Goal: Task Accomplishment & Management: Manage account settings

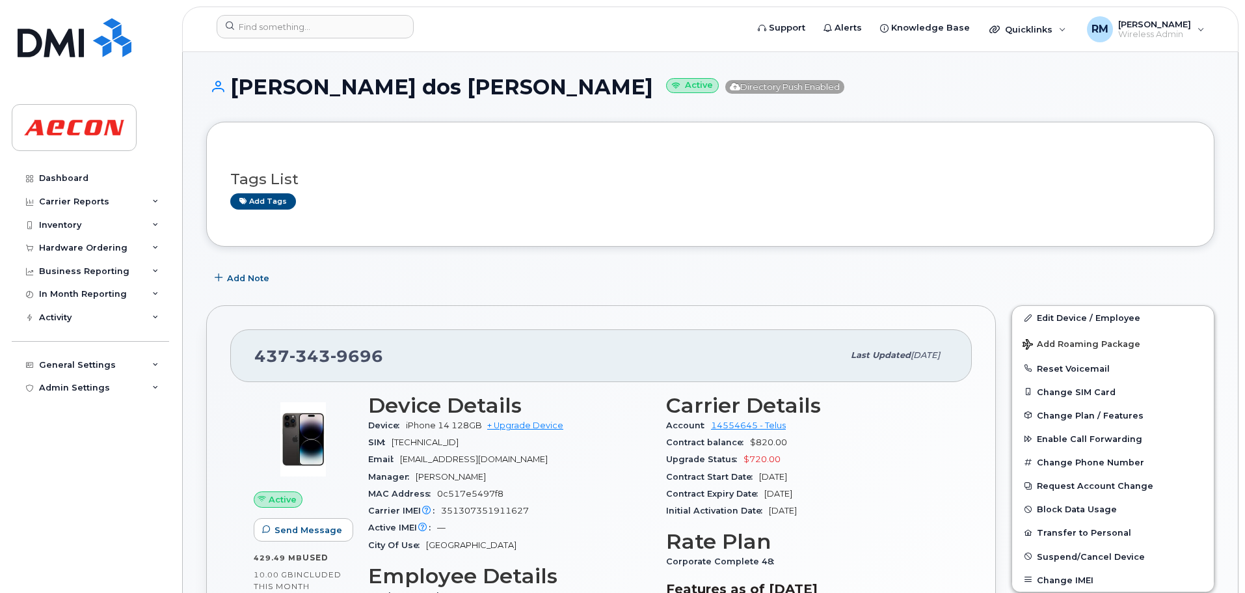
scroll to position [325, 0]
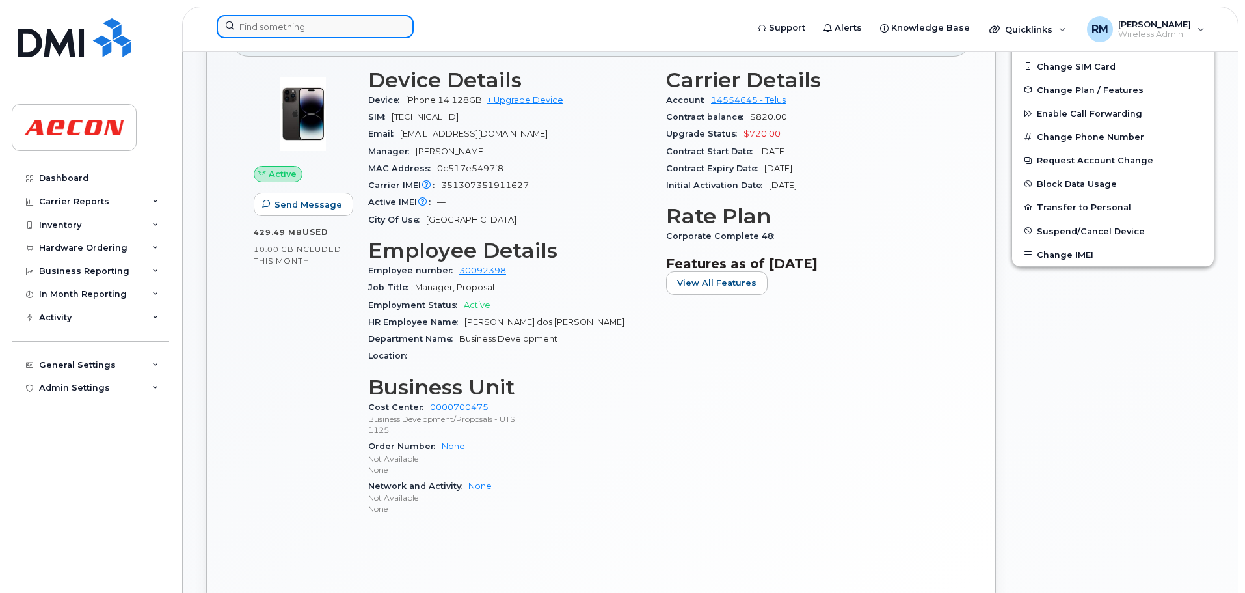
click at [293, 32] on input at bounding box center [315, 26] width 197 height 23
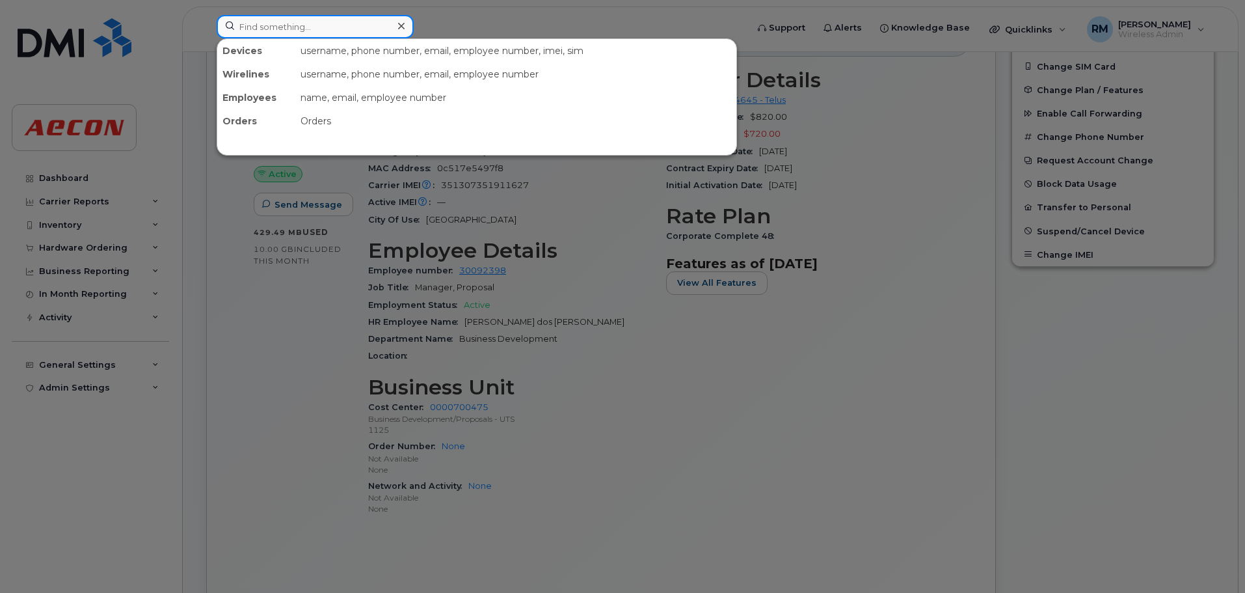
click at [310, 25] on input at bounding box center [315, 26] width 197 height 23
paste input "2493595370"
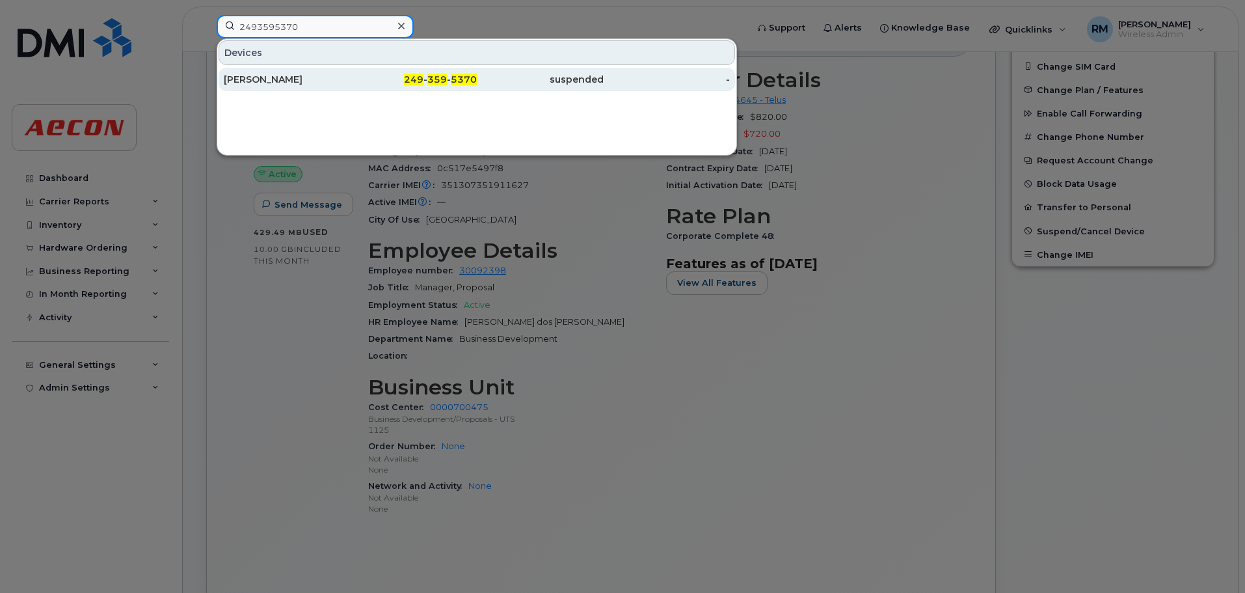
type input "2493595370"
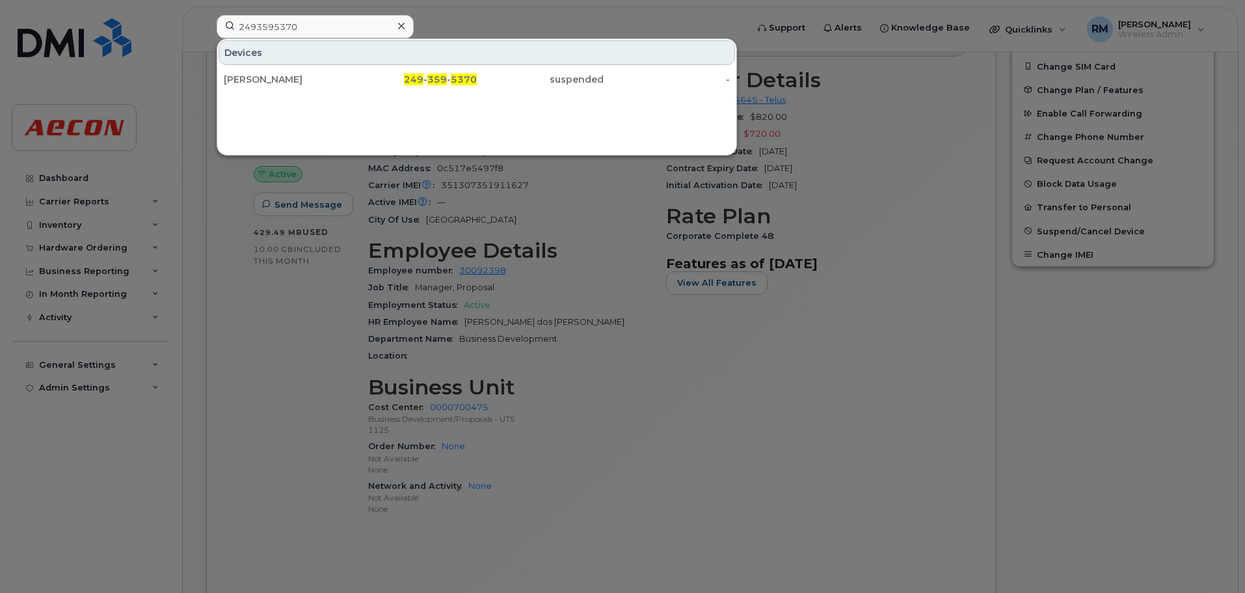
drag, startPoint x: 418, startPoint y: 77, endPoint x: 489, endPoint y: 217, distance: 156.0
click at [418, 77] on span "249" at bounding box center [414, 80] width 20 height 12
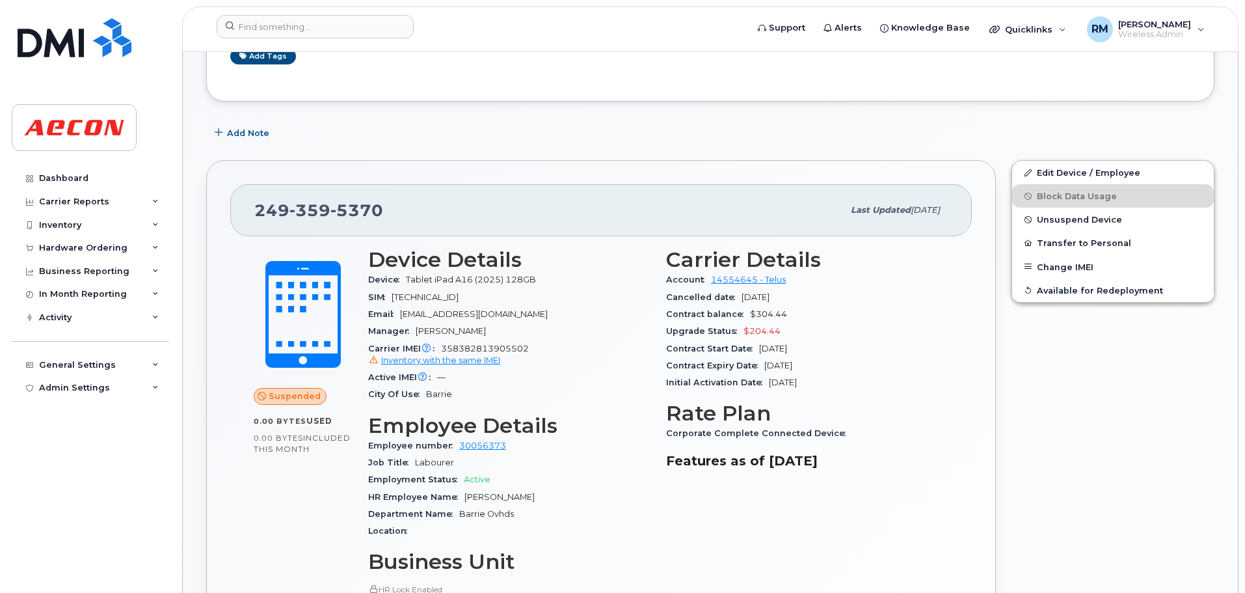
scroll to position [241, 0]
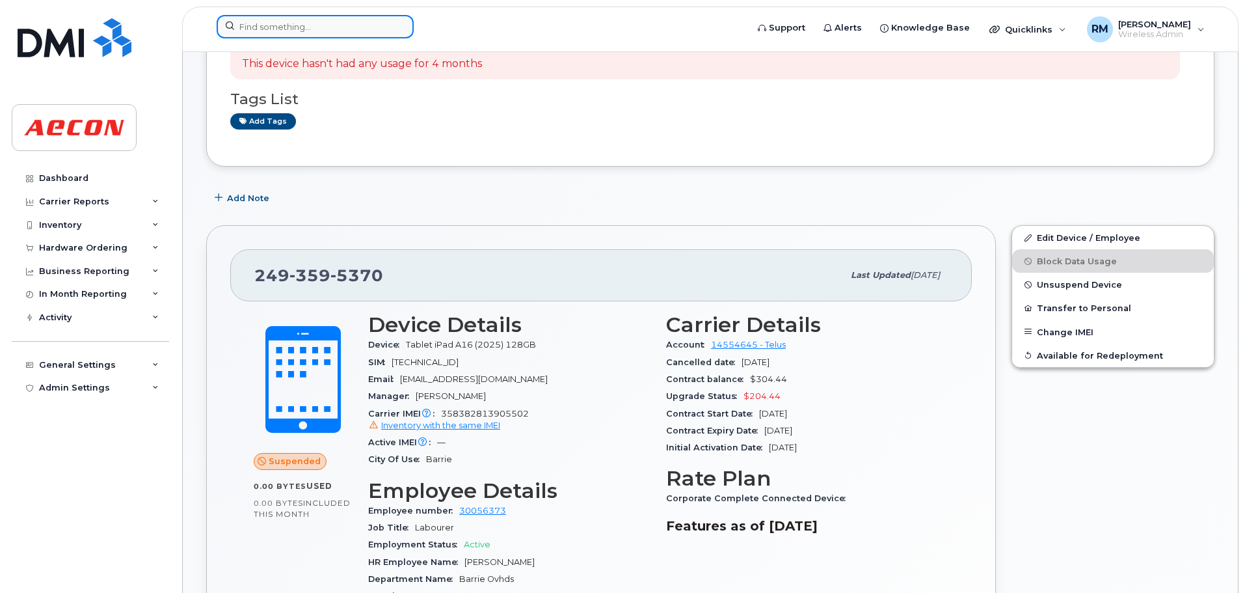
click at [262, 26] on input at bounding box center [315, 26] width 197 height 23
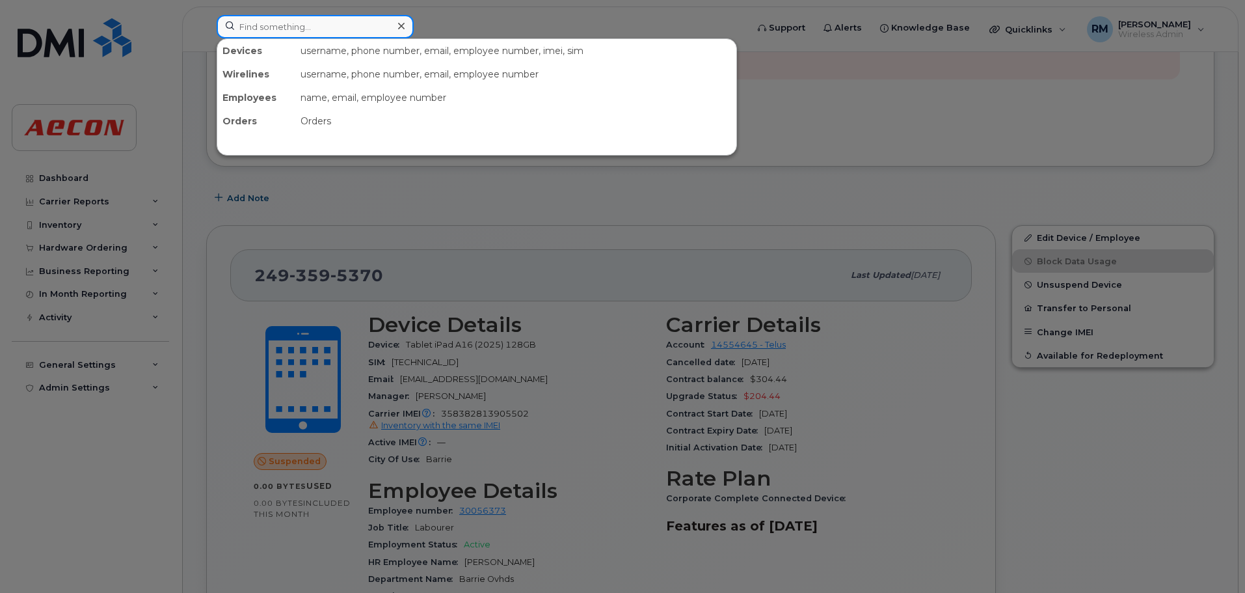
paste input "4375183471"
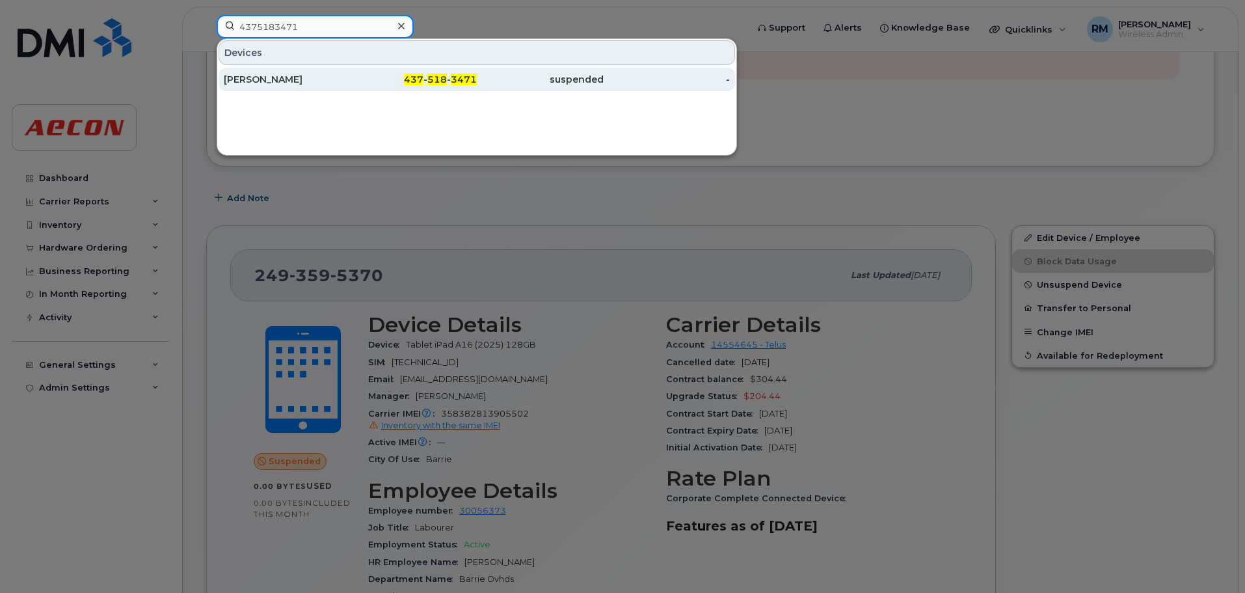
type input "4375183471"
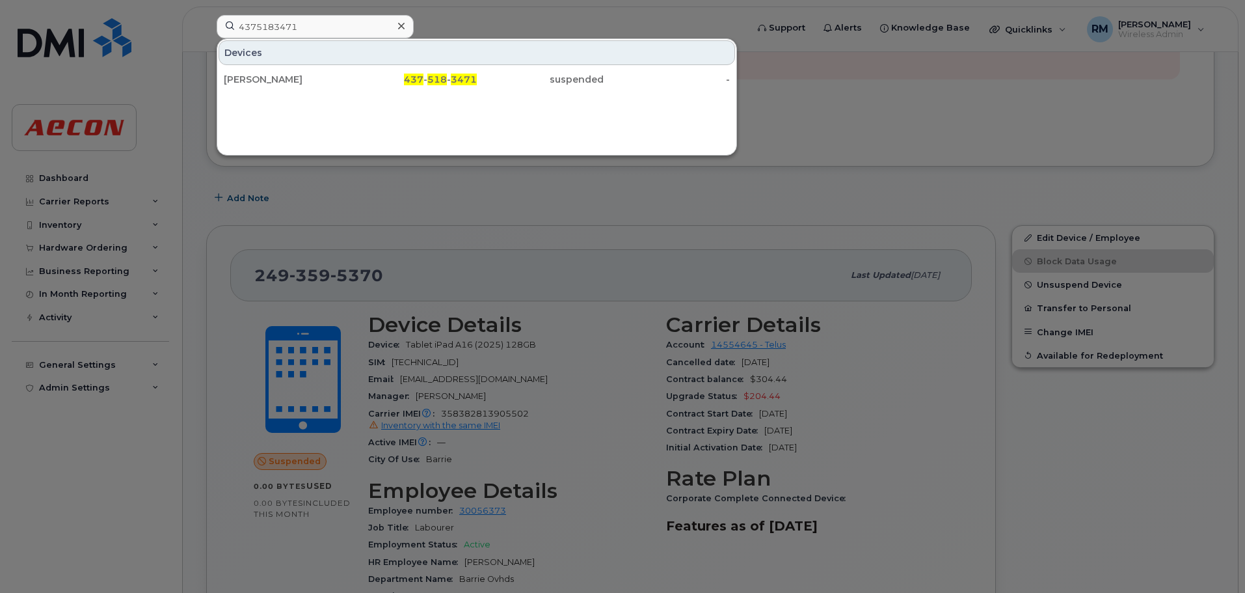
drag, startPoint x: 430, startPoint y: 79, endPoint x: 567, endPoint y: 161, distance: 159.9
click at [430, 79] on span "518" at bounding box center [437, 80] width 20 height 12
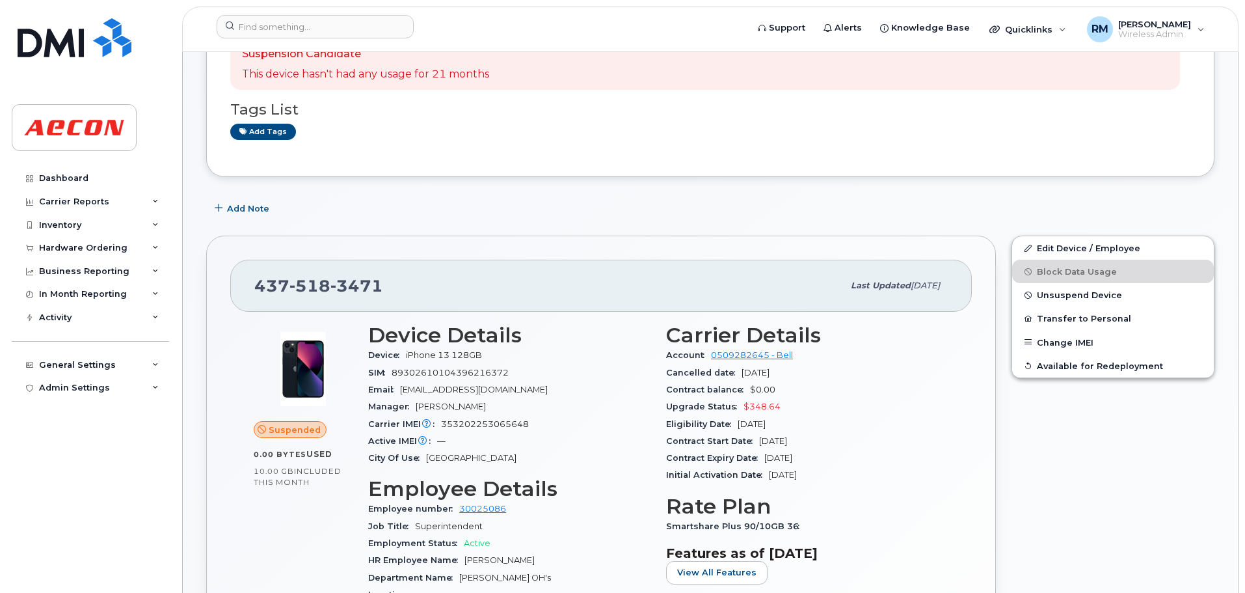
scroll to position [260, 0]
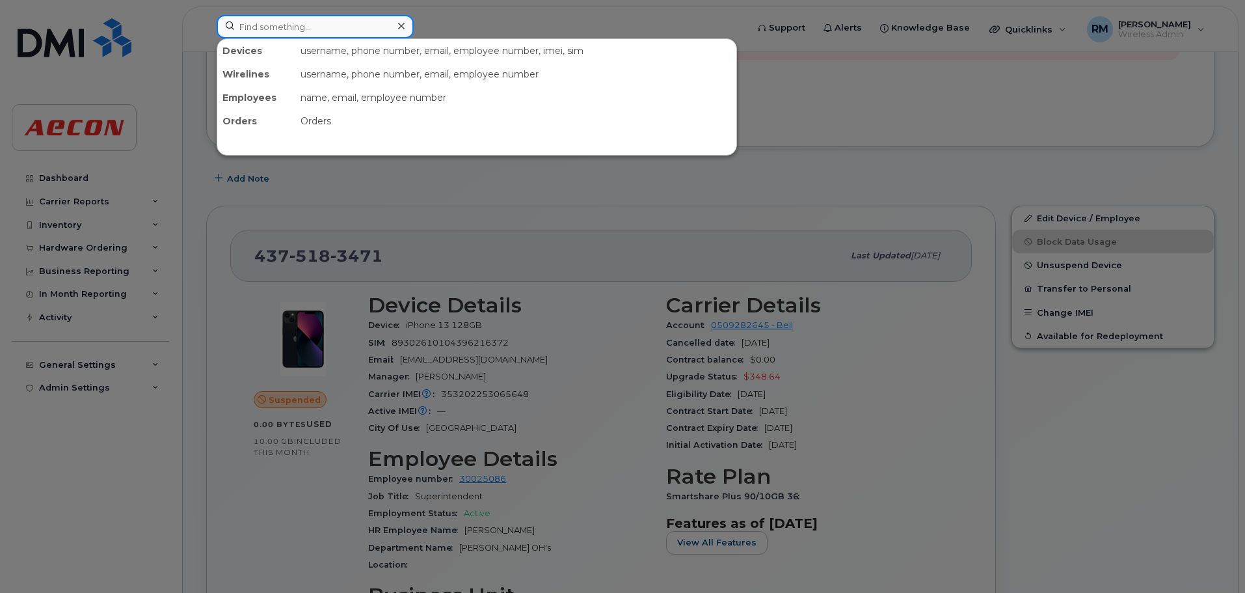
click at [319, 33] on input at bounding box center [315, 26] width 197 height 23
paste input "4375183471"
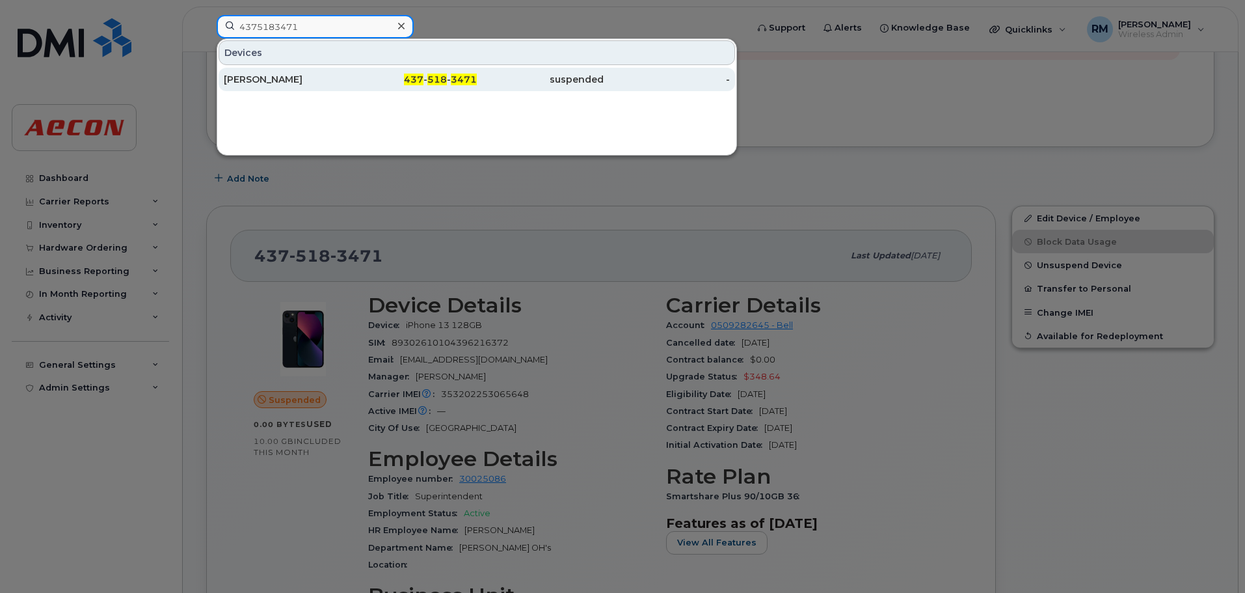
type input "4375183471"
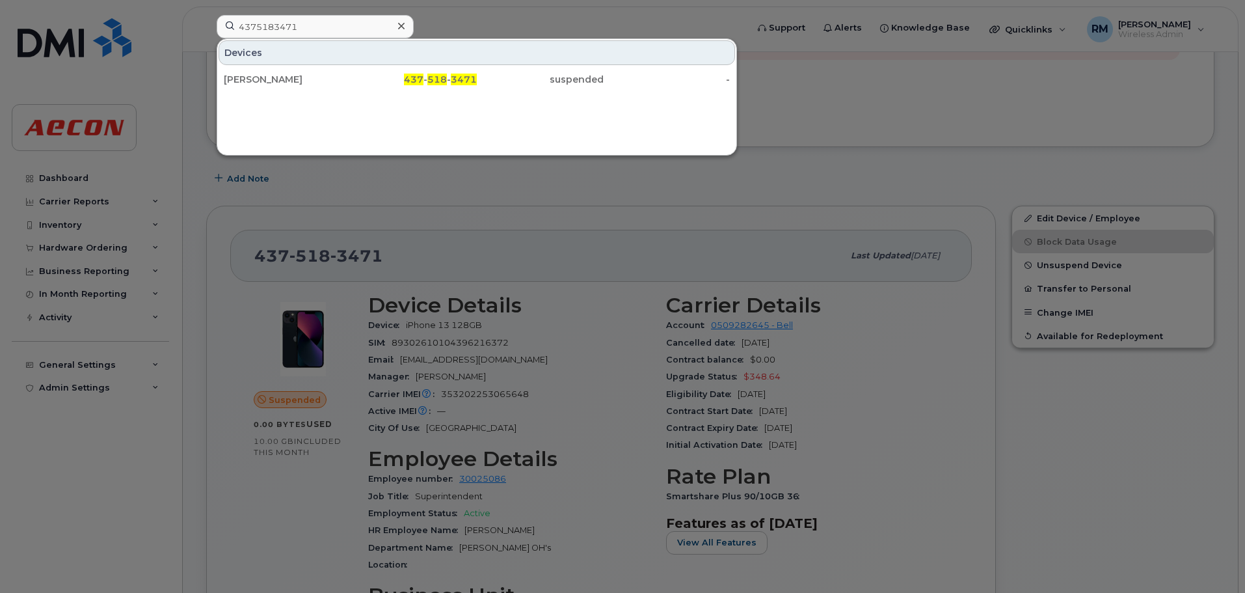
drag, startPoint x: 453, startPoint y: 81, endPoint x: 686, endPoint y: 183, distance: 254.4
click at [453, 81] on span "3471" at bounding box center [464, 80] width 26 height 12
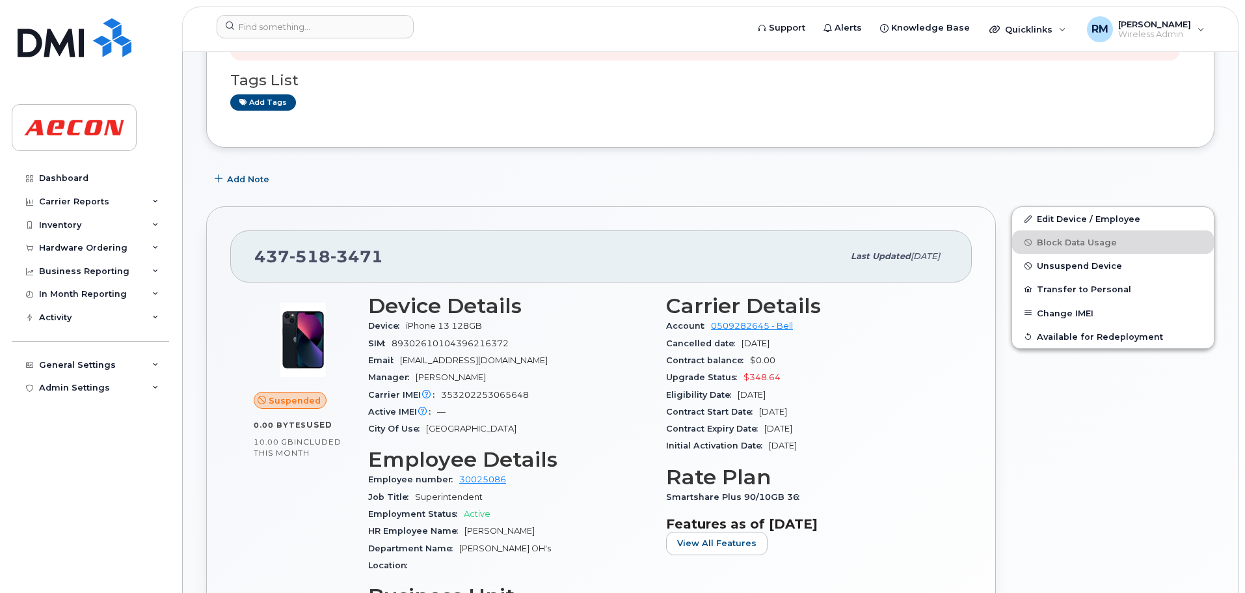
scroll to position [260, 0]
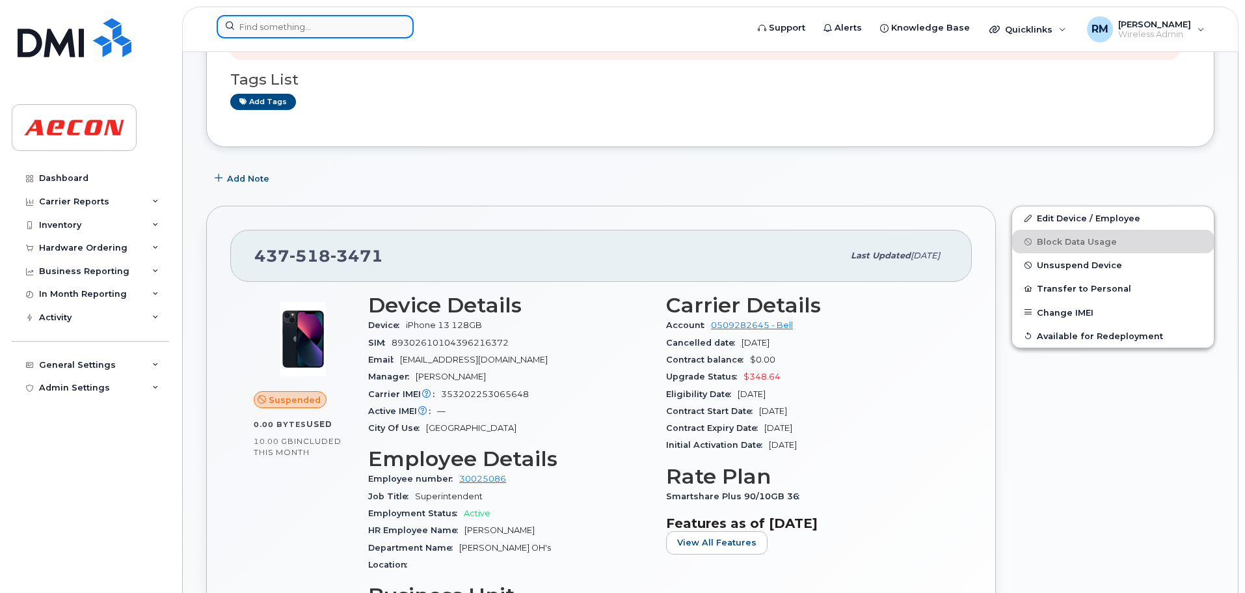
click at [278, 21] on input at bounding box center [315, 26] width 197 height 23
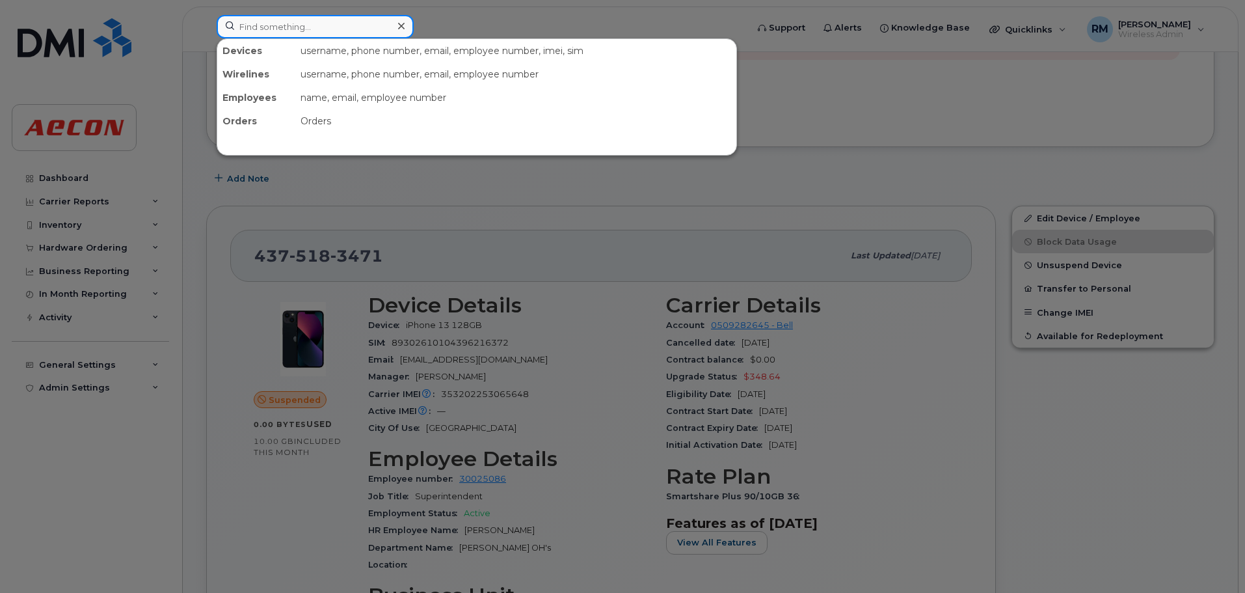
paste input "7057905379"
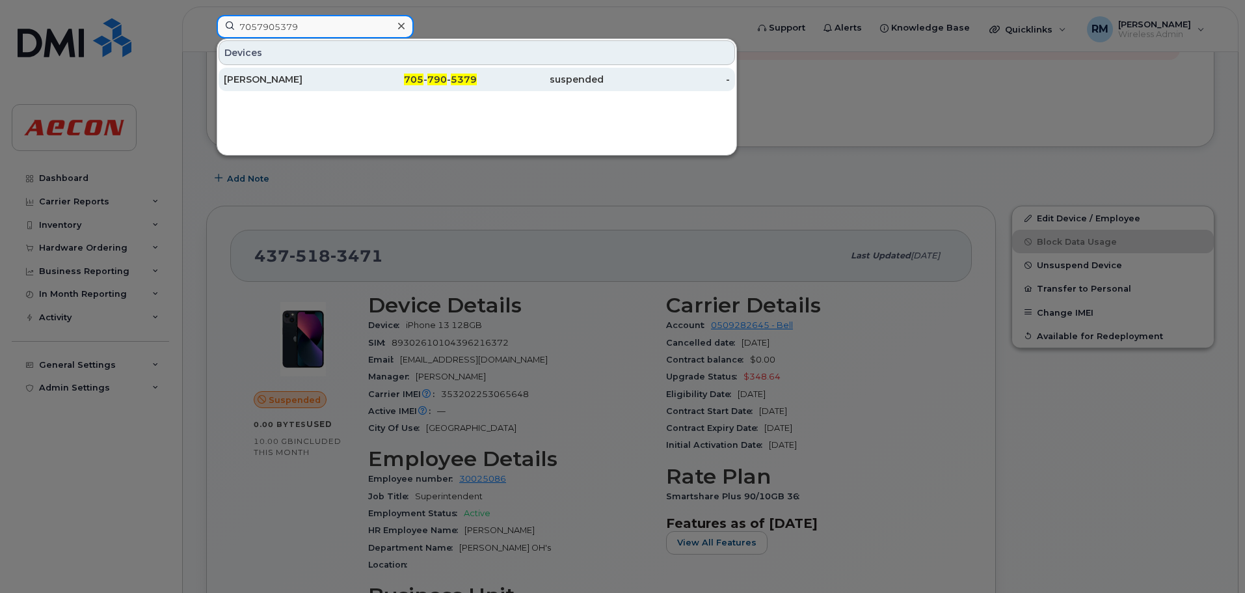
type input "7057905379"
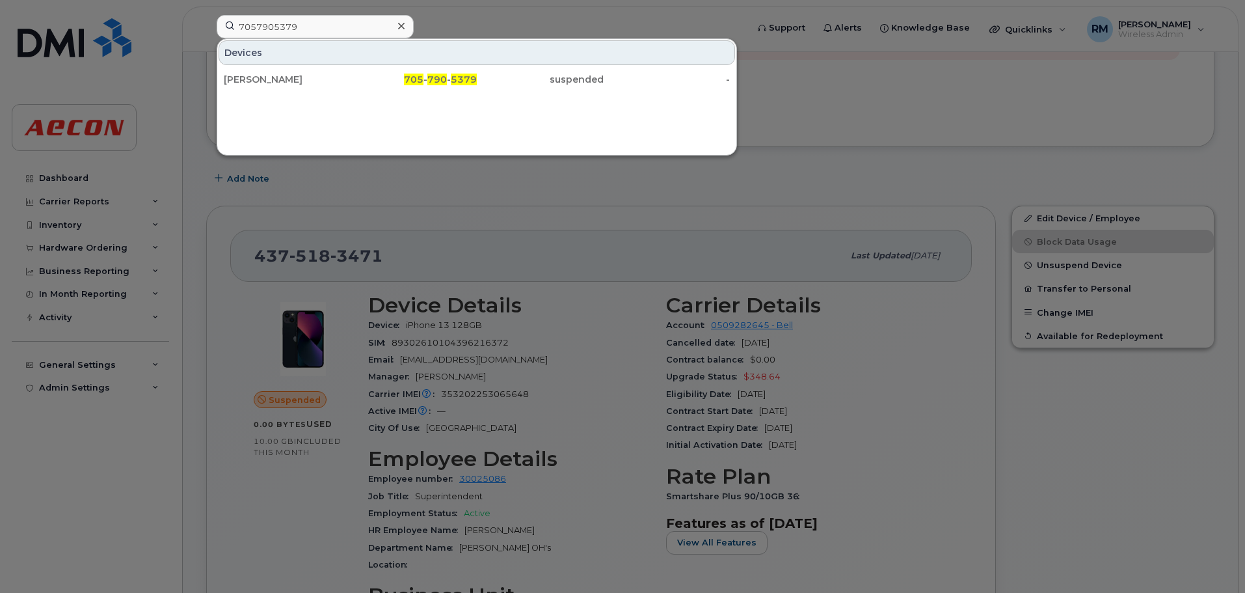
drag, startPoint x: 424, startPoint y: 83, endPoint x: 531, endPoint y: 170, distance: 138.3
click at [424, 83] on span "705" at bounding box center [414, 80] width 20 height 12
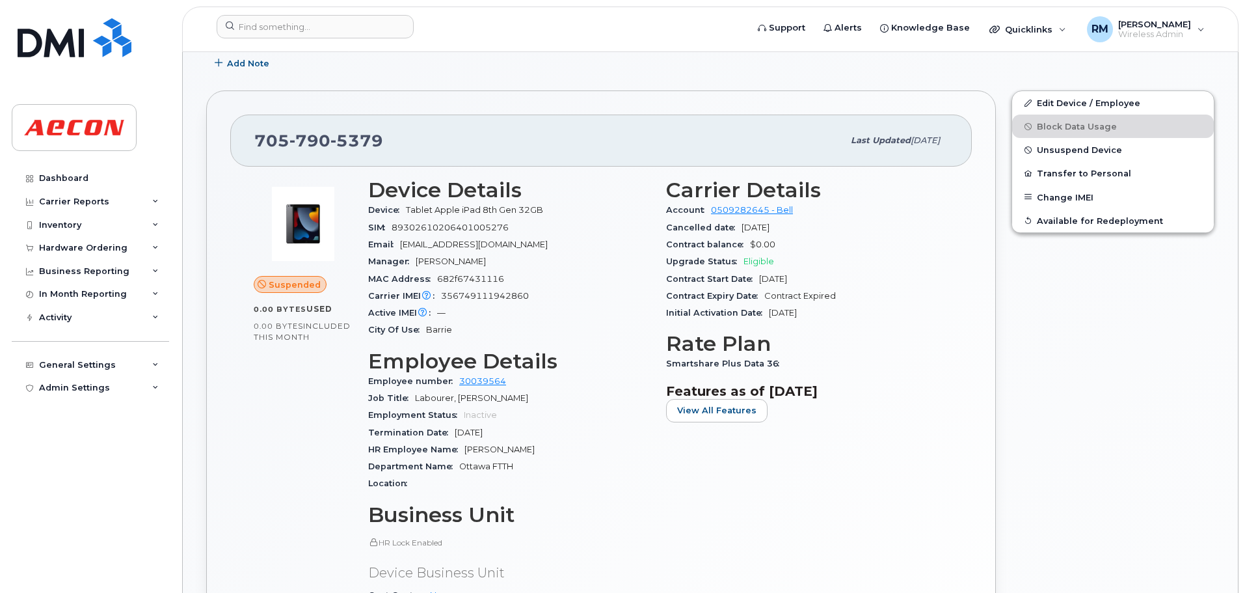
scroll to position [390, 0]
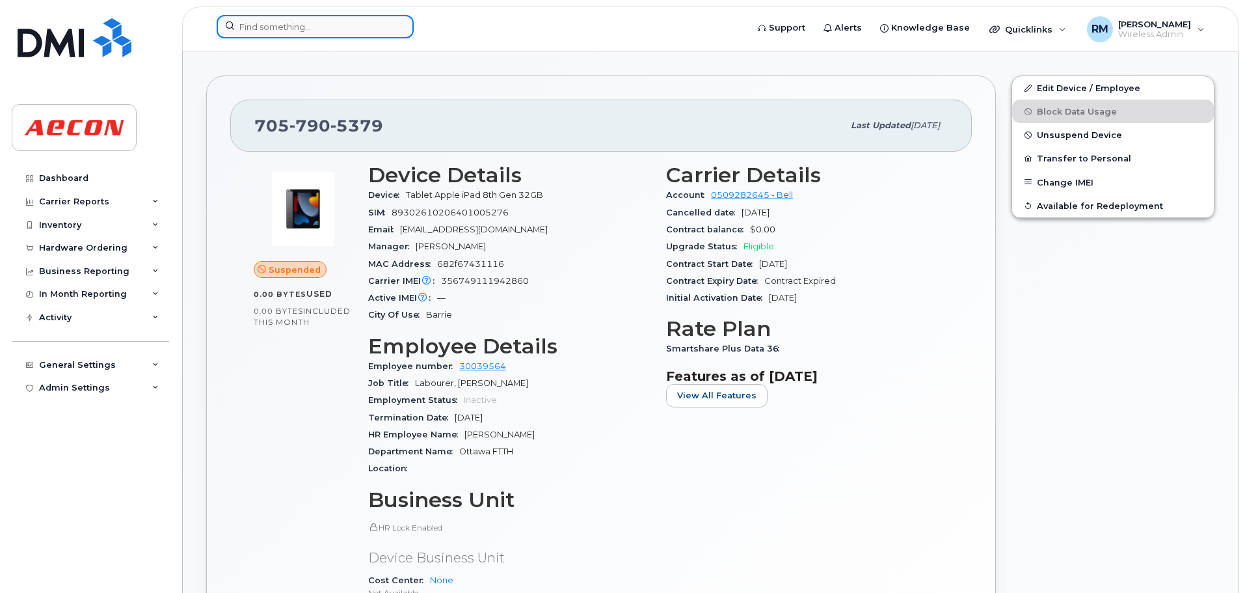
click at [288, 30] on input at bounding box center [315, 26] width 197 height 23
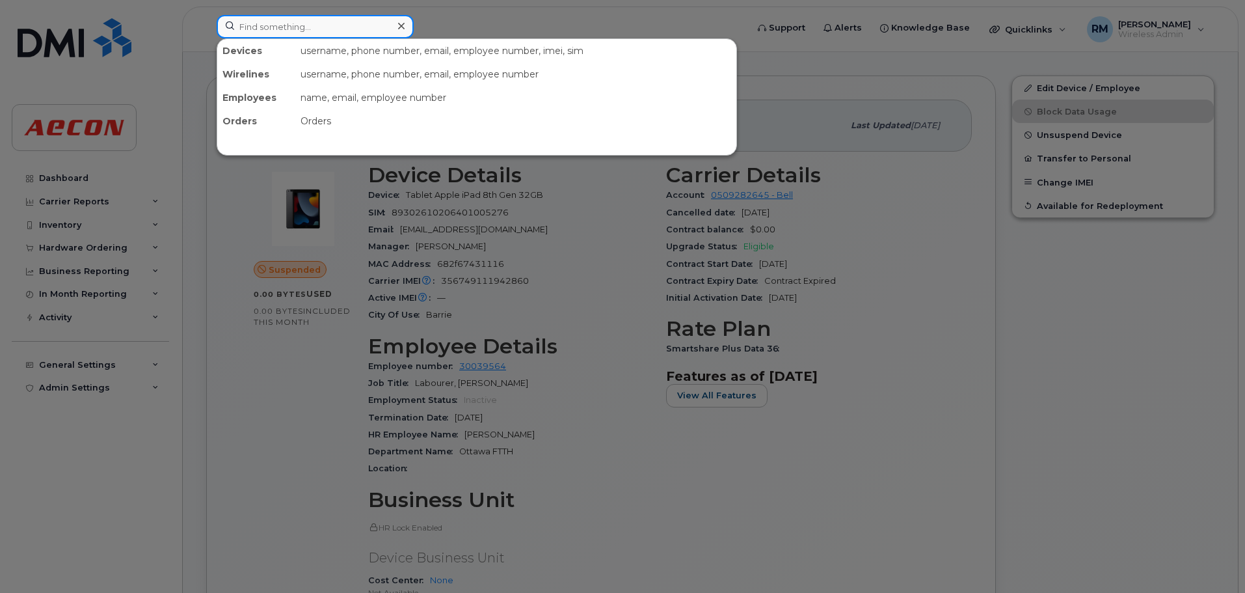
paste input "4164526319"
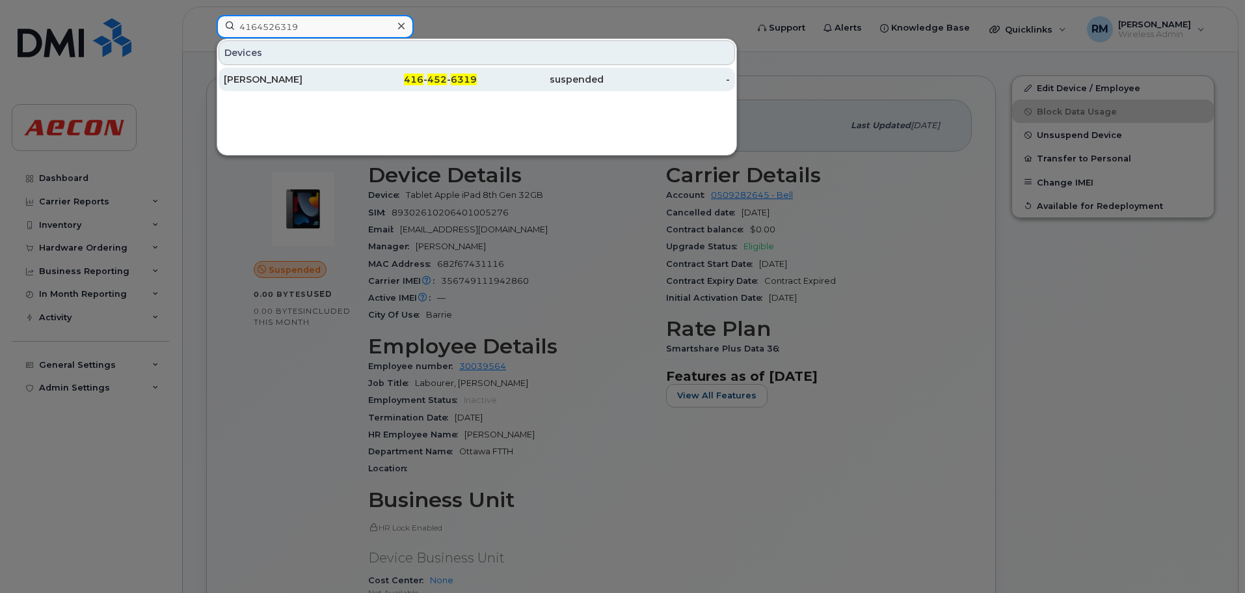
type input "4164526319"
click at [437, 79] on span "452" at bounding box center [437, 80] width 20 height 12
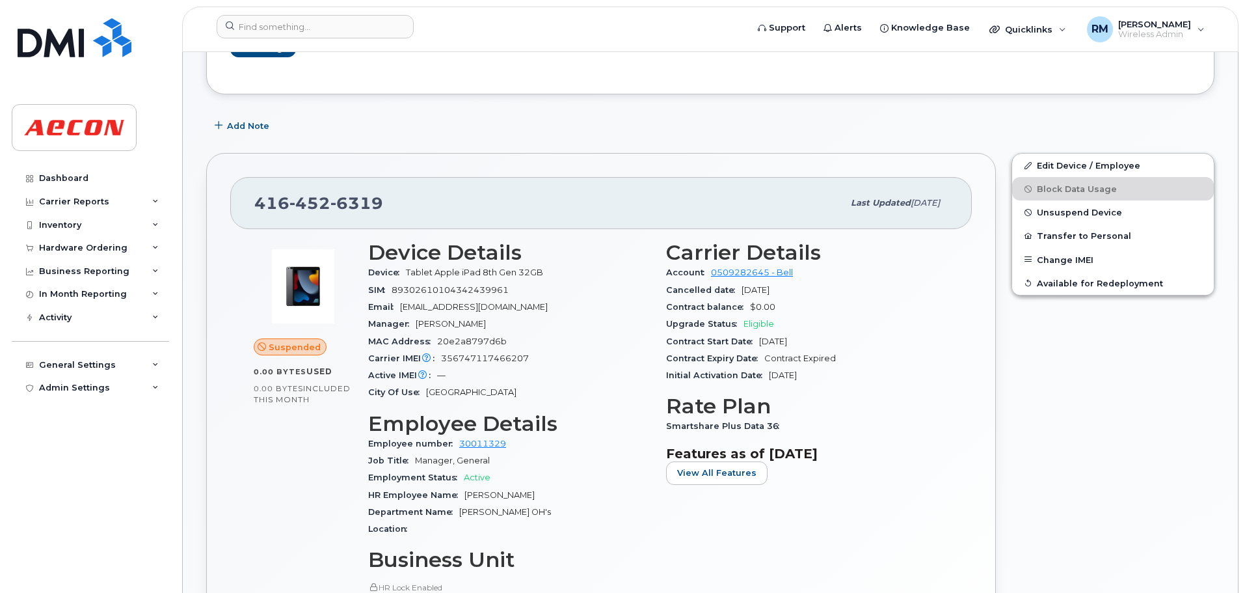
scroll to position [424, 0]
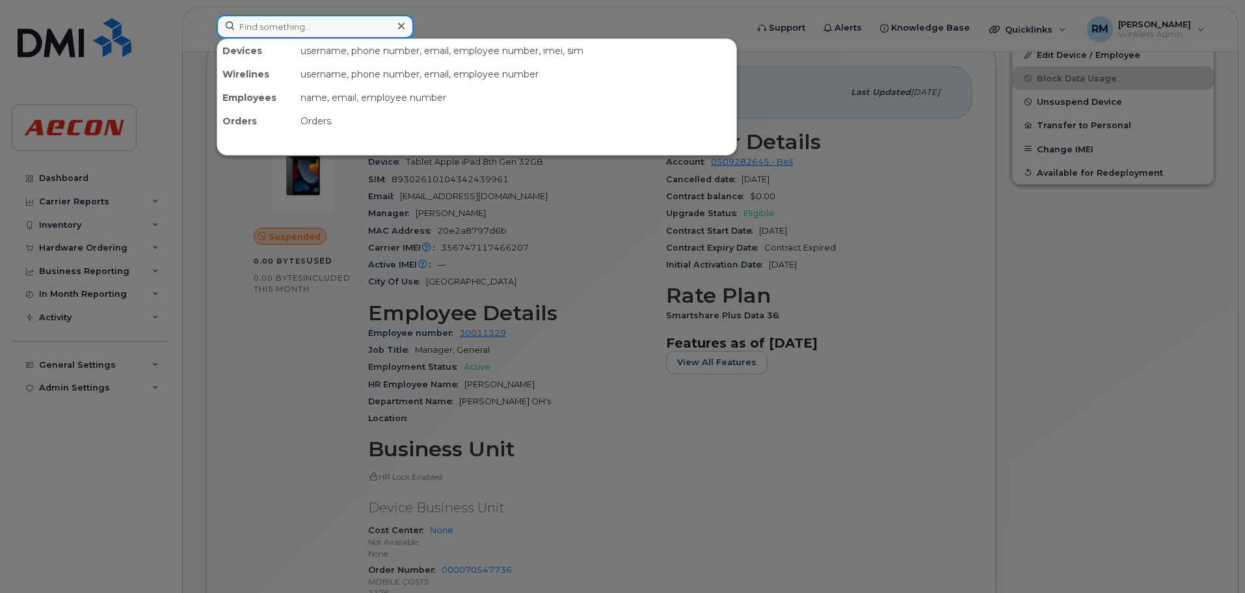
click at [267, 33] on input at bounding box center [315, 26] width 197 height 23
paste input "4164077441"
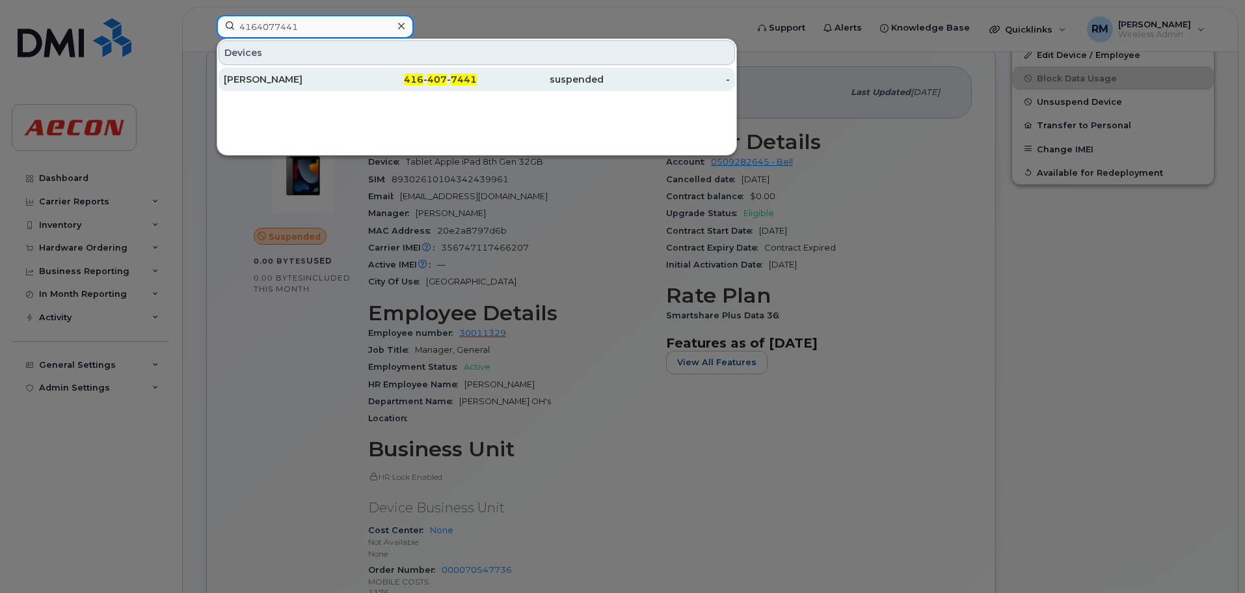
type input "4164077441"
click at [427, 75] on div "416 - 407 - 7441" at bounding box center [414, 79] width 127 height 13
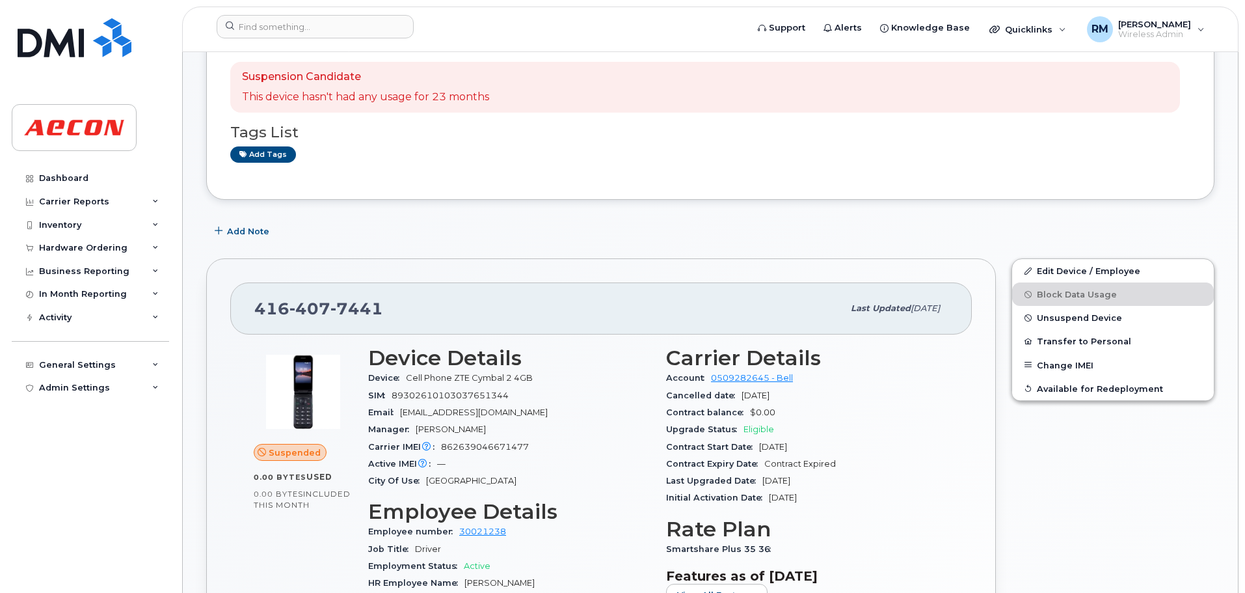
scroll to position [260, 0]
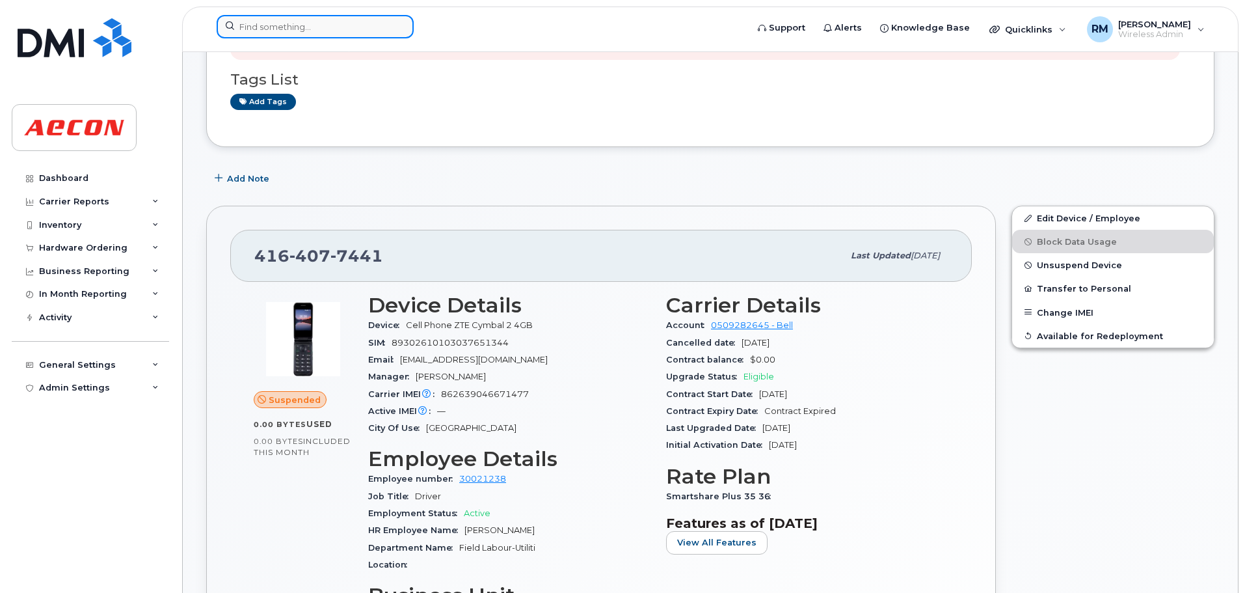
click at [323, 31] on input at bounding box center [315, 26] width 197 height 23
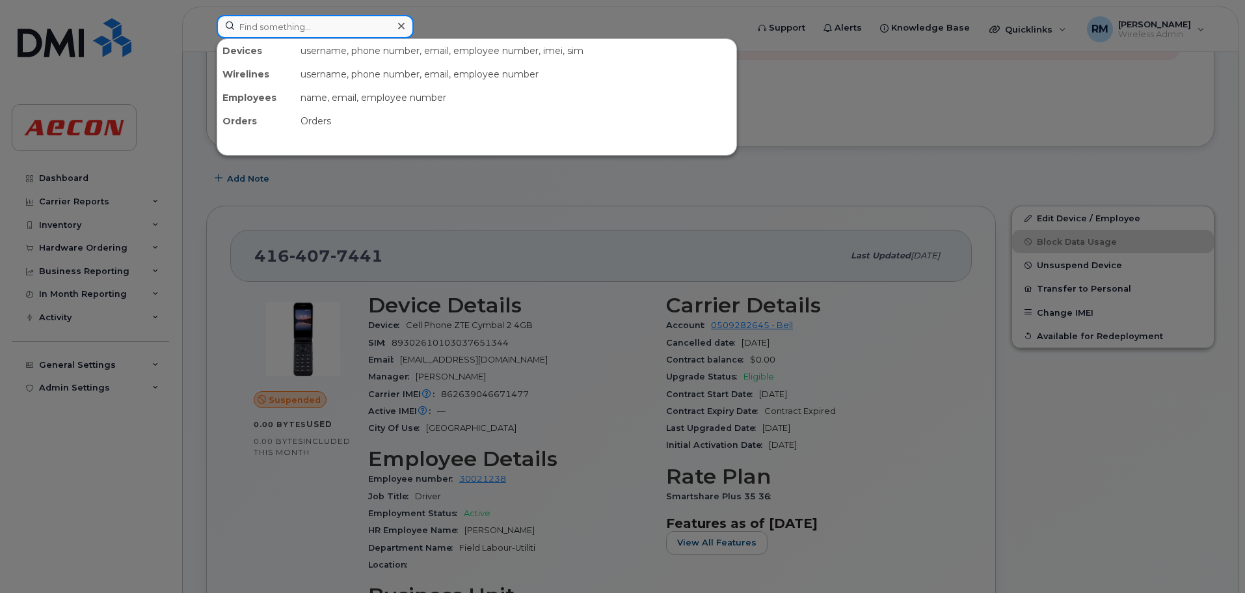
paste input "7056060088"
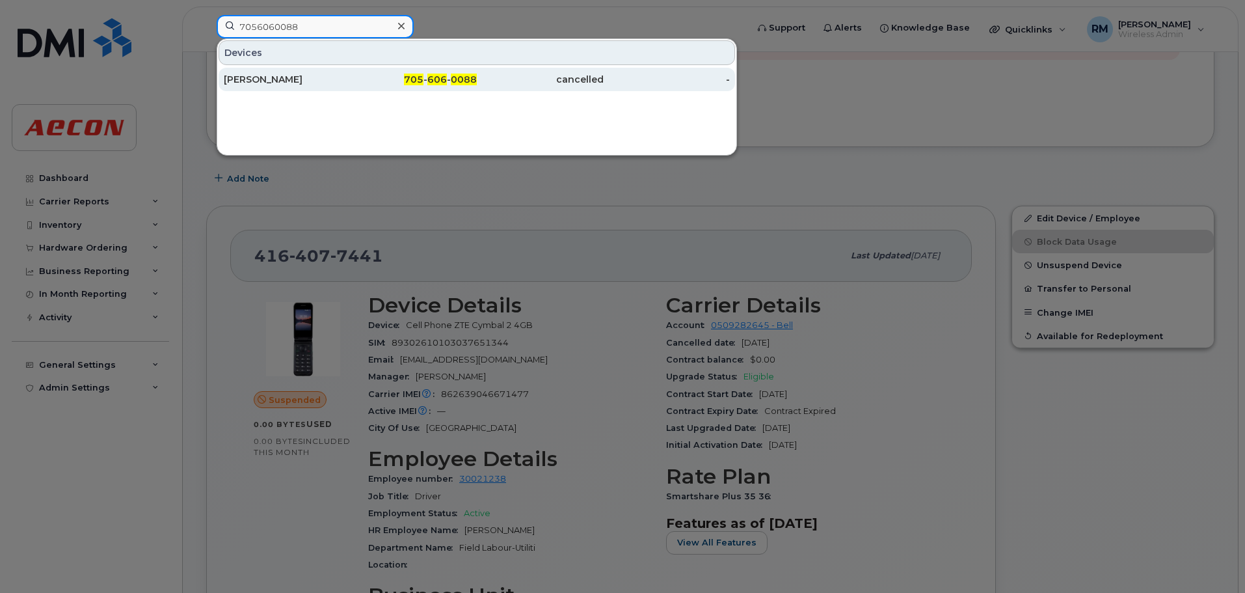
type input "7056060088"
click at [424, 75] on span "705" at bounding box center [414, 80] width 20 height 12
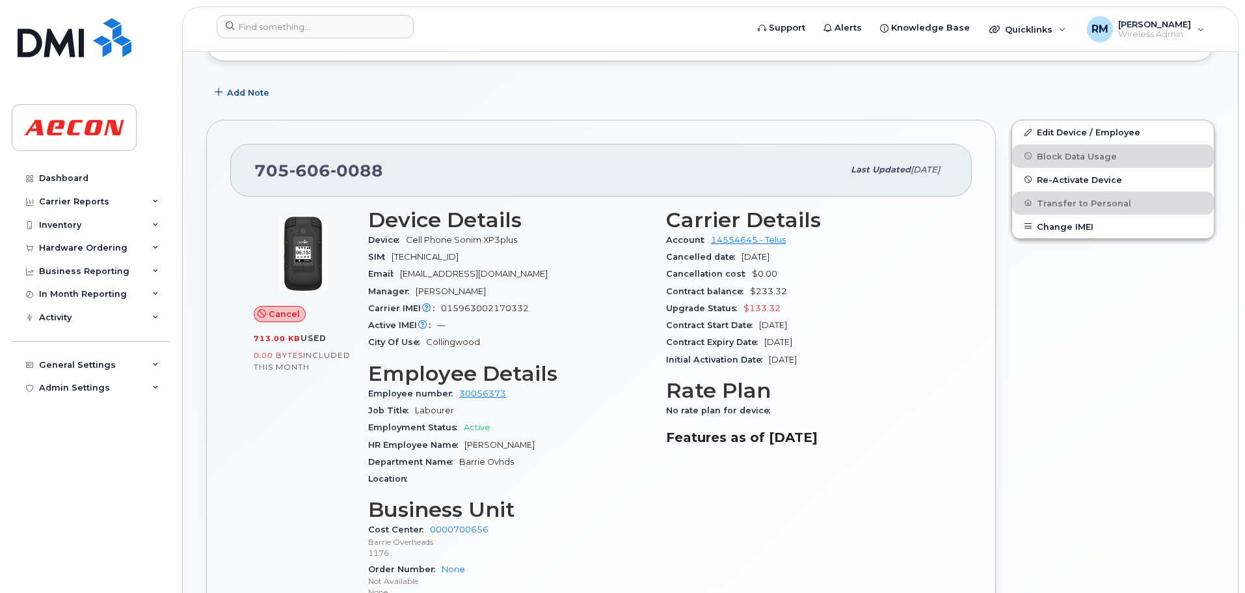
scroll to position [325, 0]
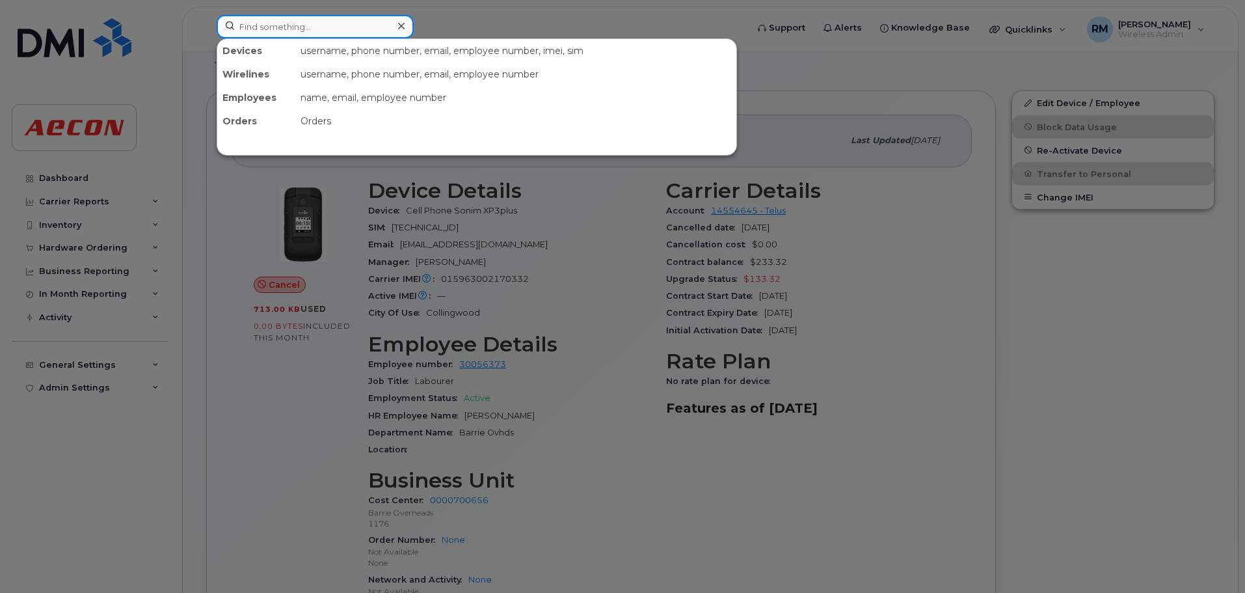
click at [274, 25] on input at bounding box center [315, 26] width 197 height 23
paste input "2043996750"
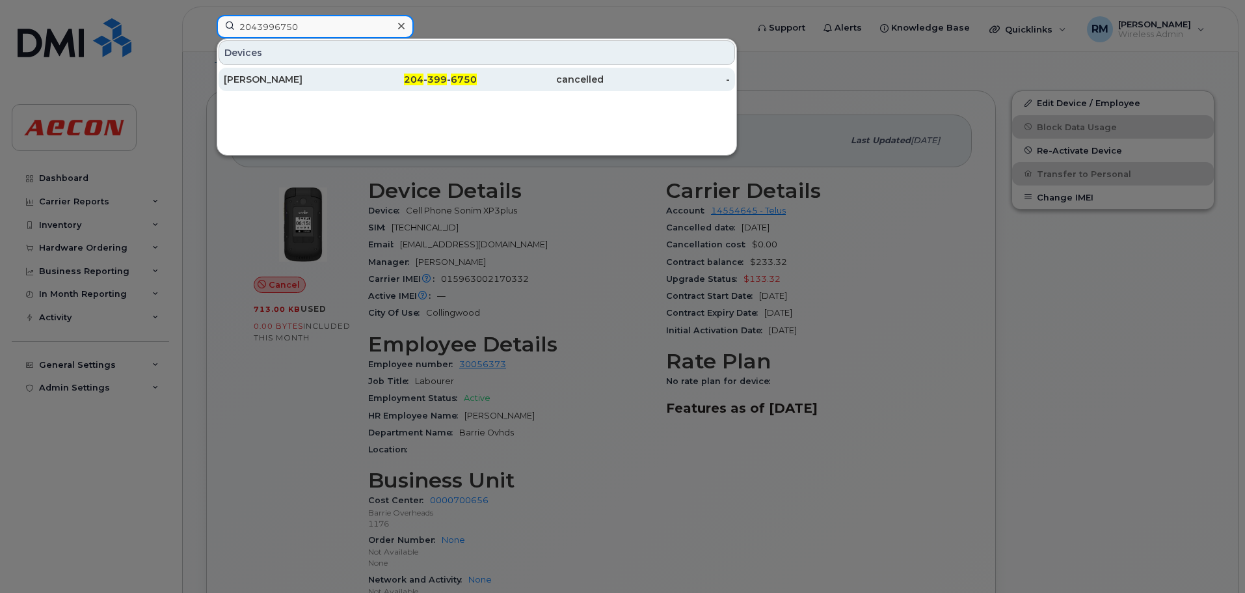
type input "2043996750"
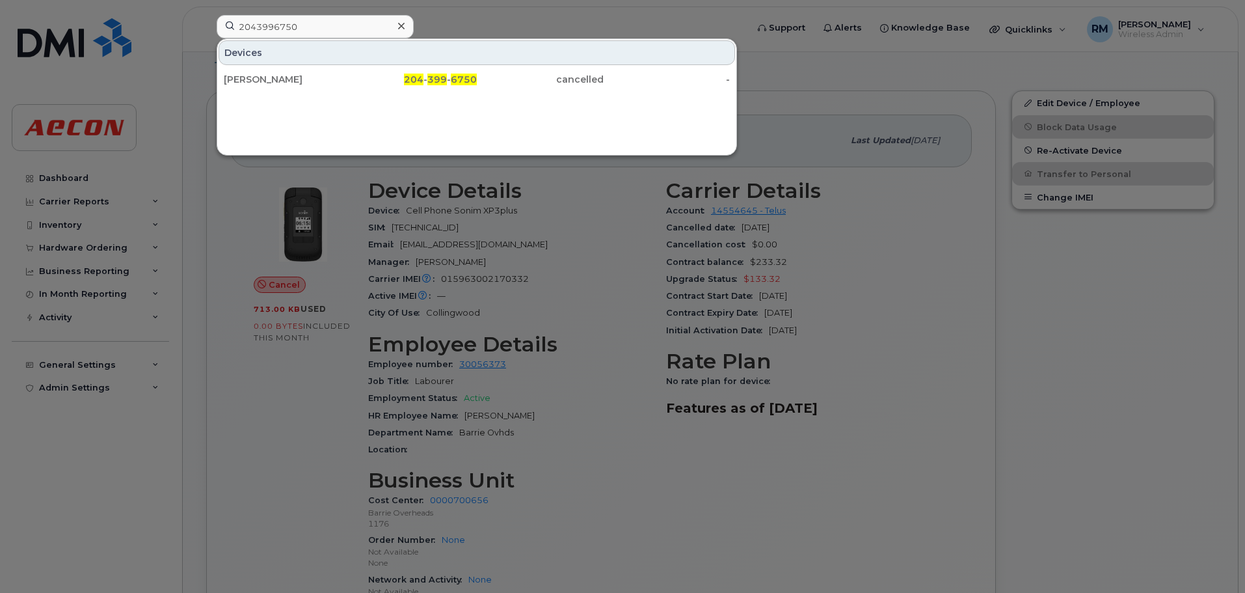
drag, startPoint x: 430, startPoint y: 78, endPoint x: 506, endPoint y: 98, distance: 78.8
click at [430, 78] on span "399" at bounding box center [437, 80] width 20 height 12
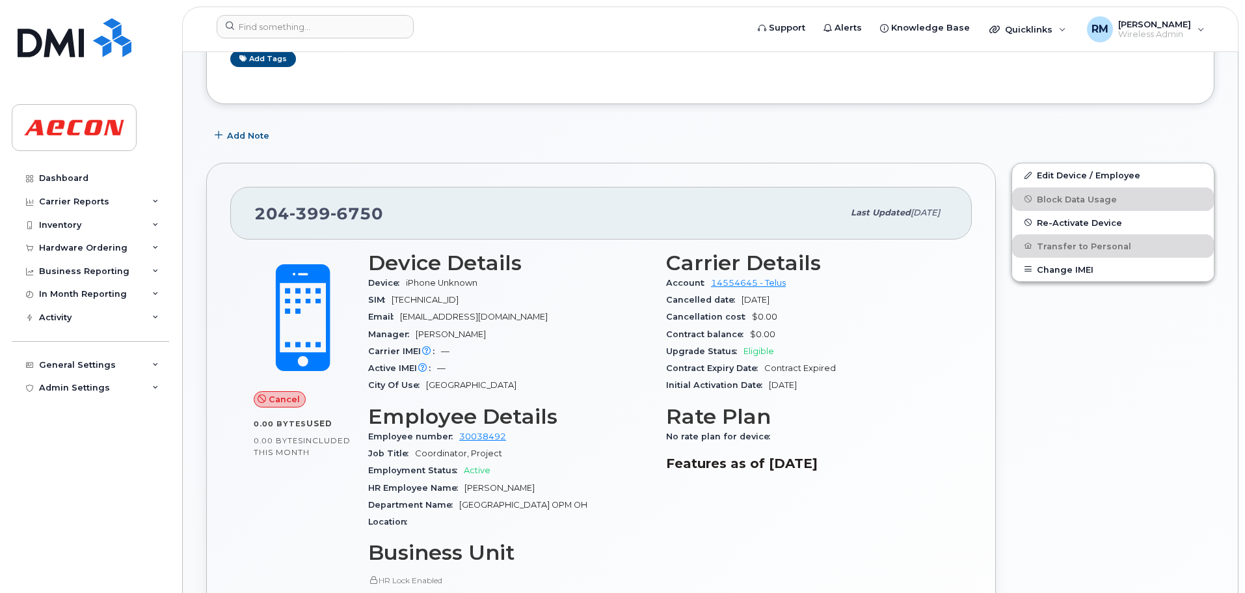
scroll to position [260, 0]
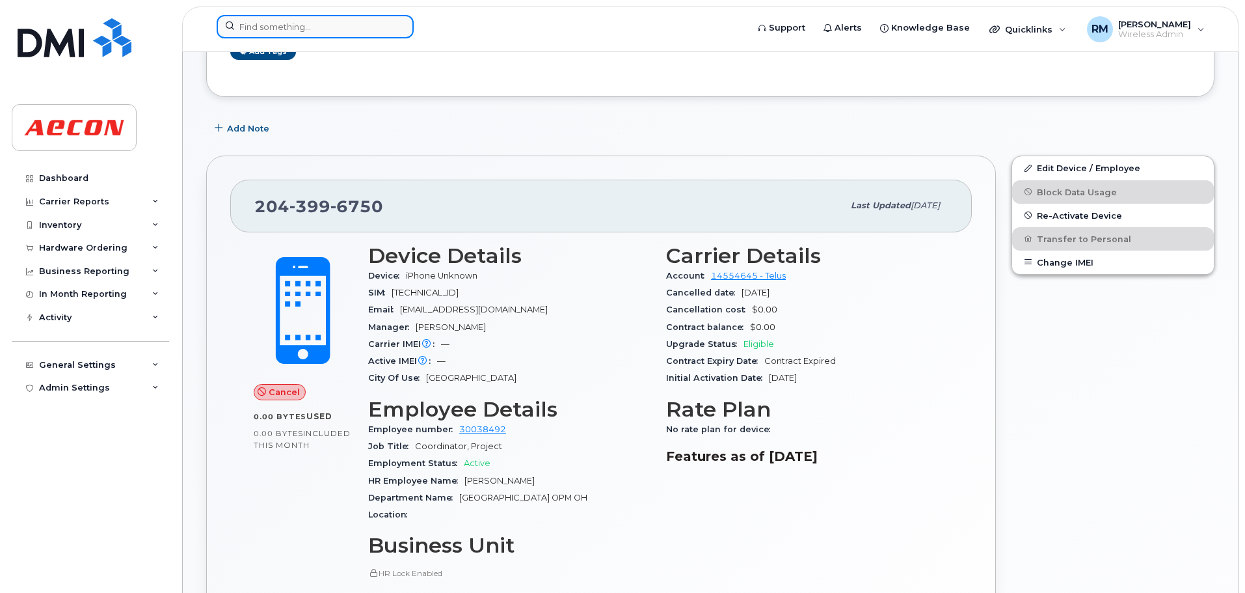
click at [346, 32] on input at bounding box center [315, 26] width 197 height 23
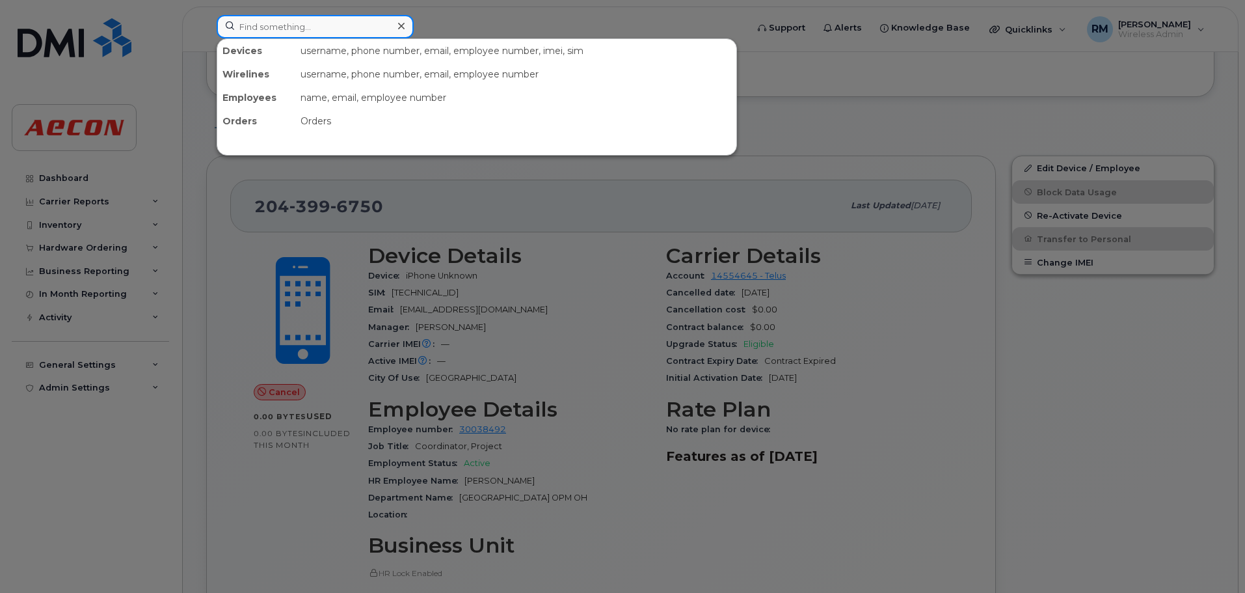
paste input "2043332436"
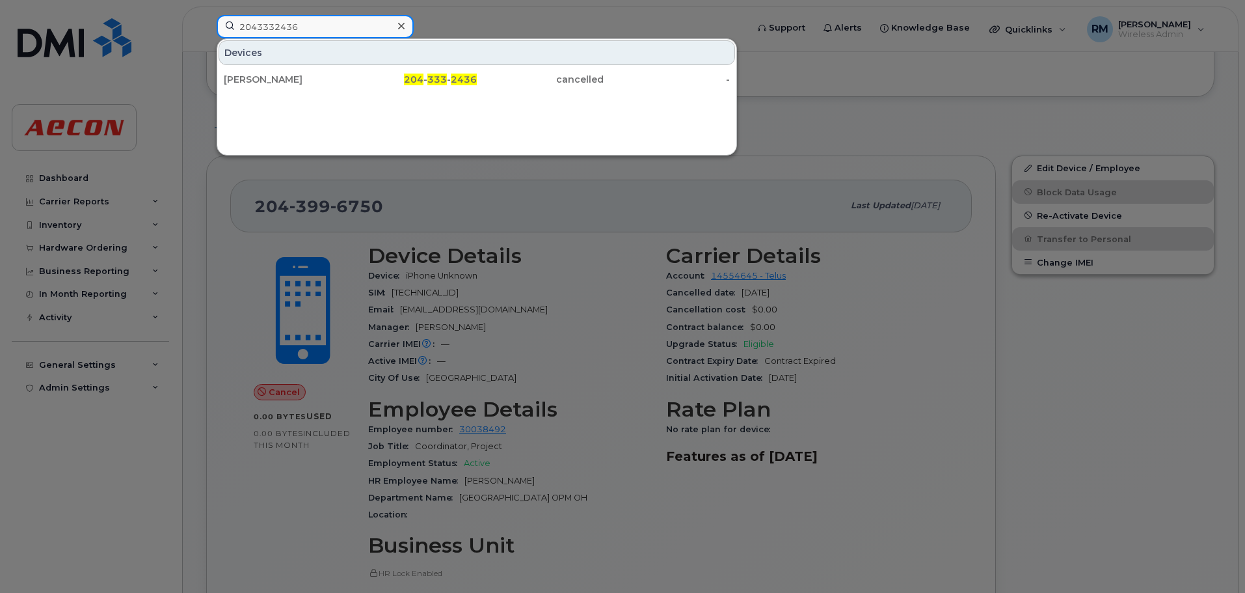
drag, startPoint x: 316, startPoint y: 28, endPoint x: 114, endPoint y: 28, distance: 201.7
click at [206, 28] on div "2043332436 Devices [PERSON_NAME] 204 - 333 - 2436 cancelled -" at bounding box center [477, 29] width 543 height 29
paste input "7056060088"
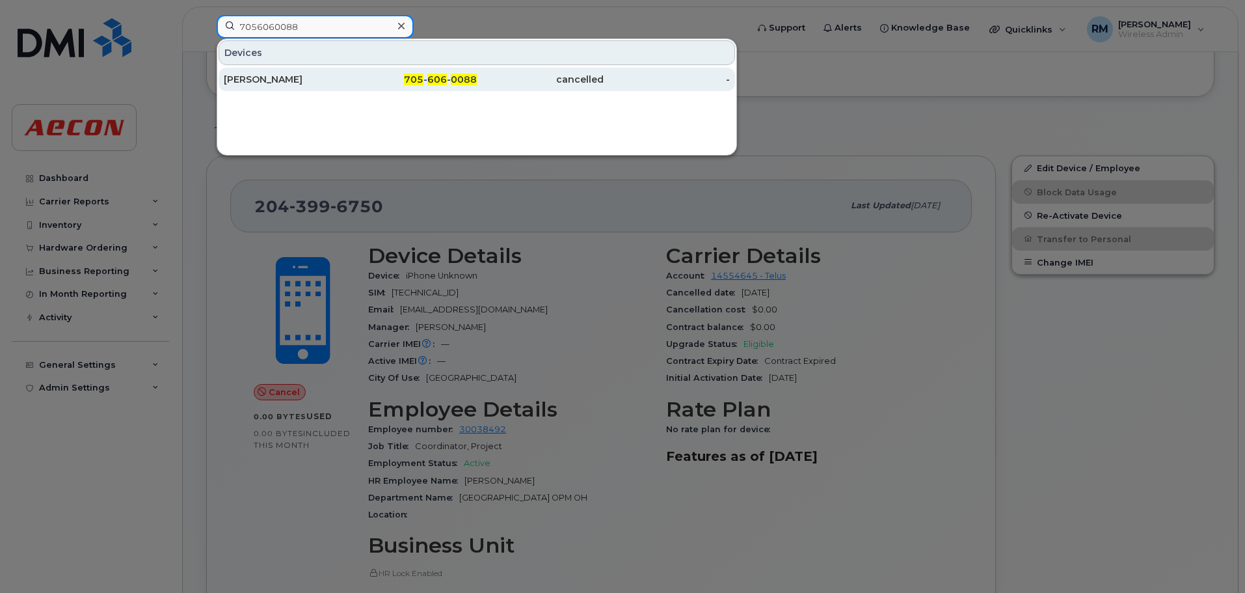
type input "7056060088"
click at [436, 79] on span "606" at bounding box center [437, 80] width 20 height 12
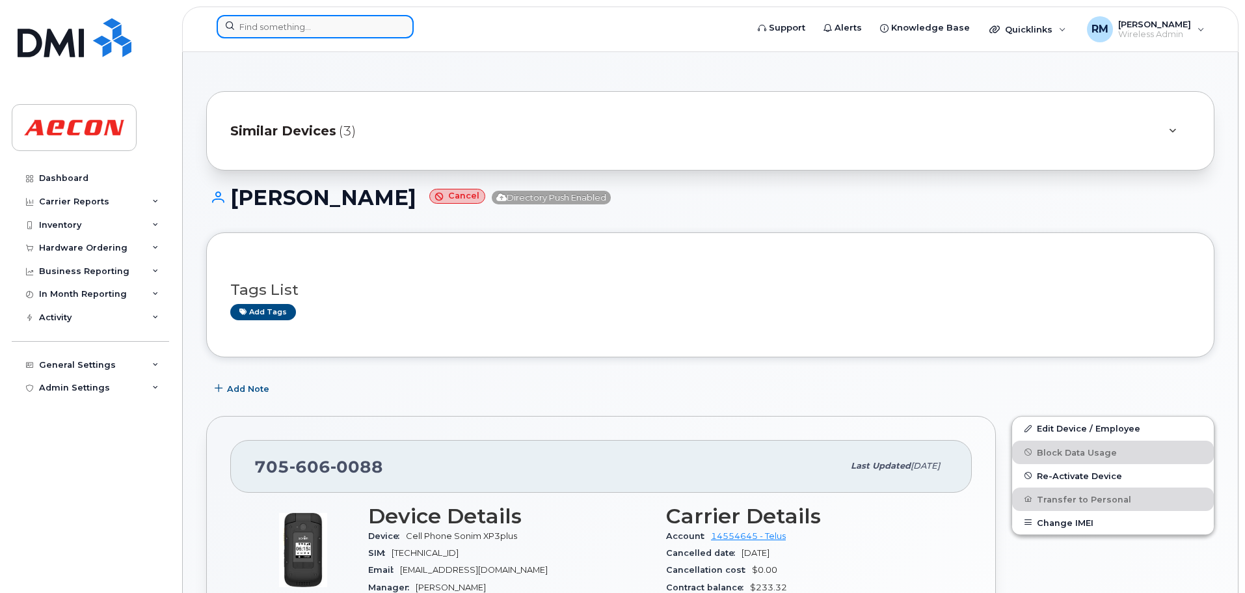
click at [283, 23] on input at bounding box center [315, 26] width 197 height 23
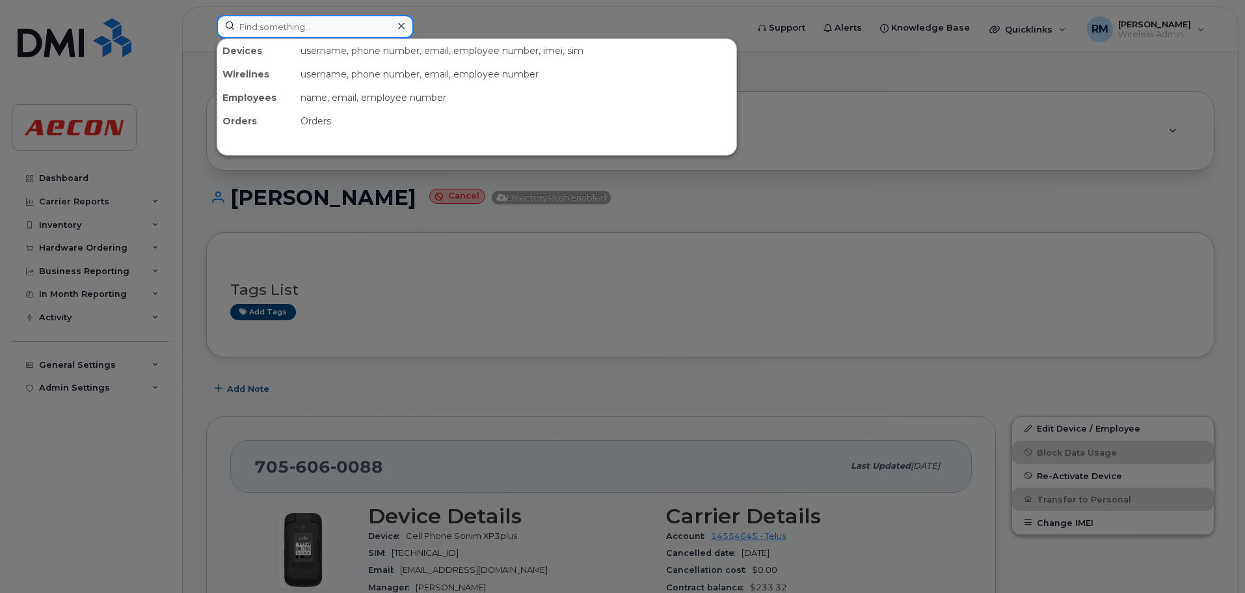
paste input "4373498270"
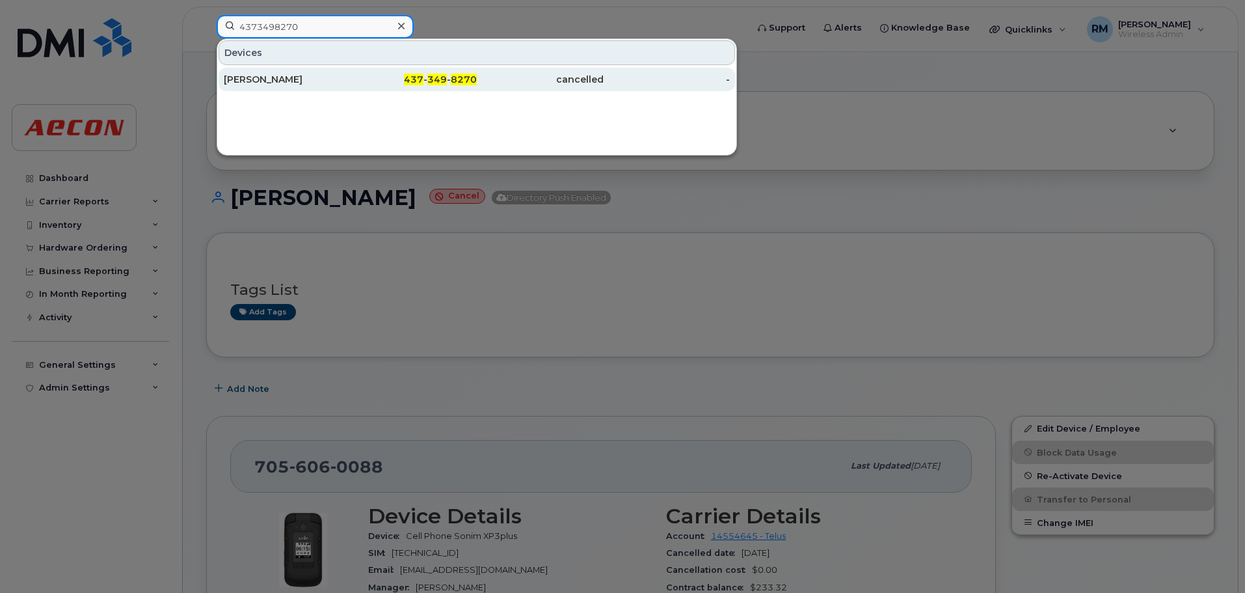
type input "4373498270"
click at [440, 79] on span "349" at bounding box center [437, 80] width 20 height 12
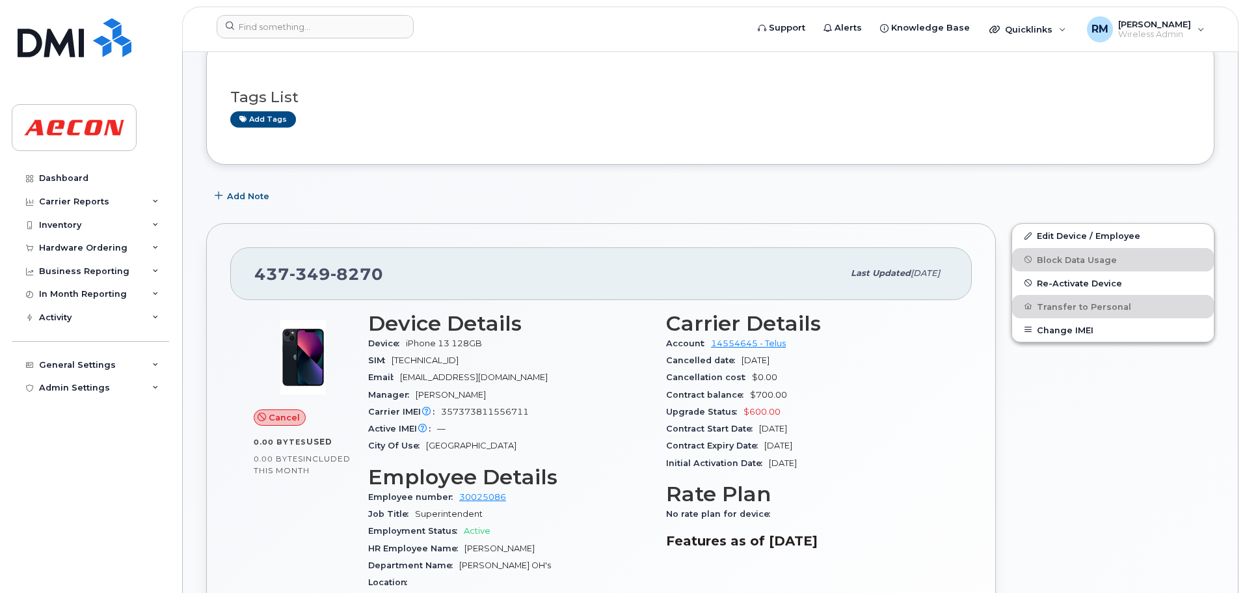
scroll to position [195, 0]
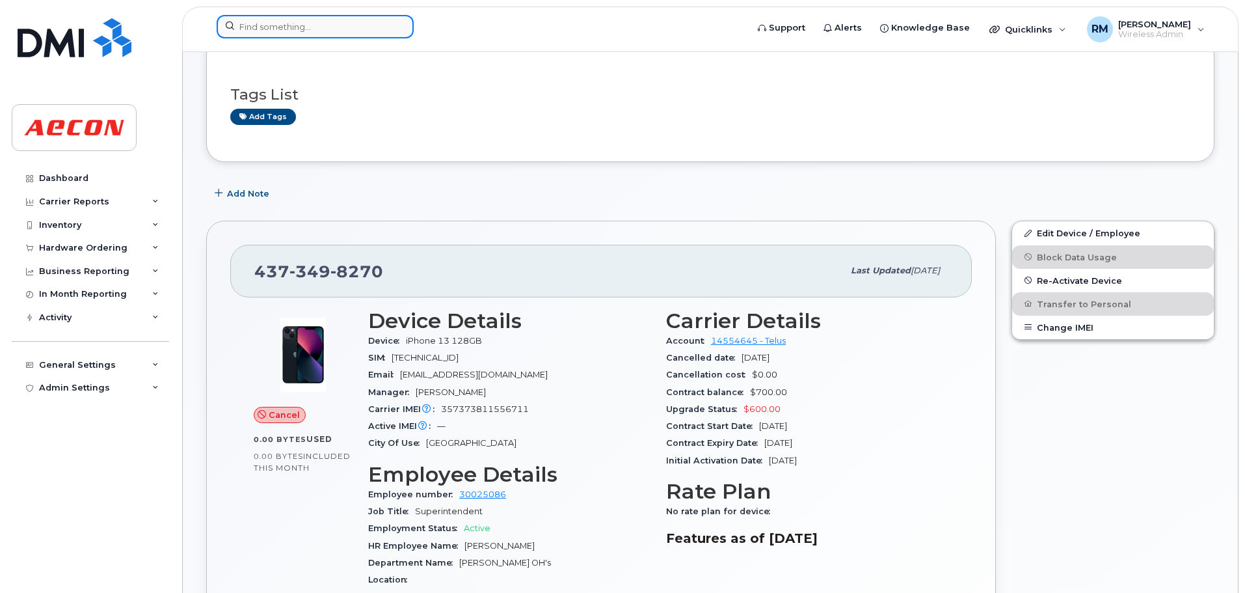
click at [289, 23] on input at bounding box center [315, 26] width 197 height 23
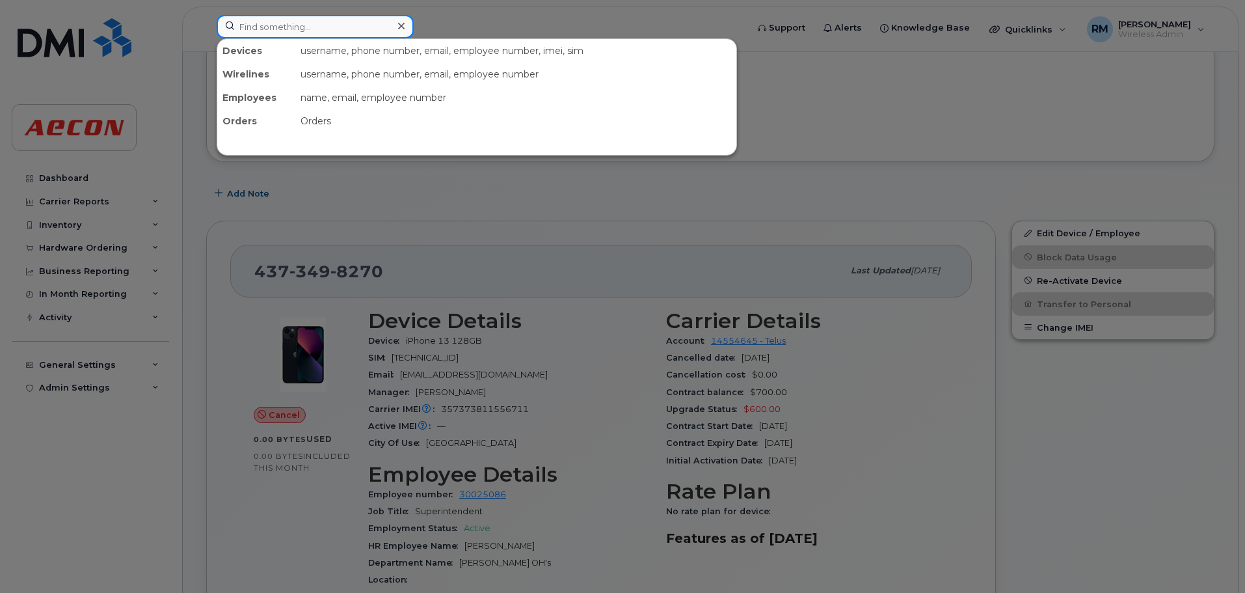
paste input "2042180562"
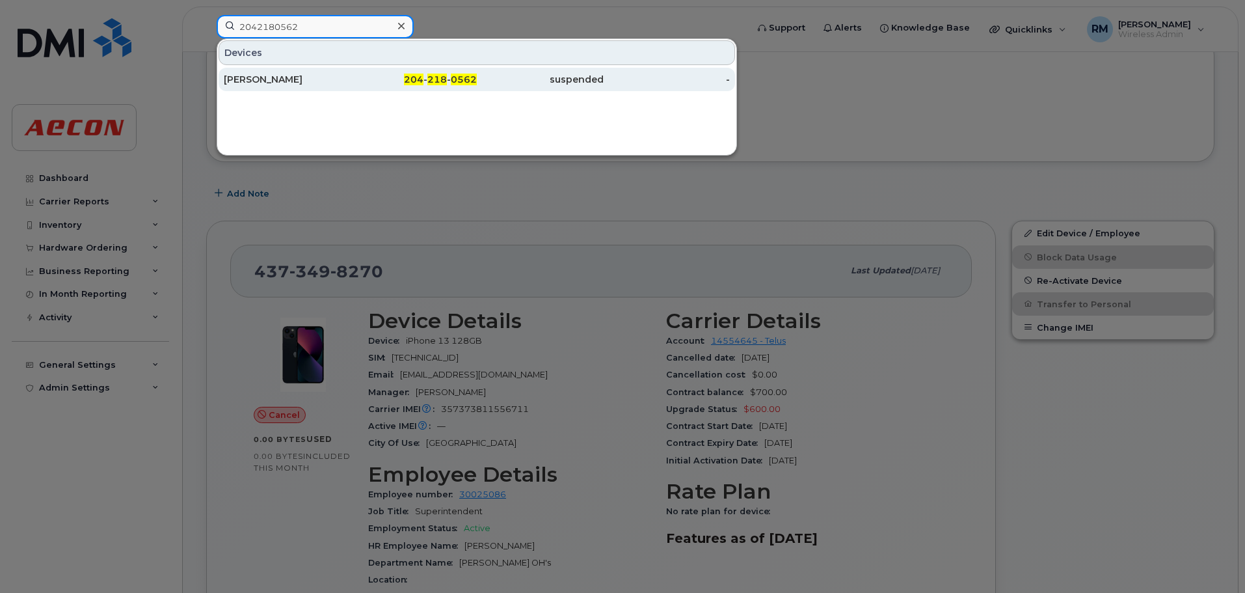
type input "2042180562"
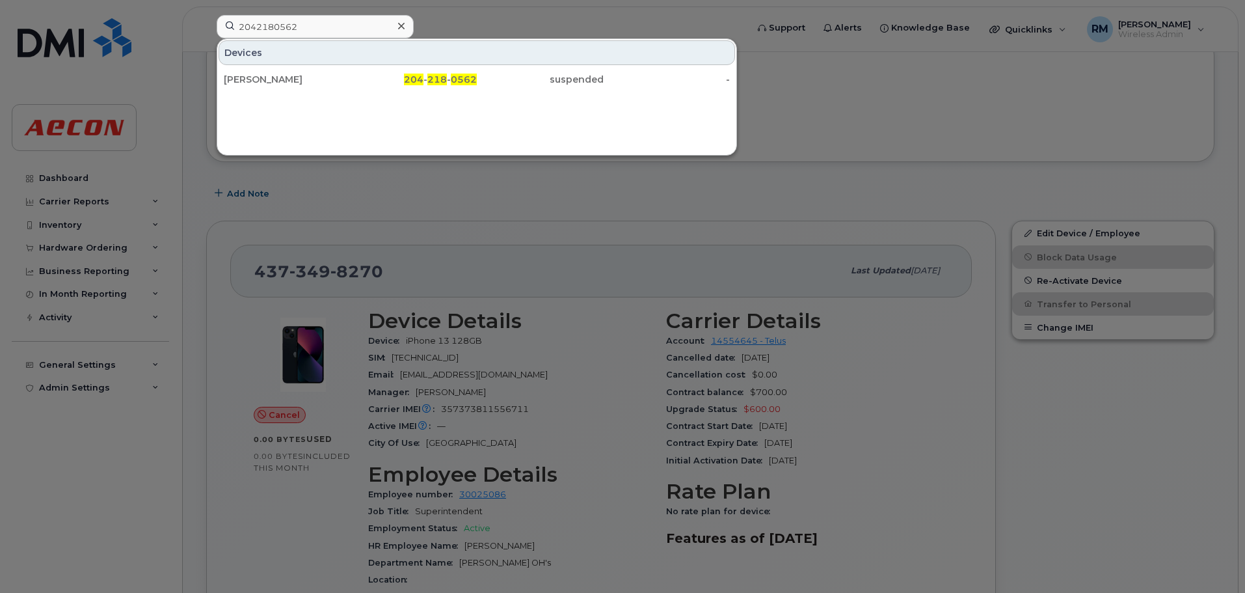
drag, startPoint x: 442, startPoint y: 77, endPoint x: 705, endPoint y: 321, distance: 359.1
click at [442, 77] on span "218" at bounding box center [437, 80] width 20 height 12
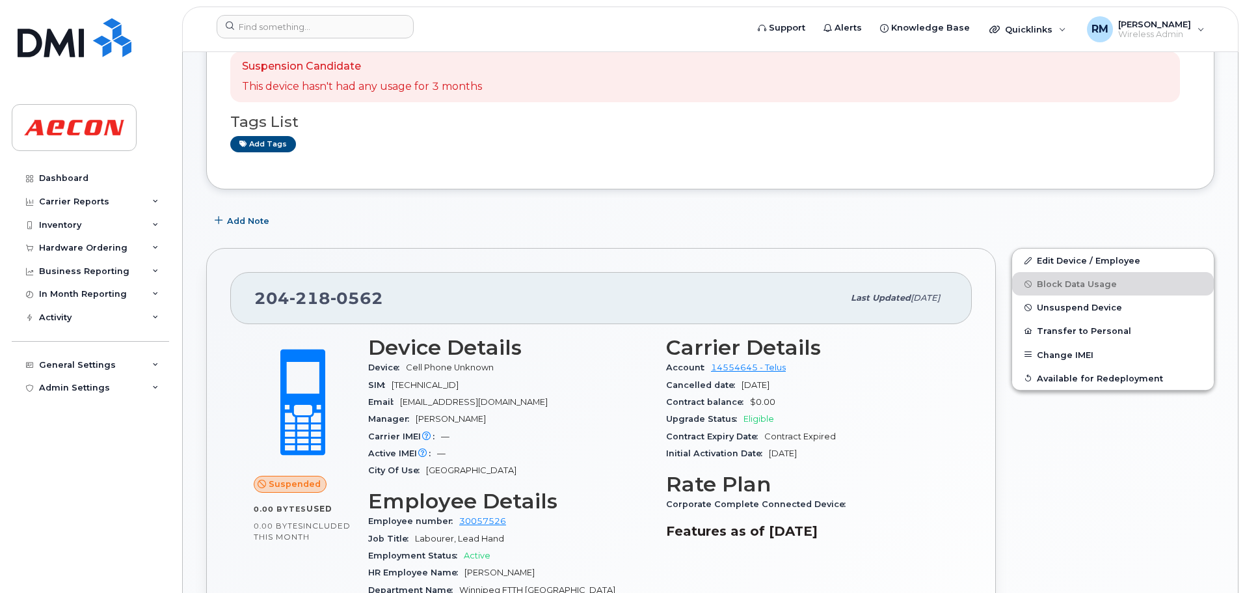
scroll to position [260, 0]
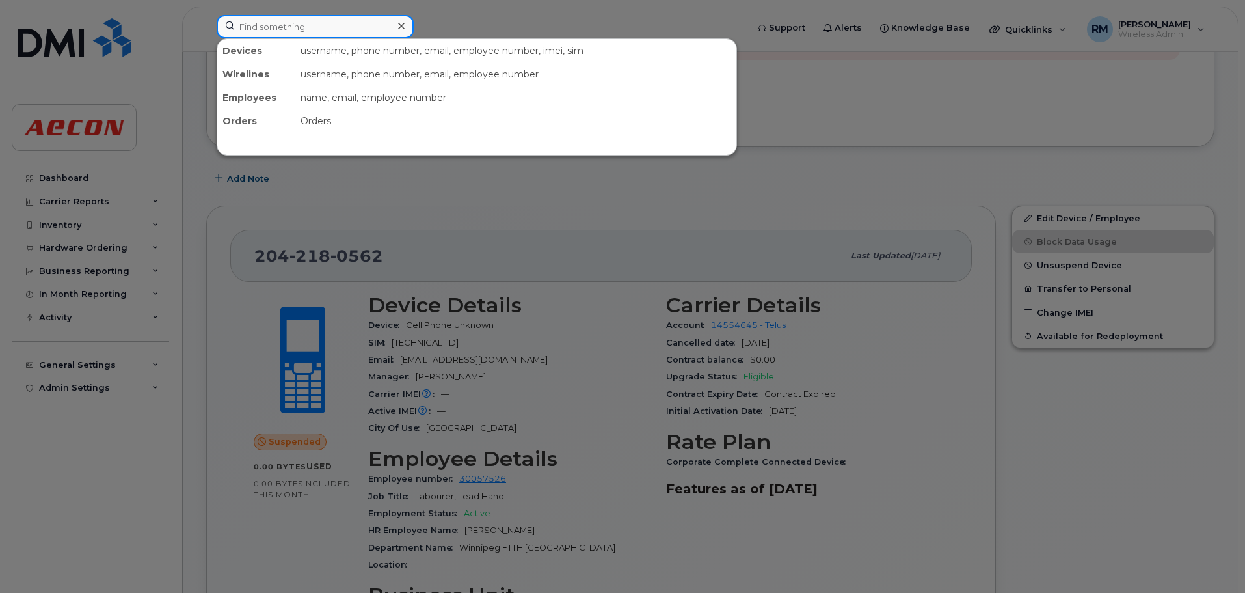
click at [311, 32] on input at bounding box center [315, 26] width 197 height 23
paste input "2043995296"
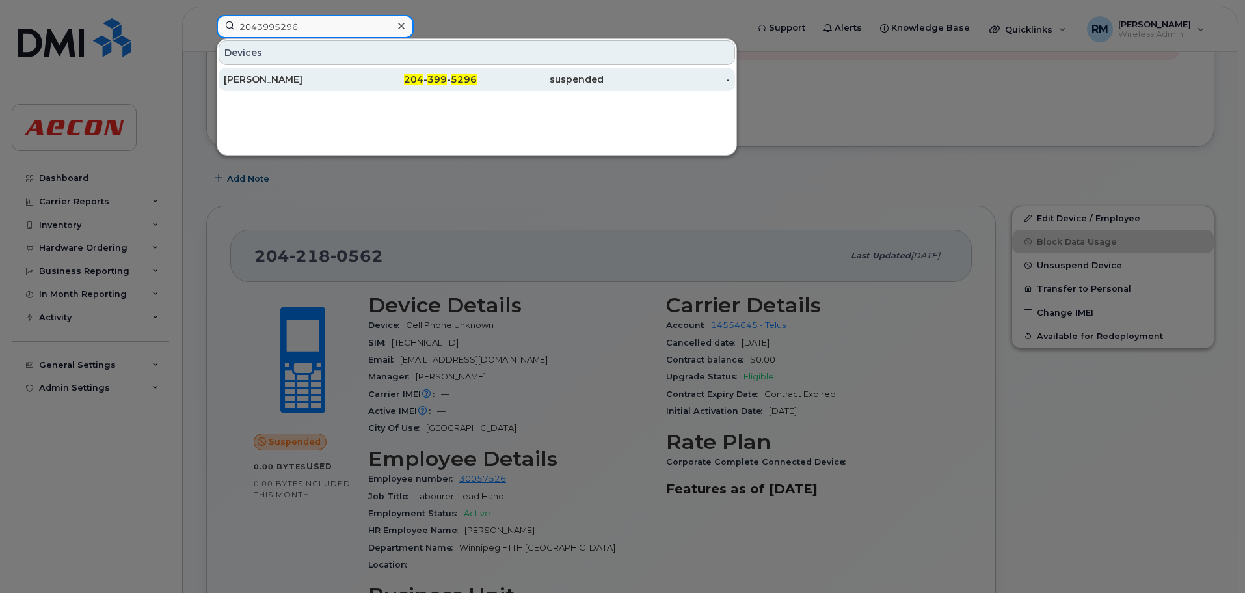
type input "2043995296"
click at [461, 75] on span "5296" at bounding box center [464, 80] width 26 height 12
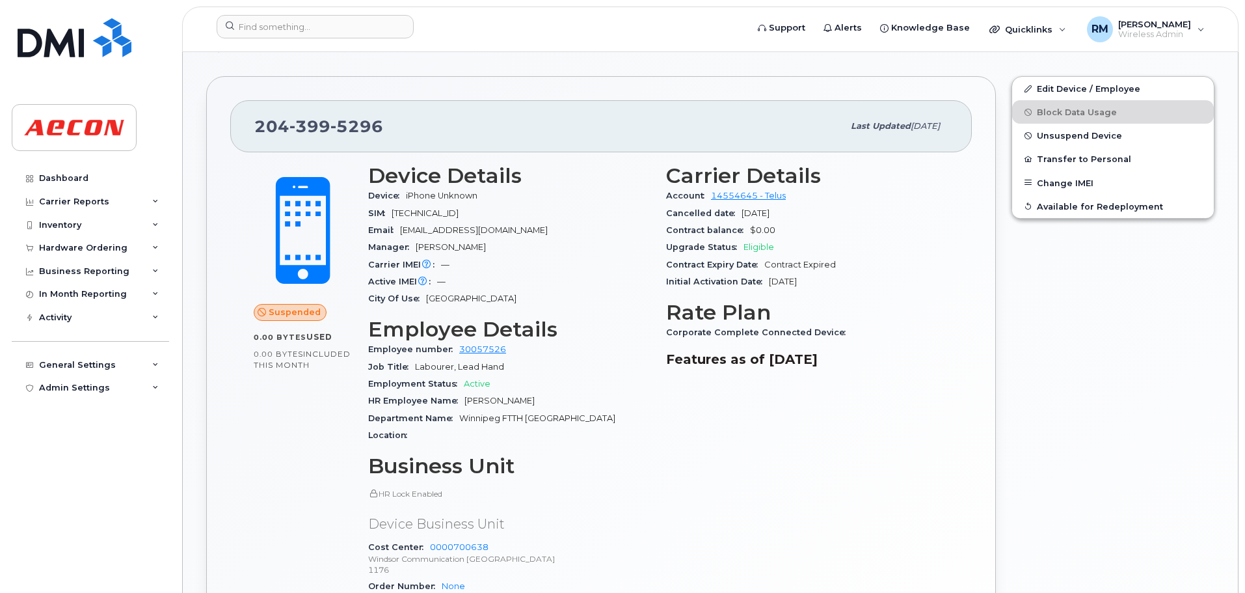
scroll to position [390, 0]
click at [335, 20] on input at bounding box center [315, 26] width 197 height 23
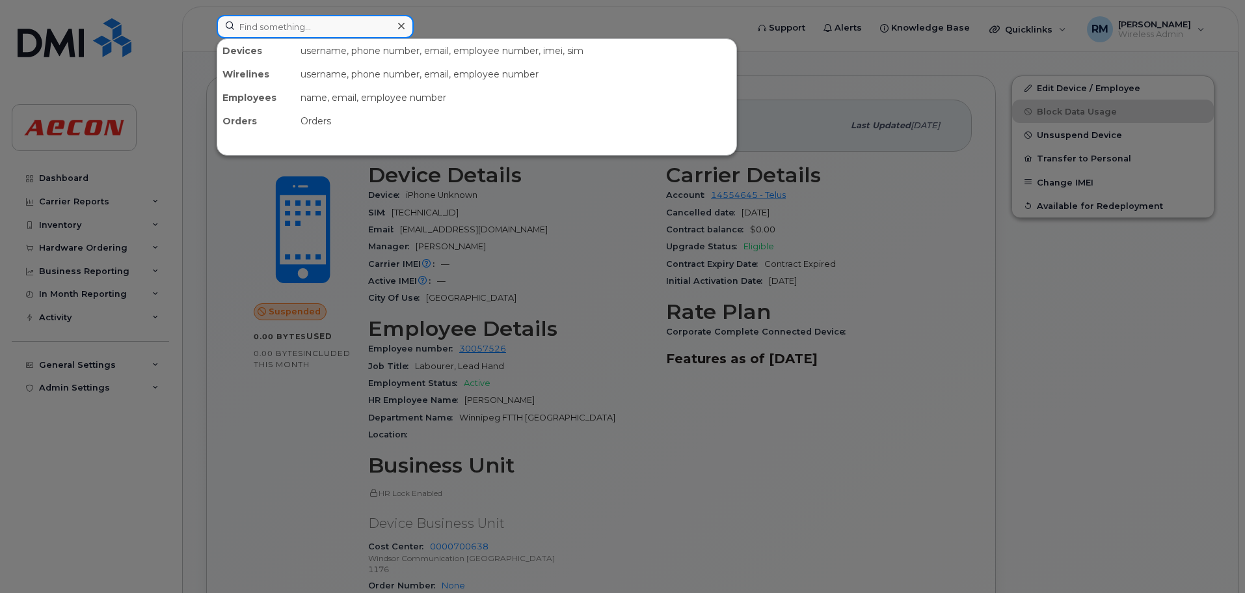
paste input "2493595370"
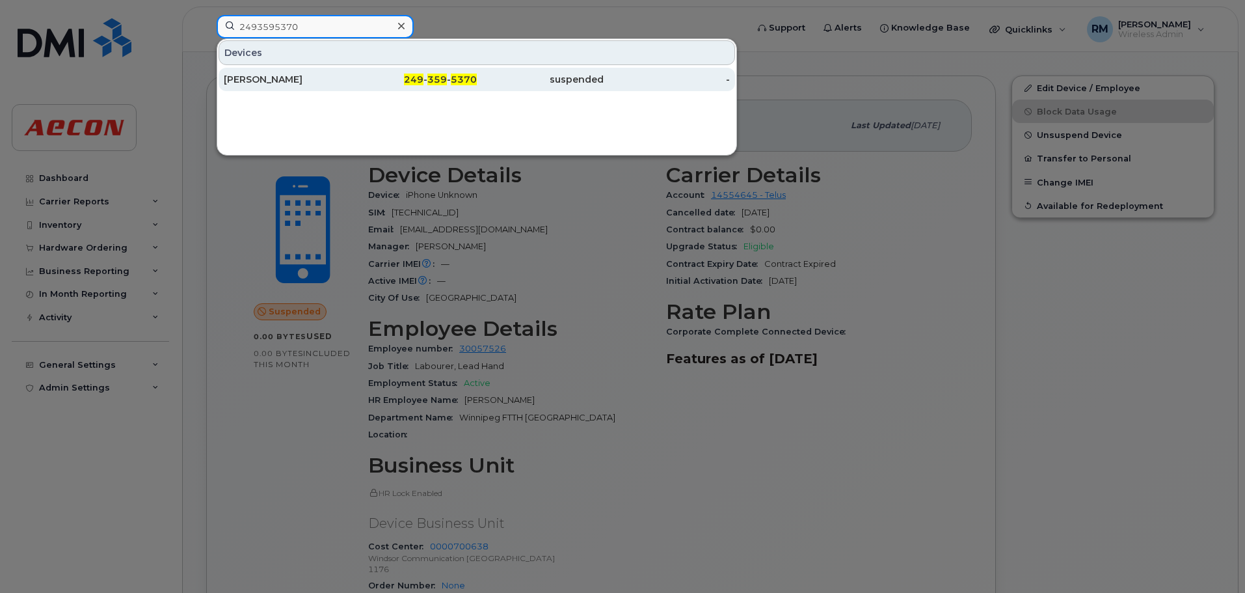
type input "2493595370"
click at [450, 81] on div "249 - 359 - 5370" at bounding box center [414, 79] width 127 height 13
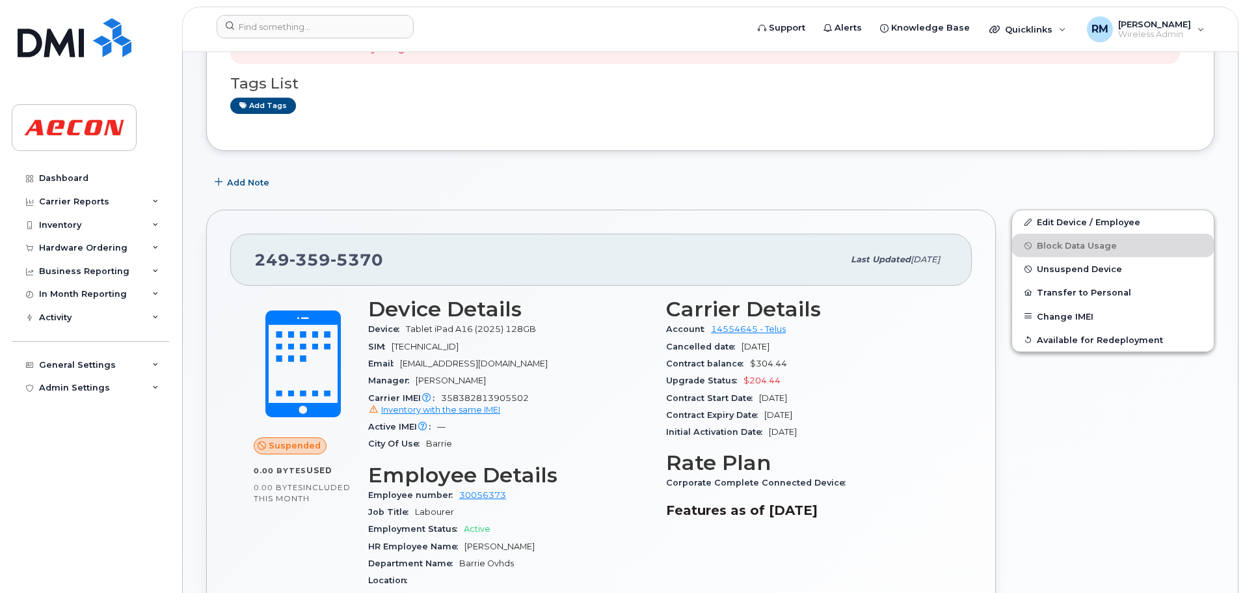
scroll to position [260, 0]
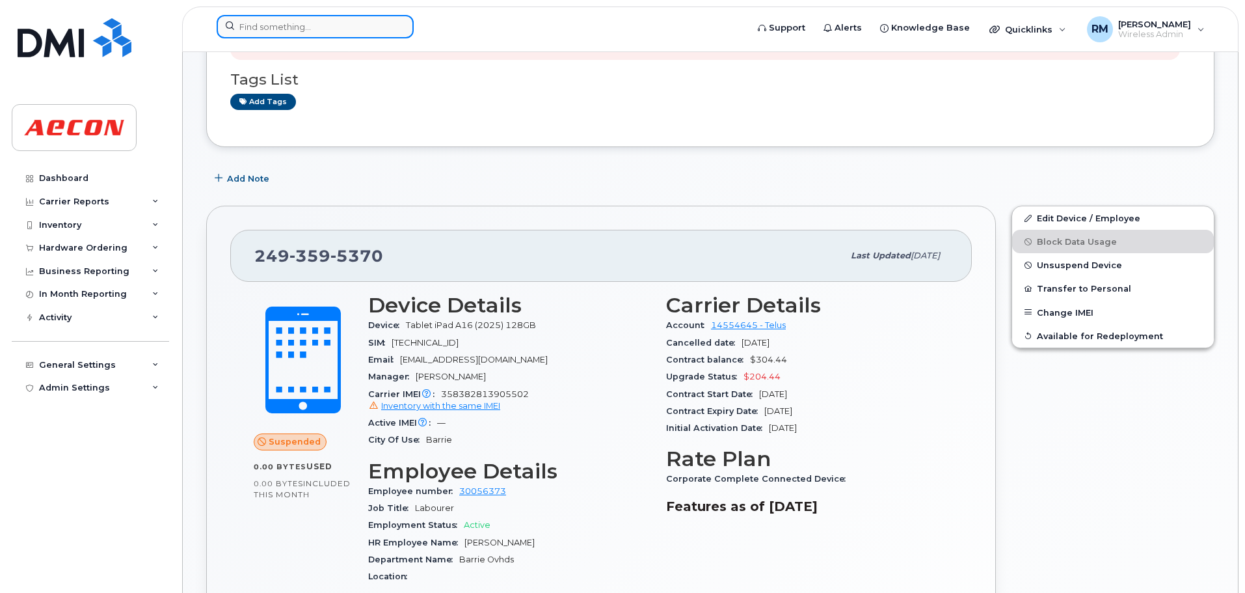
click at [331, 16] on input at bounding box center [315, 26] width 197 height 23
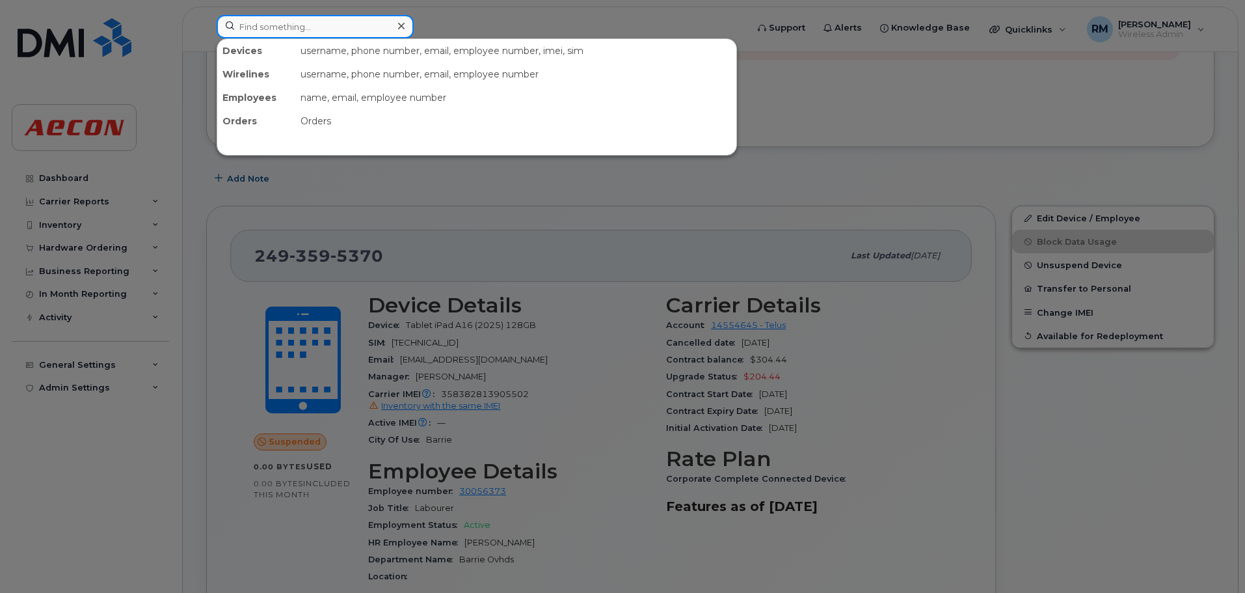
paste input "4373498270"
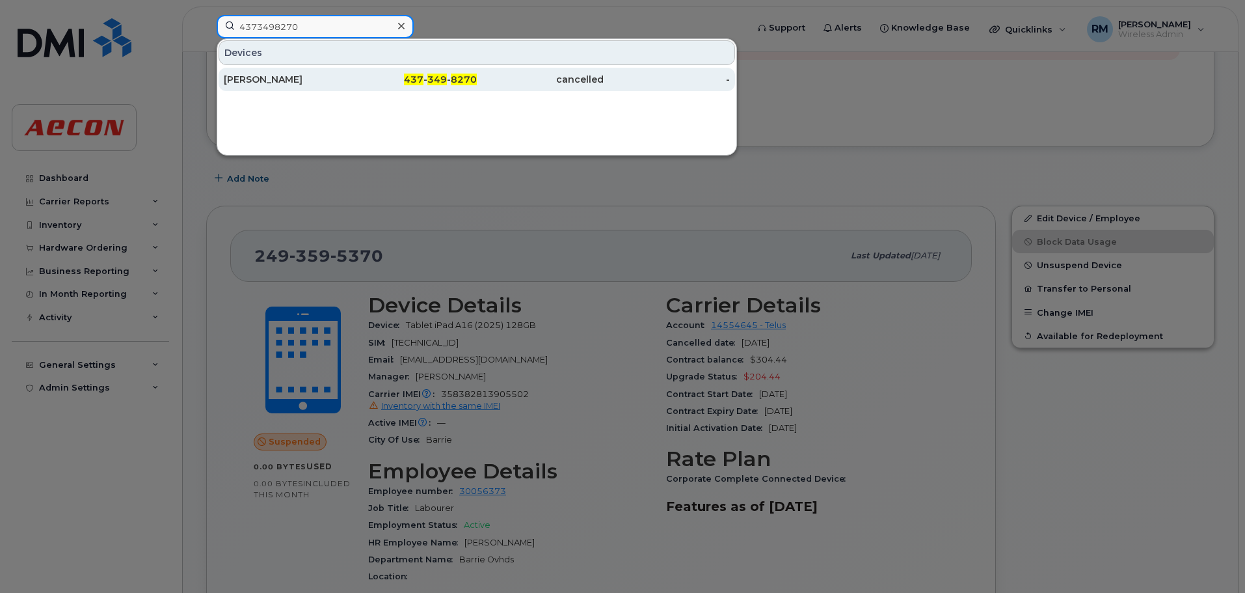
type input "4373498270"
click at [477, 73] on div "437 - 349 - 8270" at bounding box center [540, 79] width 127 height 23
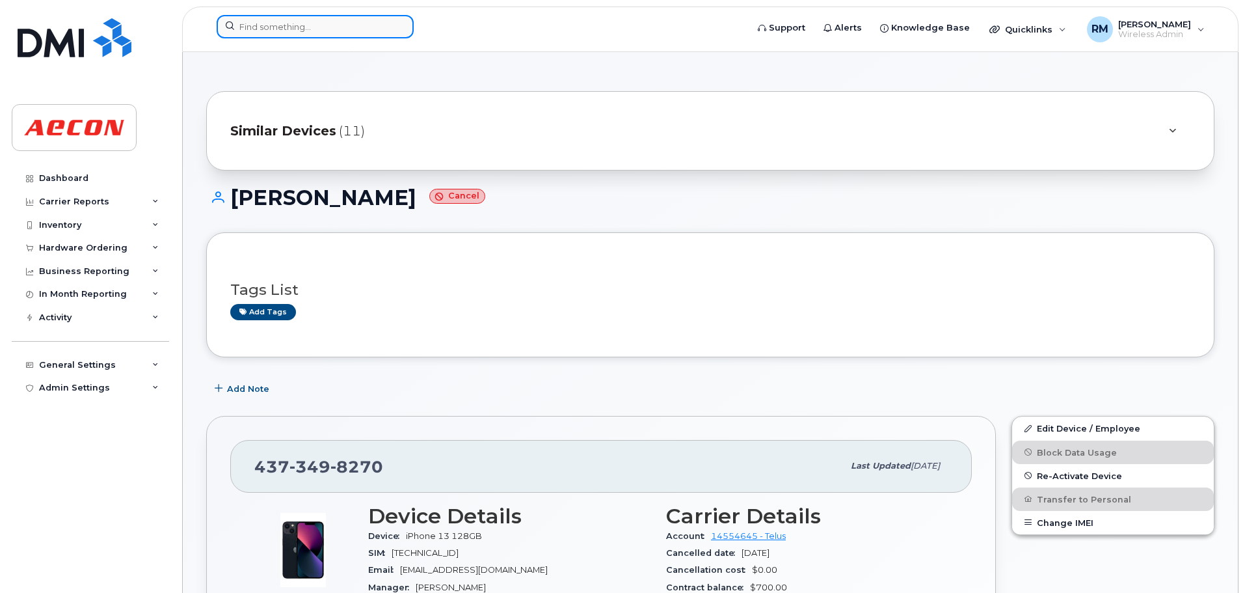
click at [305, 31] on input at bounding box center [315, 26] width 197 height 23
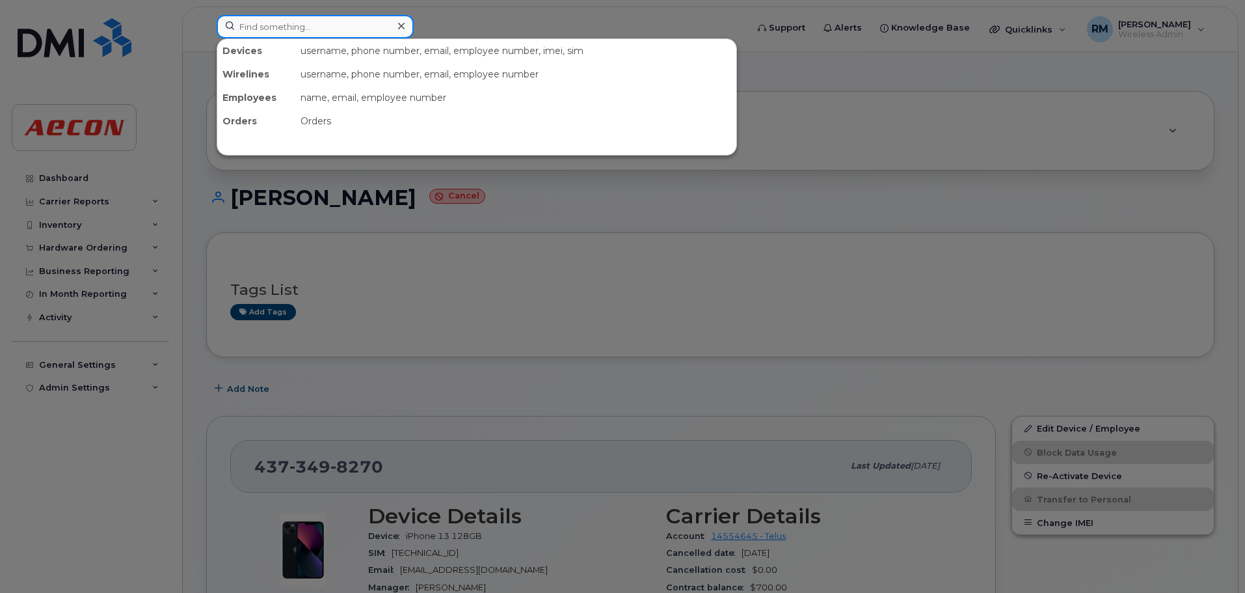
paste input "3435964762"
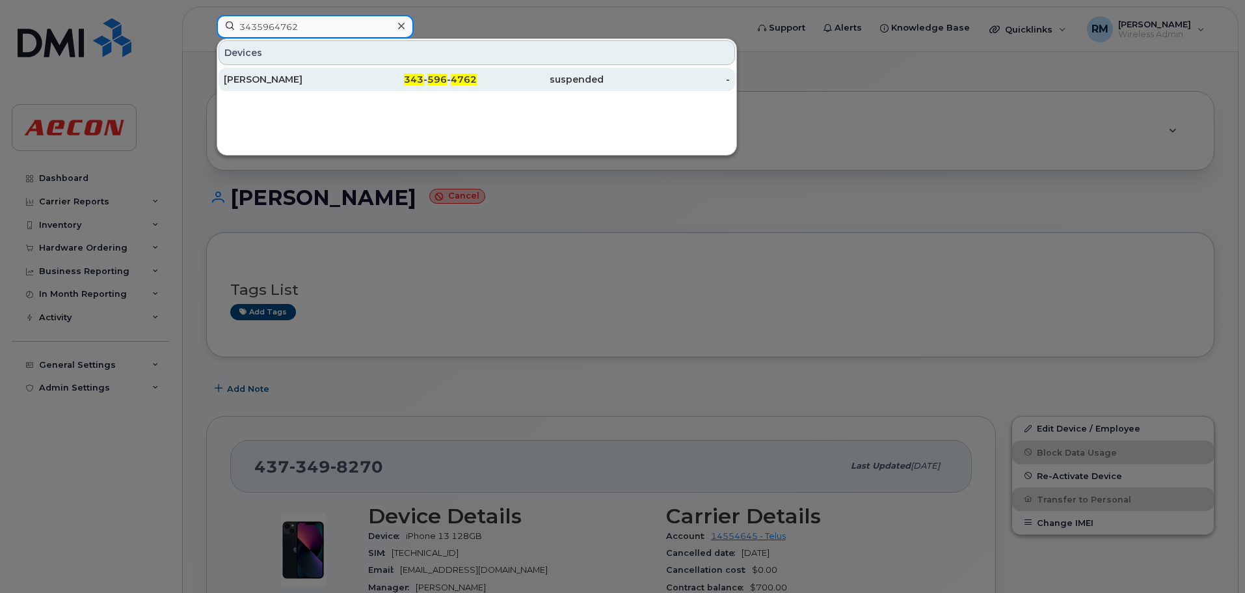
type input "3435964762"
click at [432, 76] on span "596" at bounding box center [437, 80] width 20 height 12
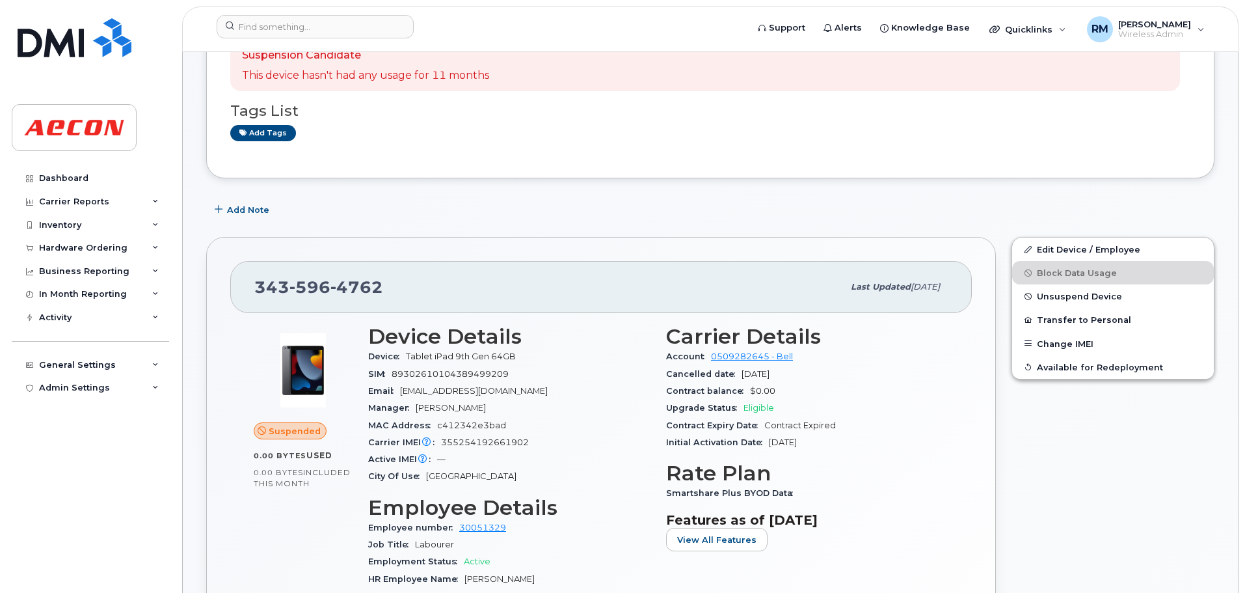
scroll to position [260, 0]
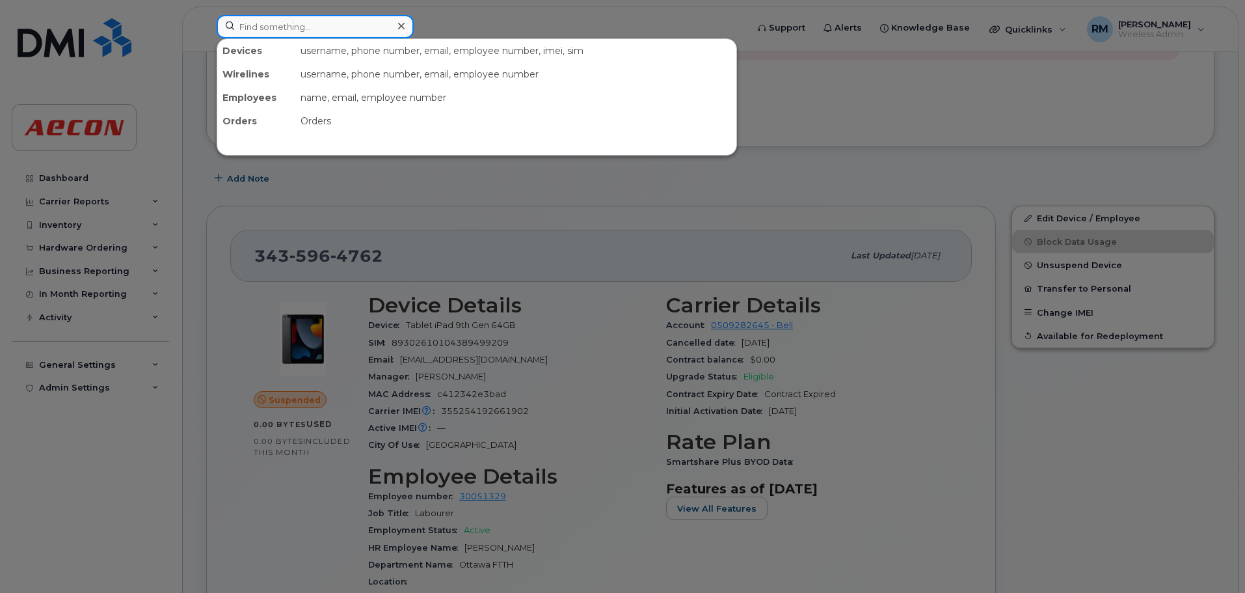
click at [301, 27] on input at bounding box center [315, 26] width 197 height 23
paste input "4313358116"
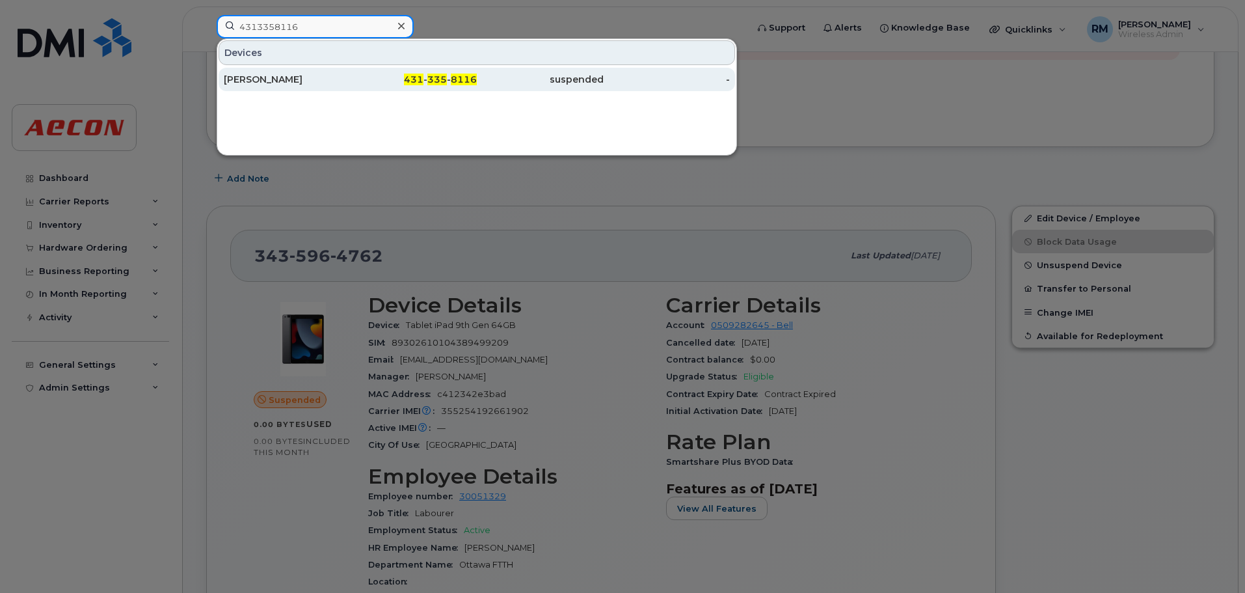
type input "4313358116"
click at [446, 85] on div "431 - 335 - 8116" at bounding box center [414, 79] width 127 height 13
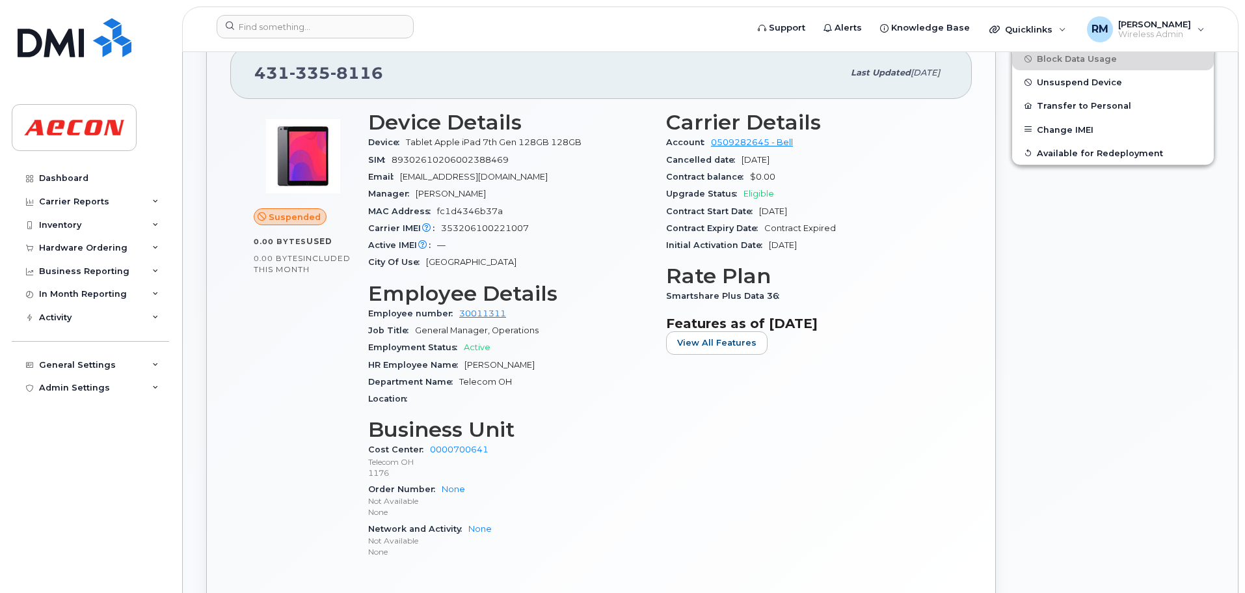
scroll to position [554, 0]
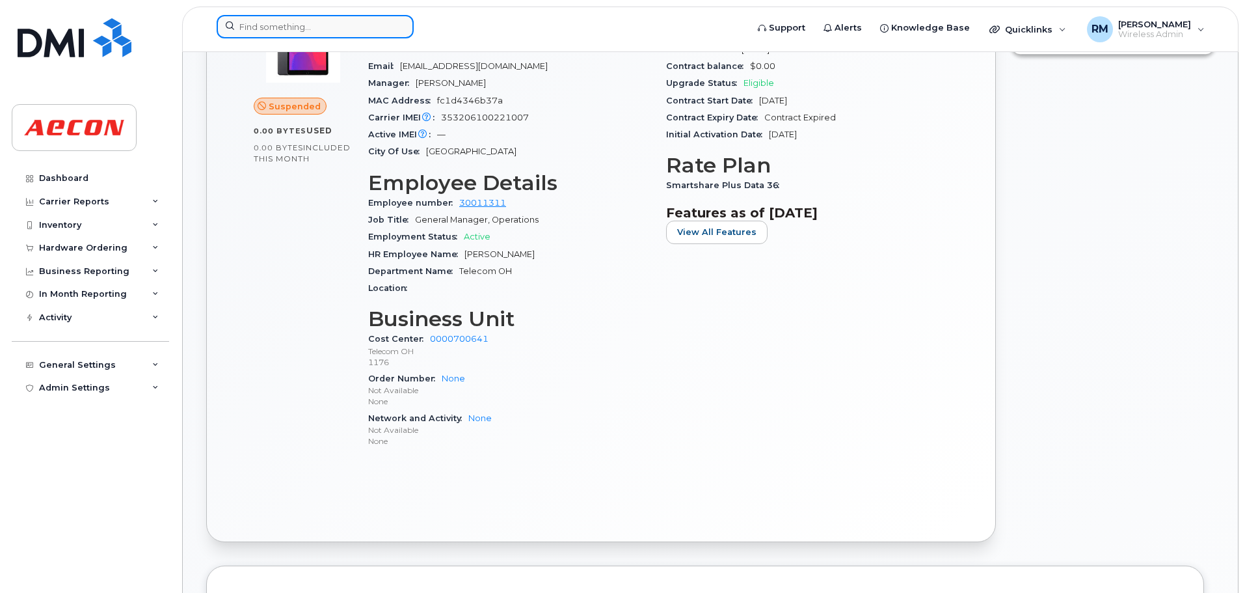
click at [349, 23] on input at bounding box center [315, 26] width 197 height 23
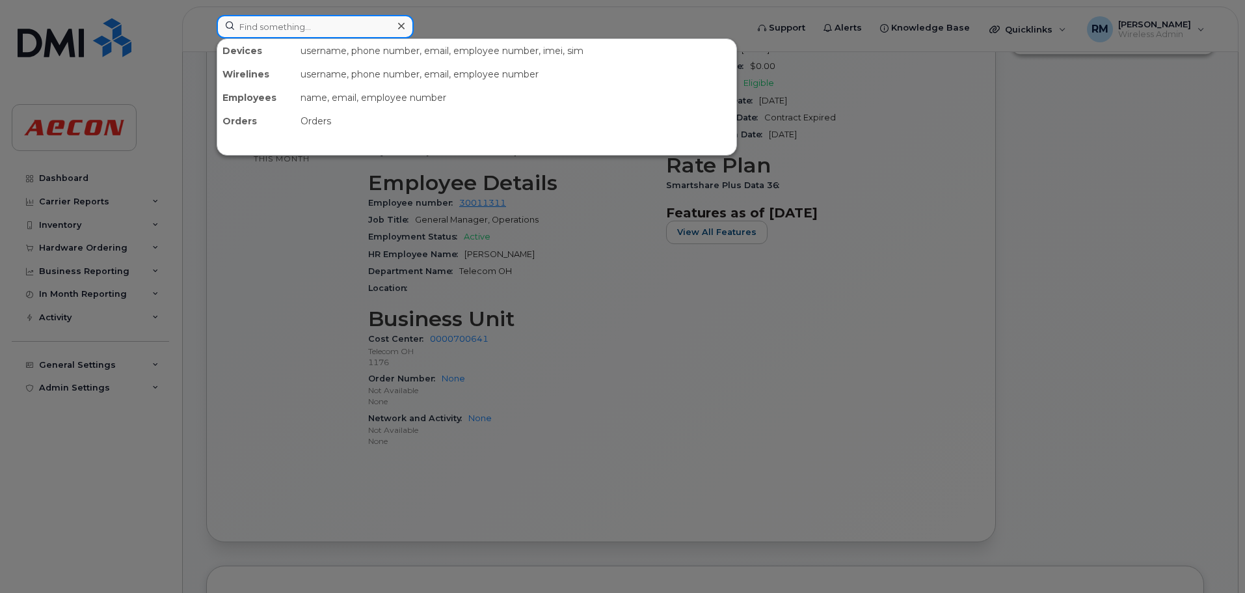
paste input "4313358116"
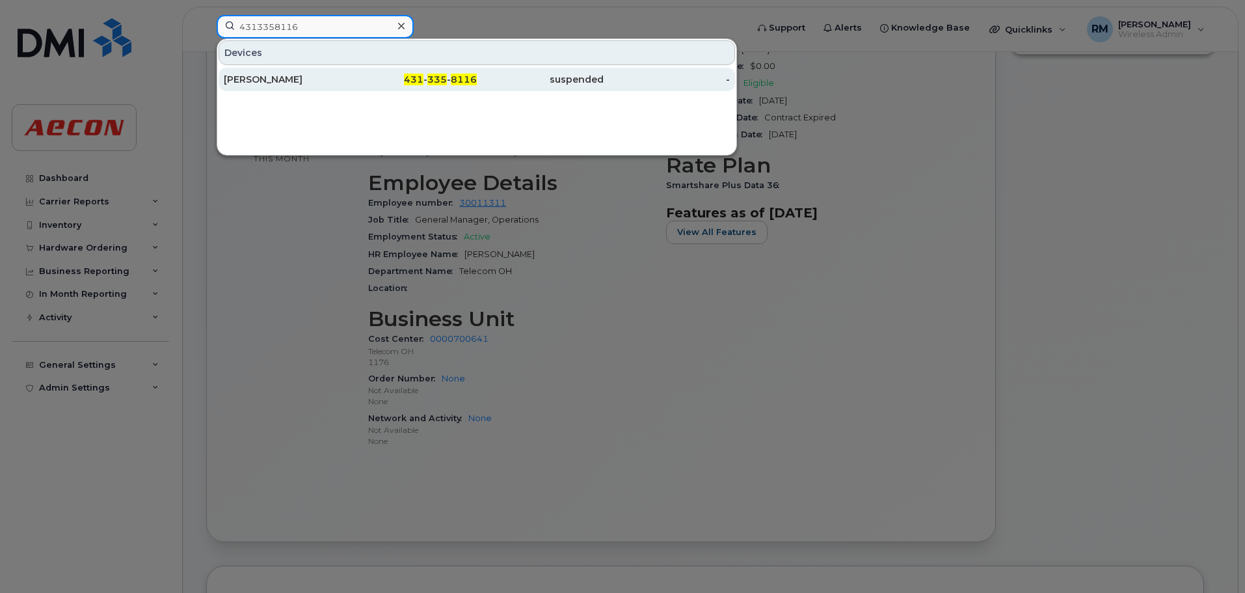
type input "4313358116"
click at [432, 81] on span "335" at bounding box center [437, 80] width 20 height 12
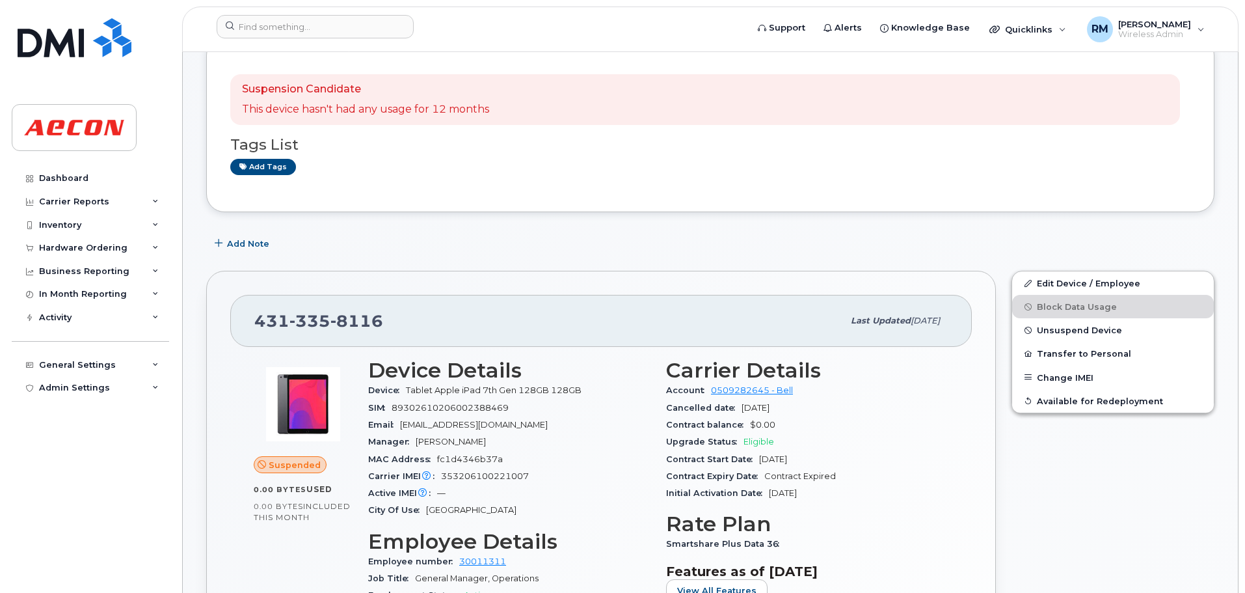
scroll to position [260, 0]
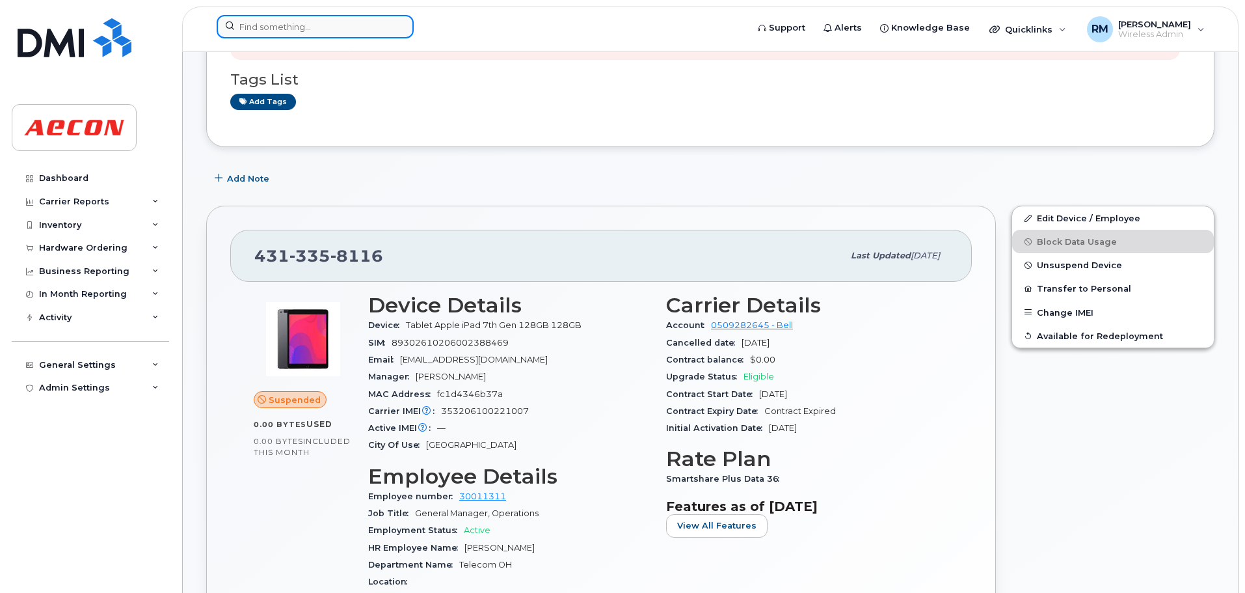
click at [284, 34] on input at bounding box center [315, 26] width 197 height 23
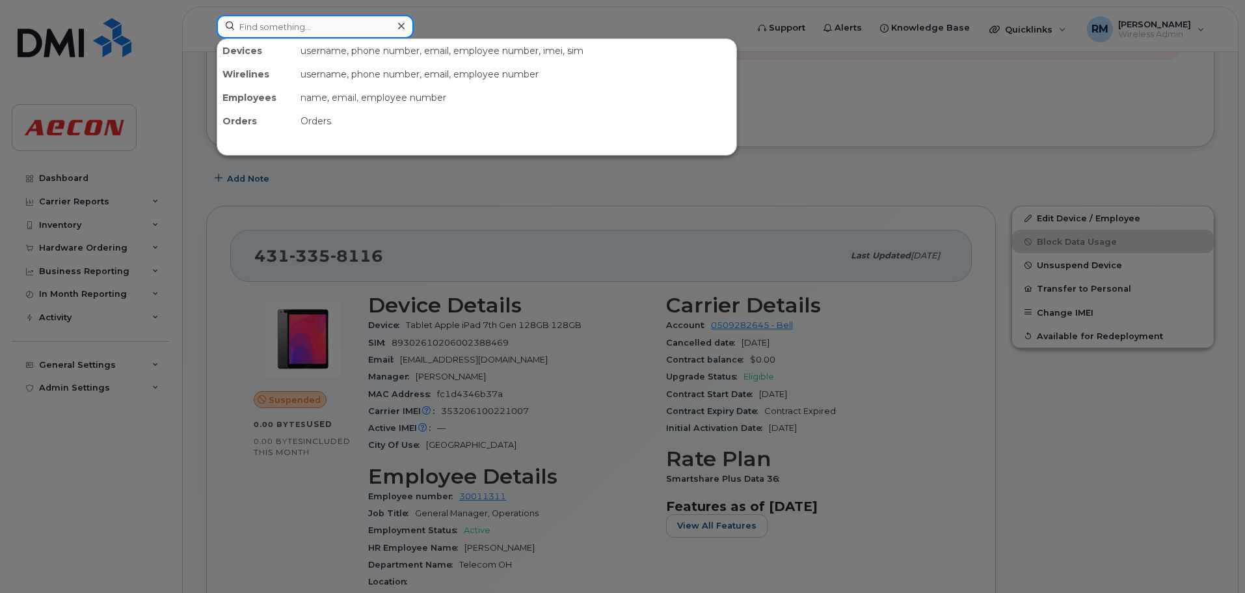
paste input "4164369737"
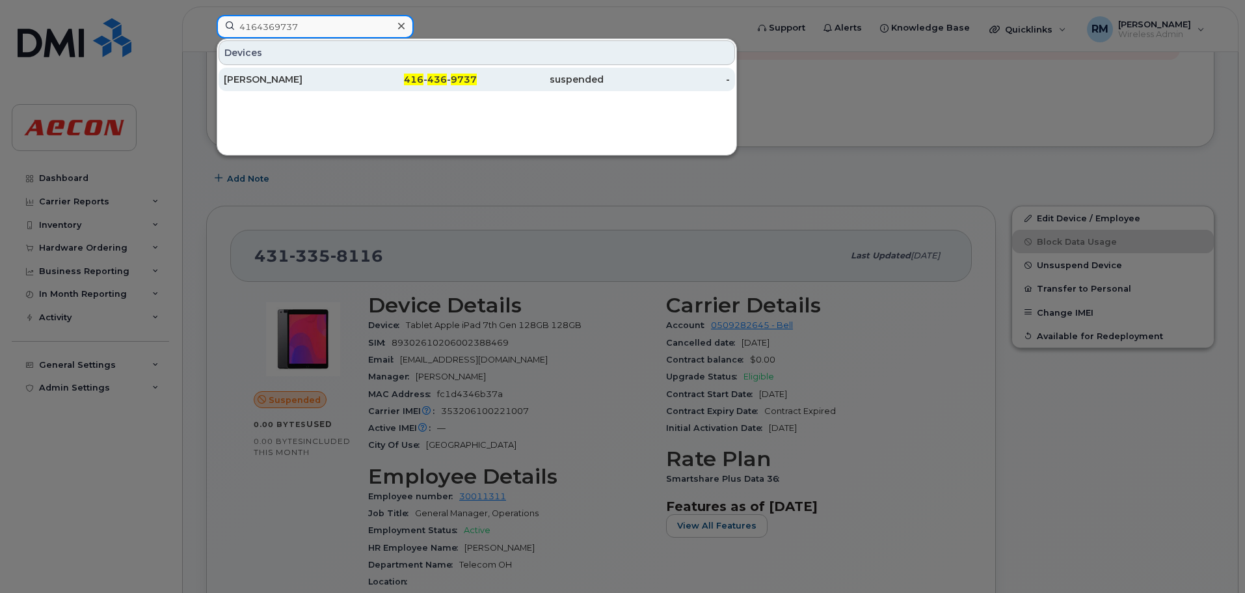
type input "4164369737"
click at [458, 79] on span "9737" at bounding box center [464, 80] width 26 height 12
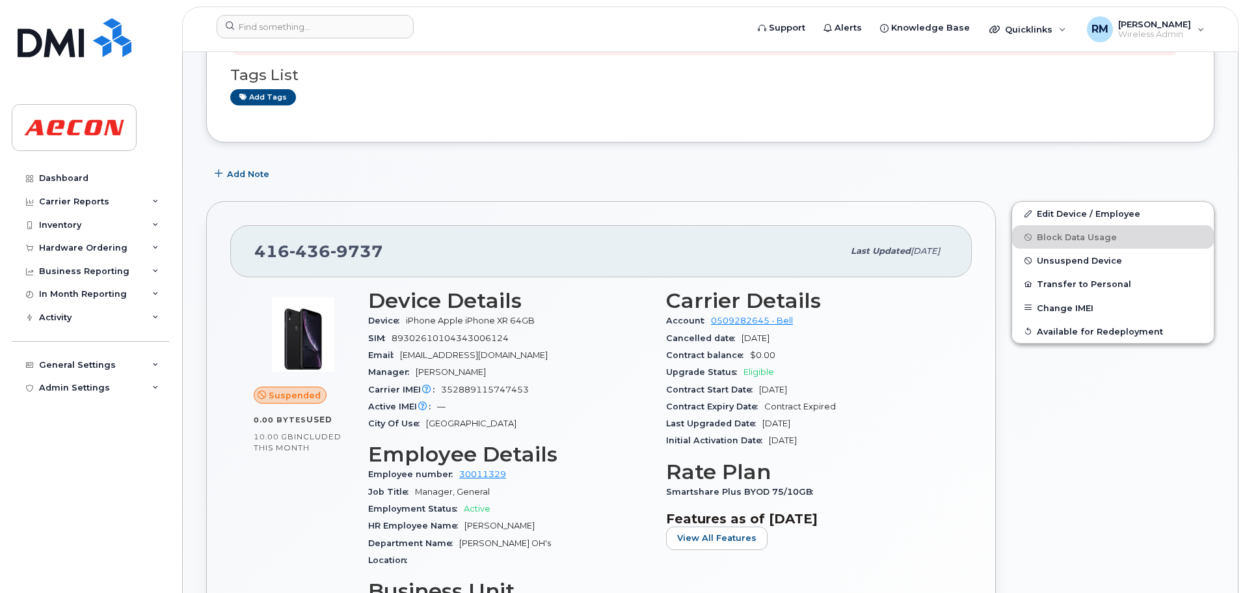
scroll to position [325, 0]
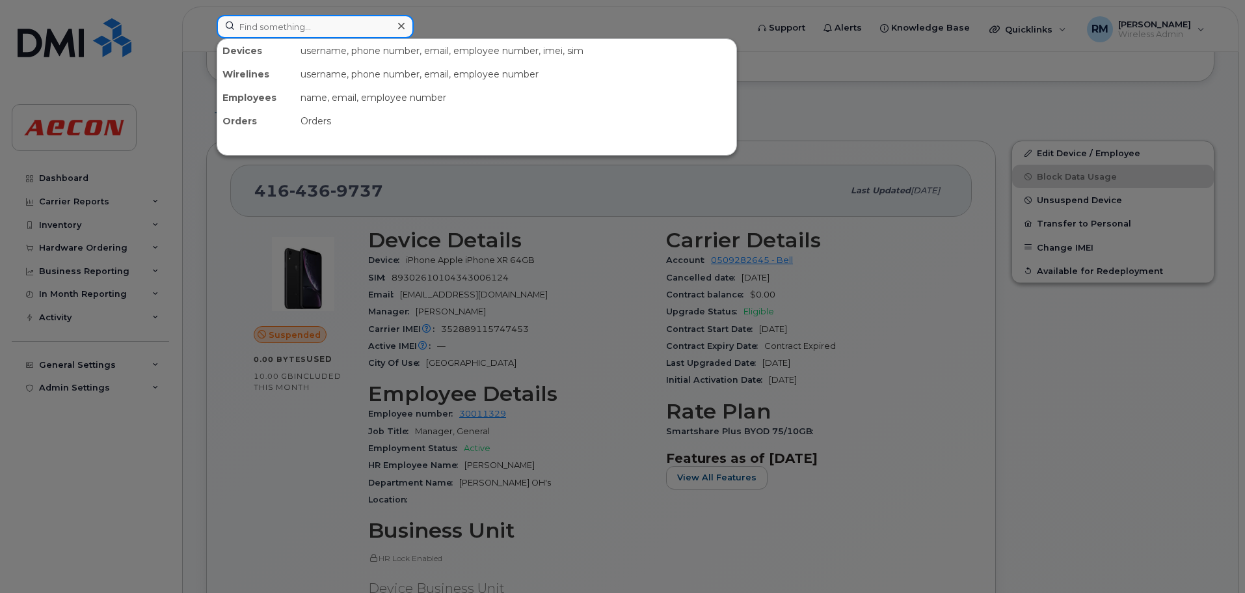
click at [319, 21] on input at bounding box center [315, 26] width 197 height 23
paste input "7056060088"
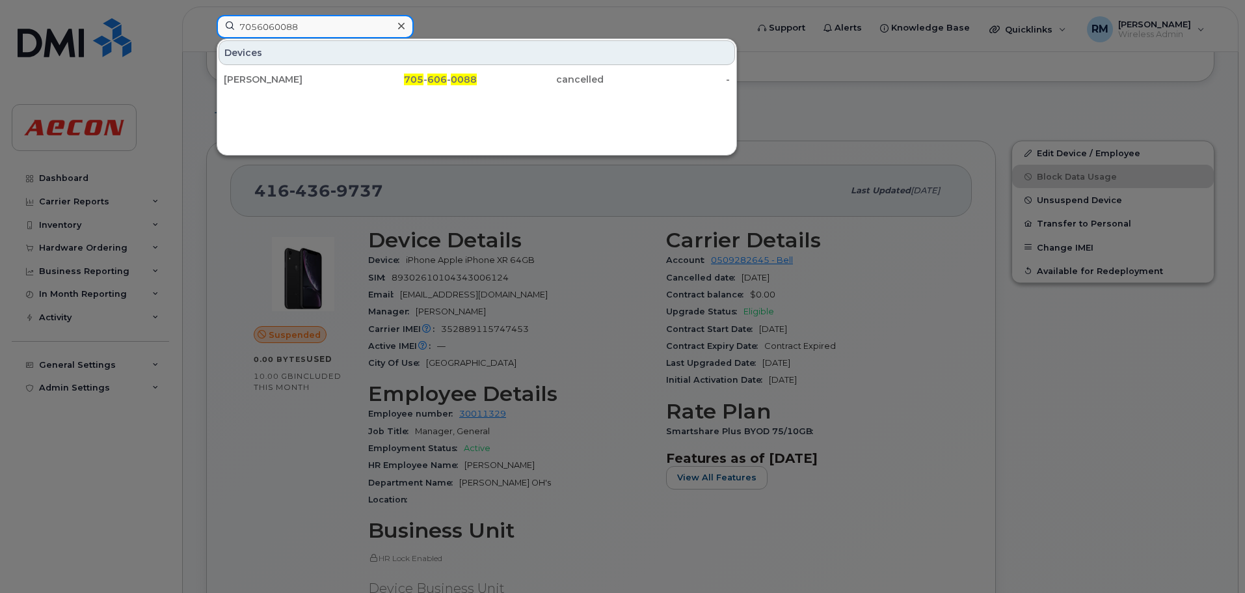
drag, startPoint x: 297, startPoint y: 25, endPoint x: 128, endPoint y: 25, distance: 169.2
click at [206, 25] on div "7056060088 Devices Ryan Thompson 705 - 606 - 0088 cancelled -" at bounding box center [477, 29] width 543 height 29
paste input "4374414540"
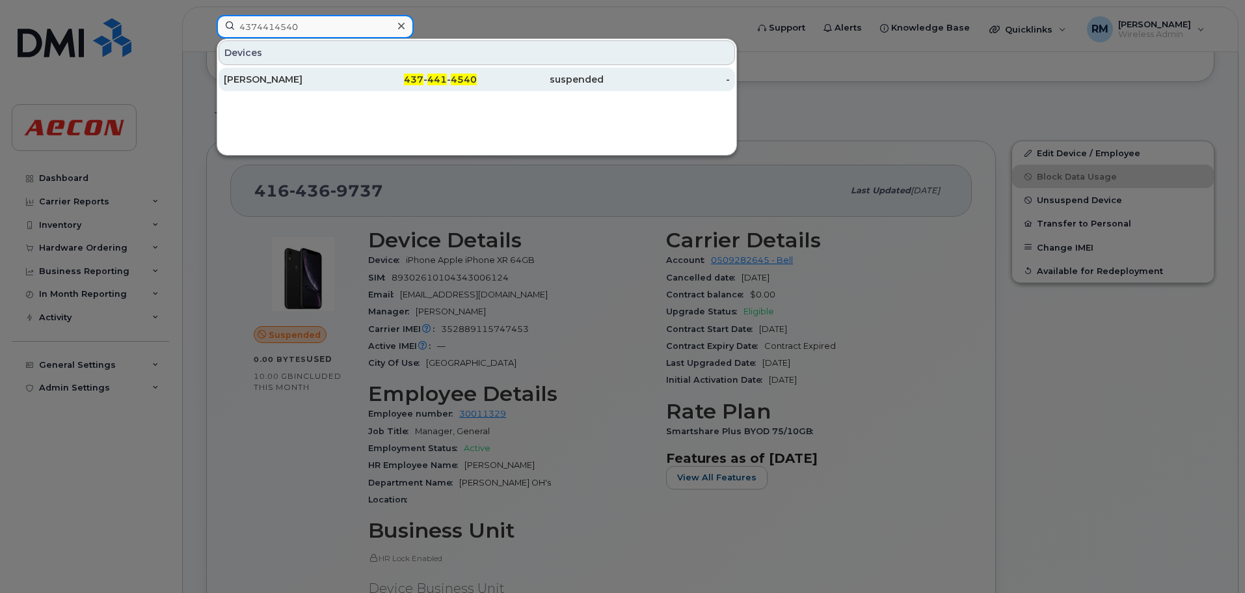
type input "4374414540"
click at [427, 79] on div "437 - 441 - 4540" at bounding box center [414, 79] width 127 height 13
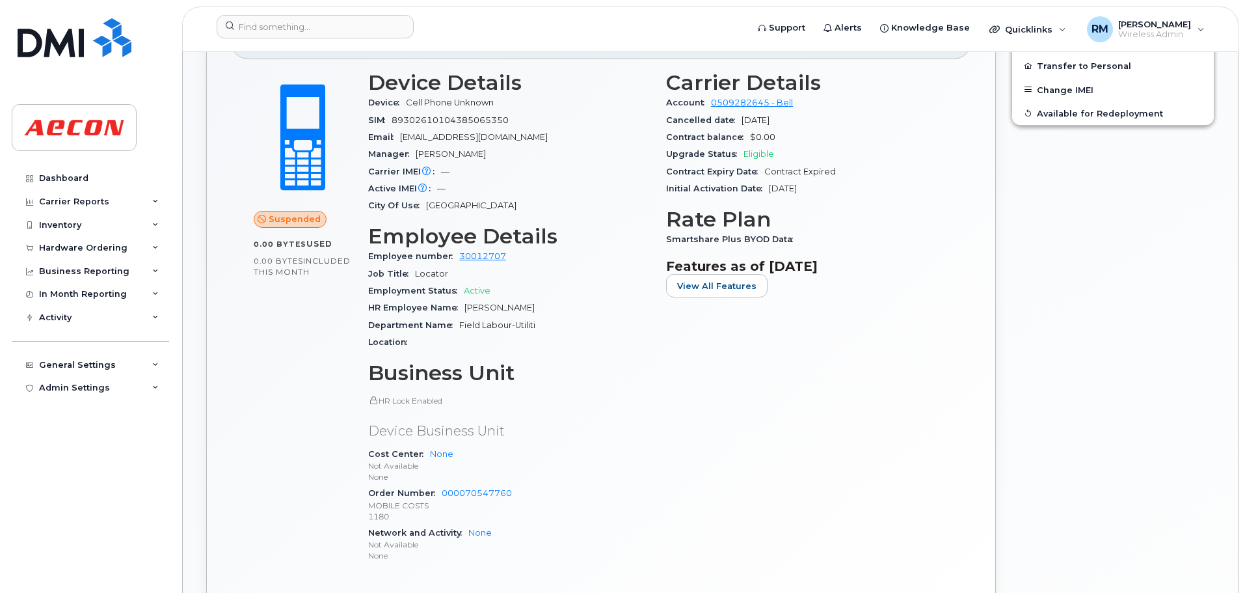
scroll to position [521, 0]
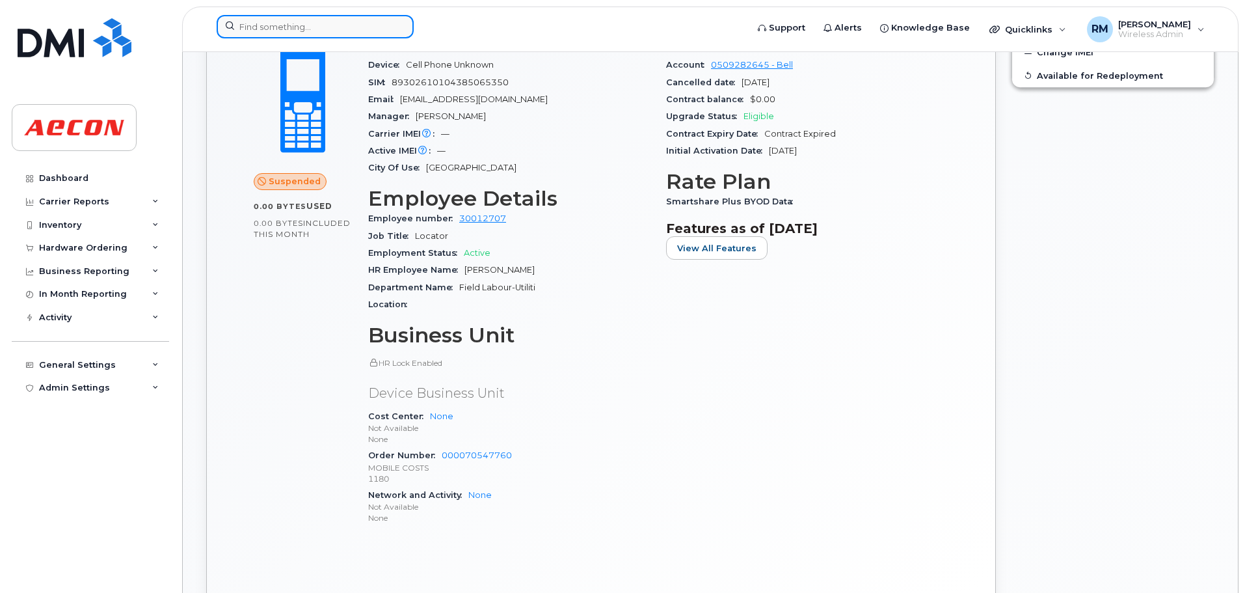
click at [286, 21] on input at bounding box center [315, 26] width 197 height 23
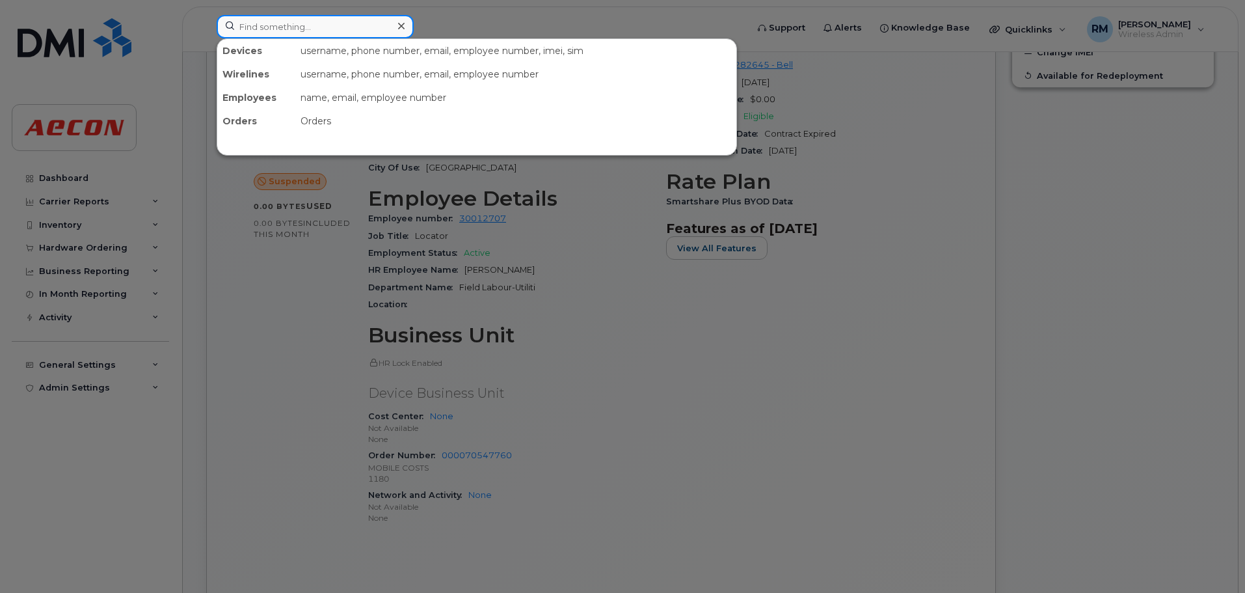
paste input "2893853289"
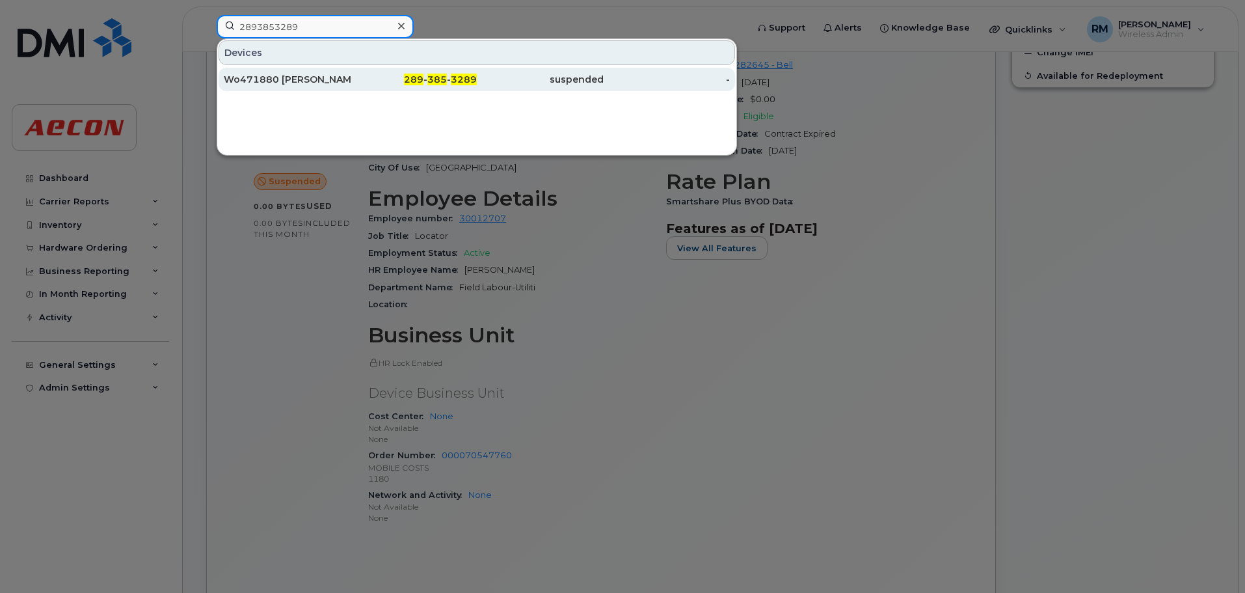
type input "2893853289"
click at [580, 81] on div "suspended" at bounding box center [540, 79] width 127 height 13
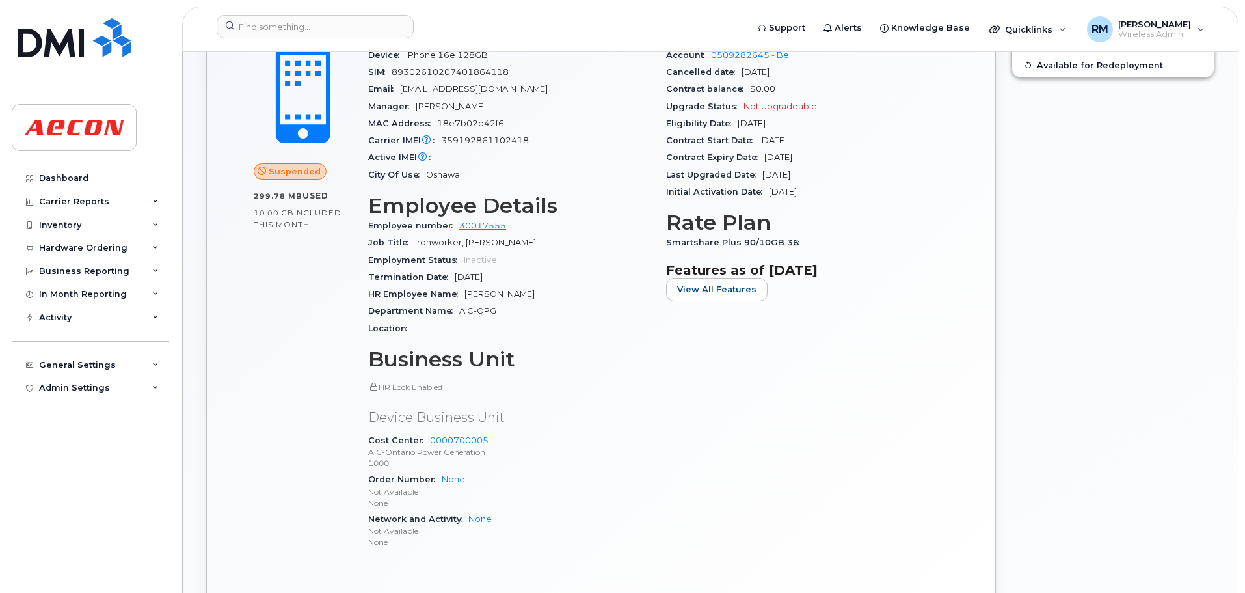
scroll to position [444, 0]
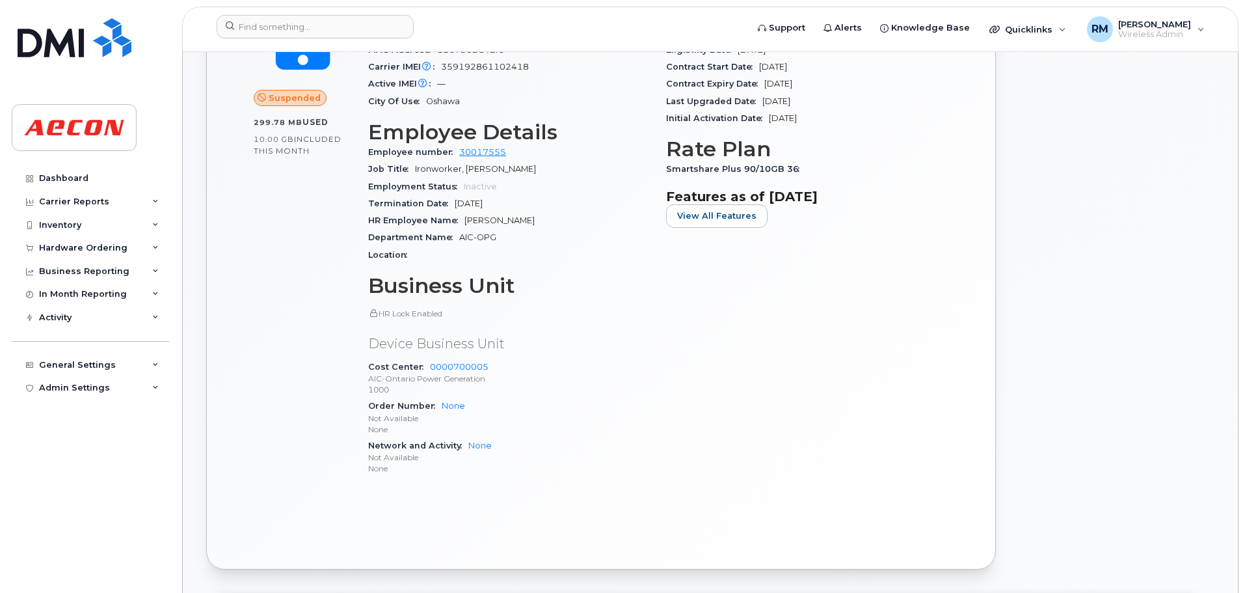
click at [269, 14] on header "Support Alerts Knowledge Base Quicklinks Suspend / Cancel Device Change SIM Car…" at bounding box center [710, 30] width 1057 height 46
click at [271, 23] on input at bounding box center [315, 26] width 197 height 23
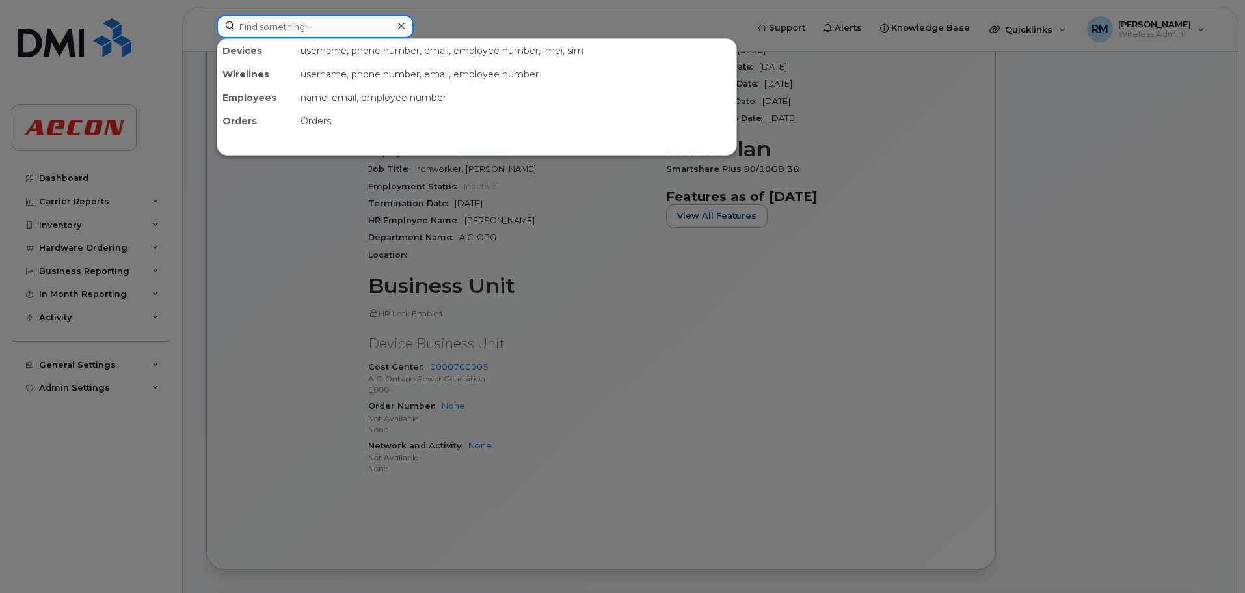
paste input "4167958129"
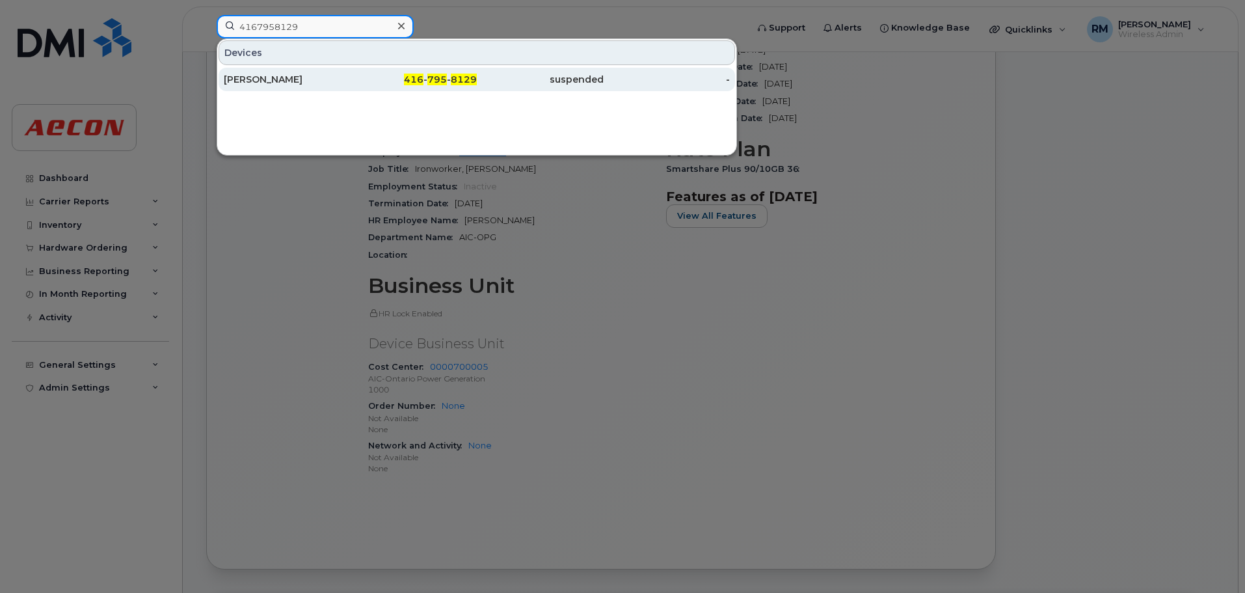
type input "4167958129"
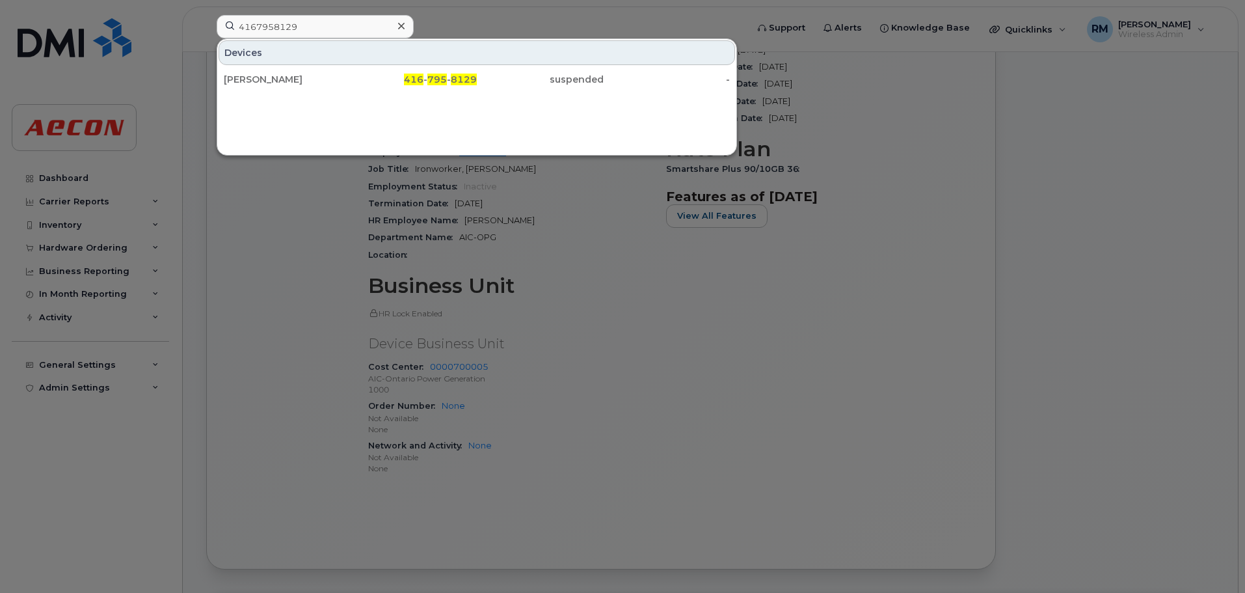
drag, startPoint x: 440, startPoint y: 79, endPoint x: 650, endPoint y: 187, distance: 236.3
click at [440, 79] on span "795" at bounding box center [437, 80] width 20 height 12
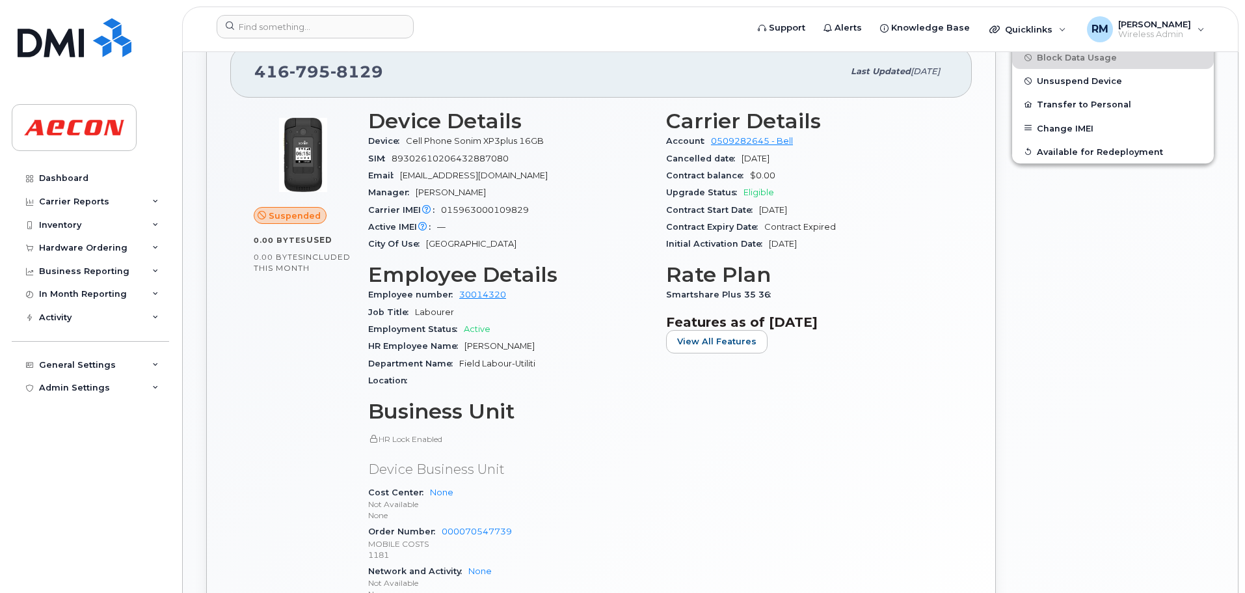
scroll to position [455, 0]
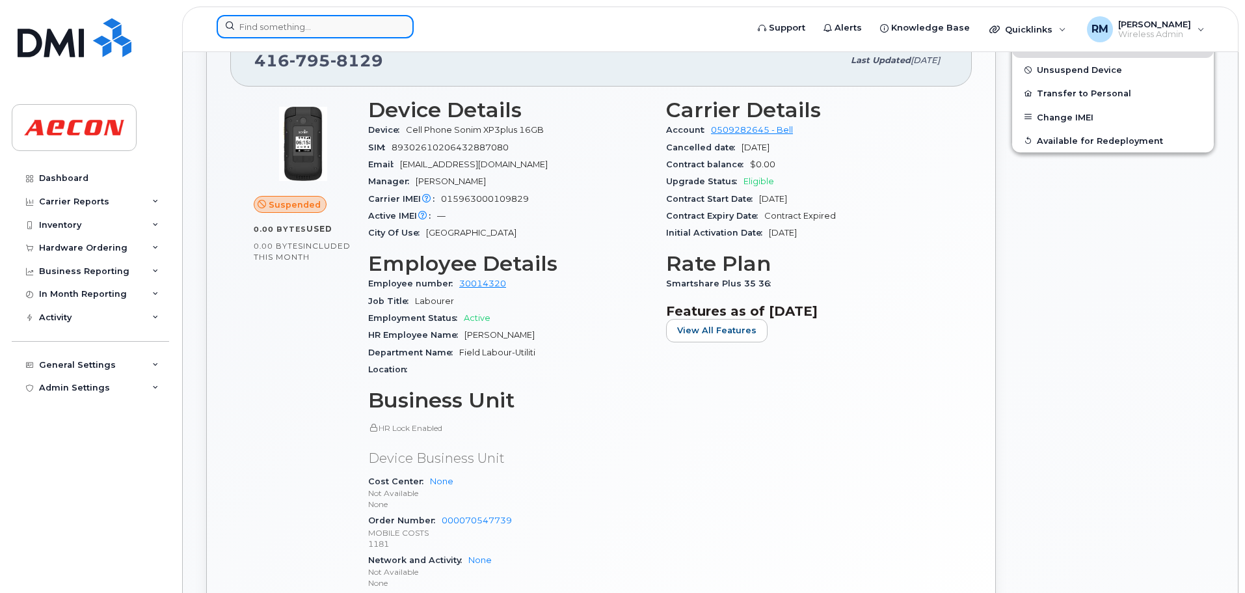
drag, startPoint x: 251, startPoint y: 20, endPoint x: 289, endPoint y: 24, distance: 38.6
click at [251, 21] on input at bounding box center [315, 26] width 197 height 23
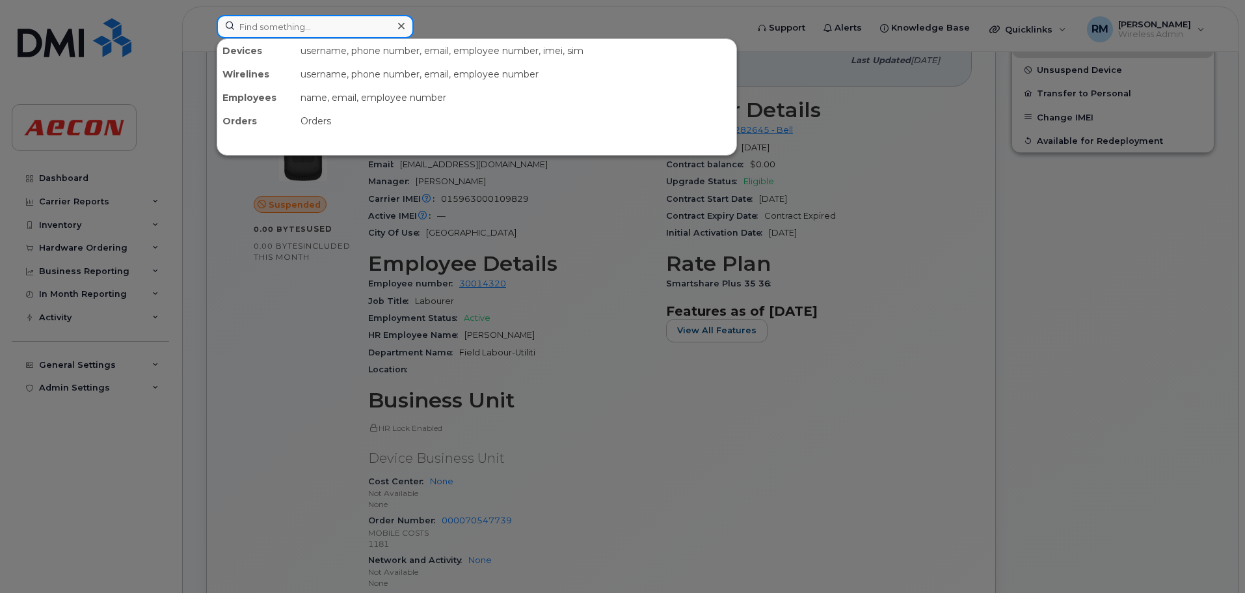
paste input "2043995296"
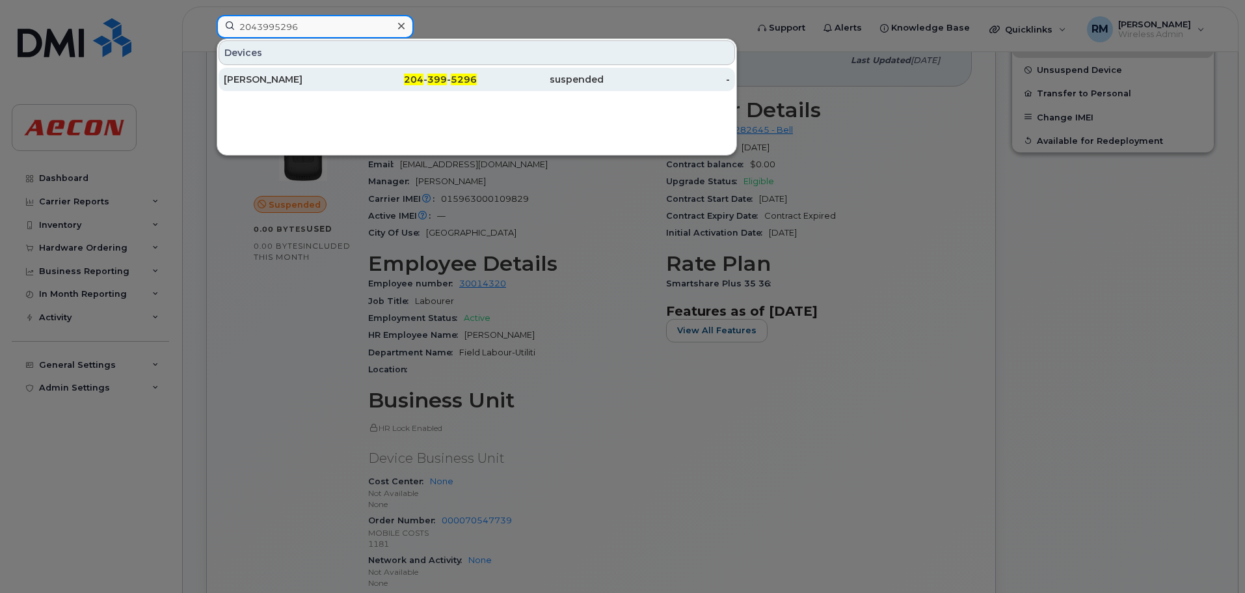
type input "2043995296"
click at [426, 74] on div "204 - 399 - 5296" at bounding box center [414, 79] width 127 height 13
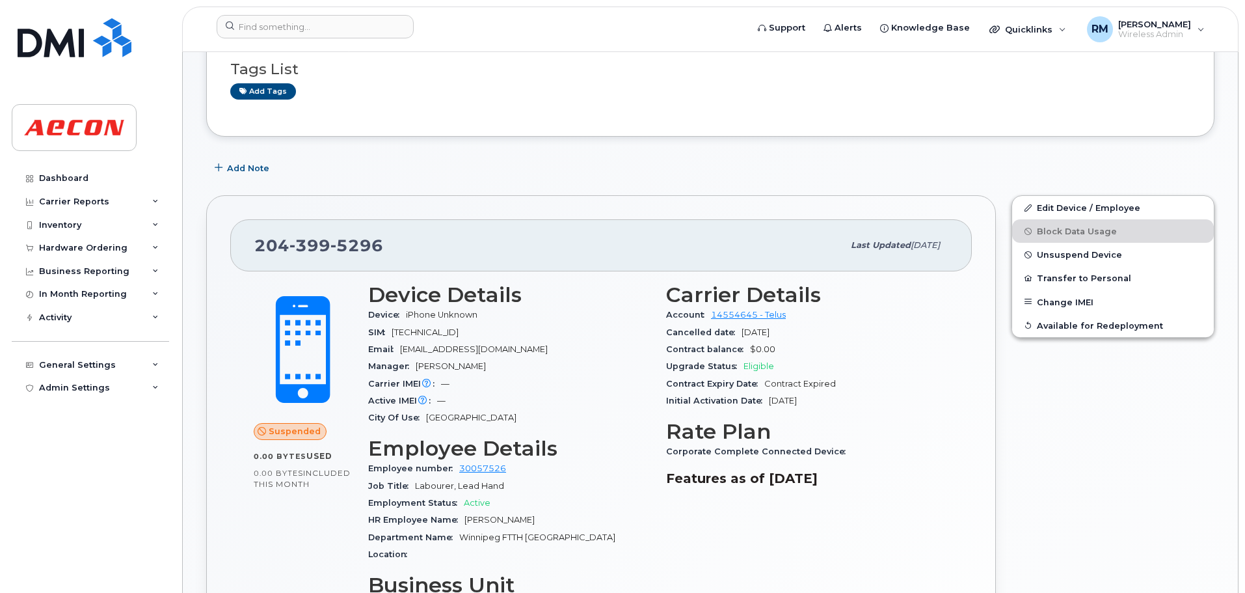
scroll to position [325, 0]
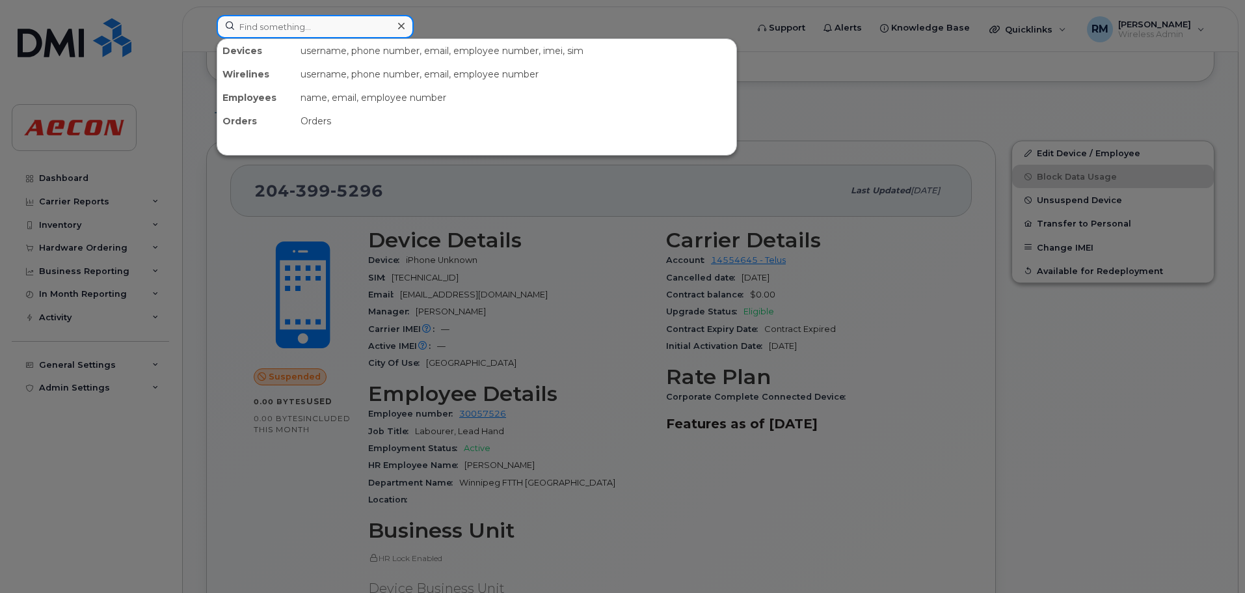
click at [275, 29] on input at bounding box center [315, 26] width 197 height 23
click at [291, 25] on input at bounding box center [315, 26] width 197 height 23
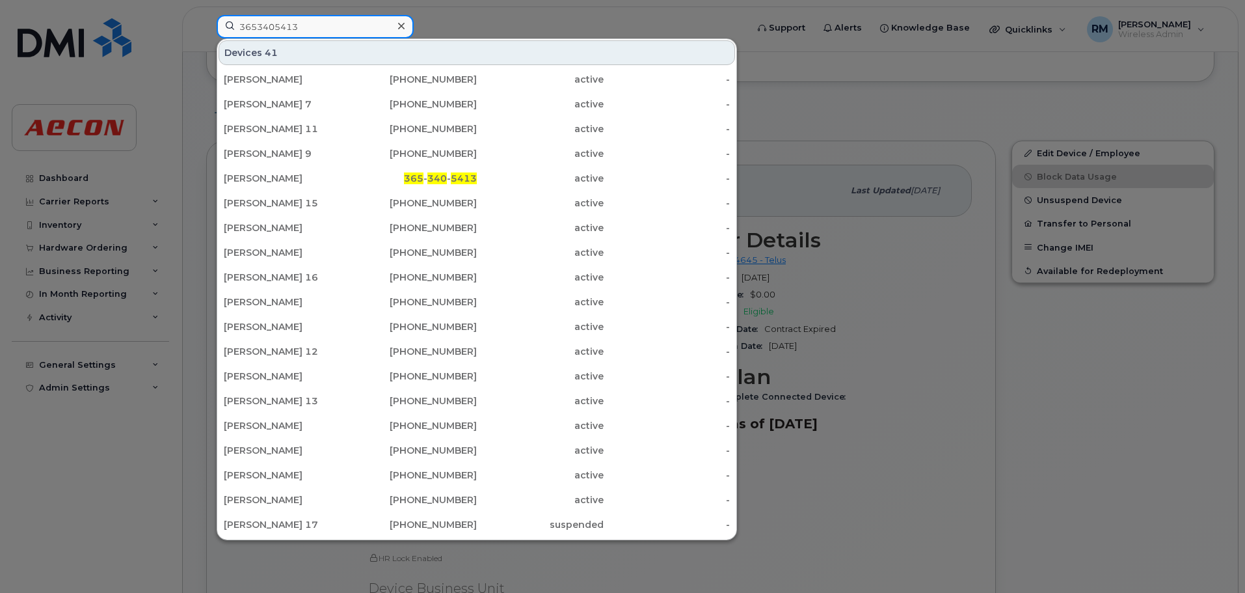
type input "3653405413"
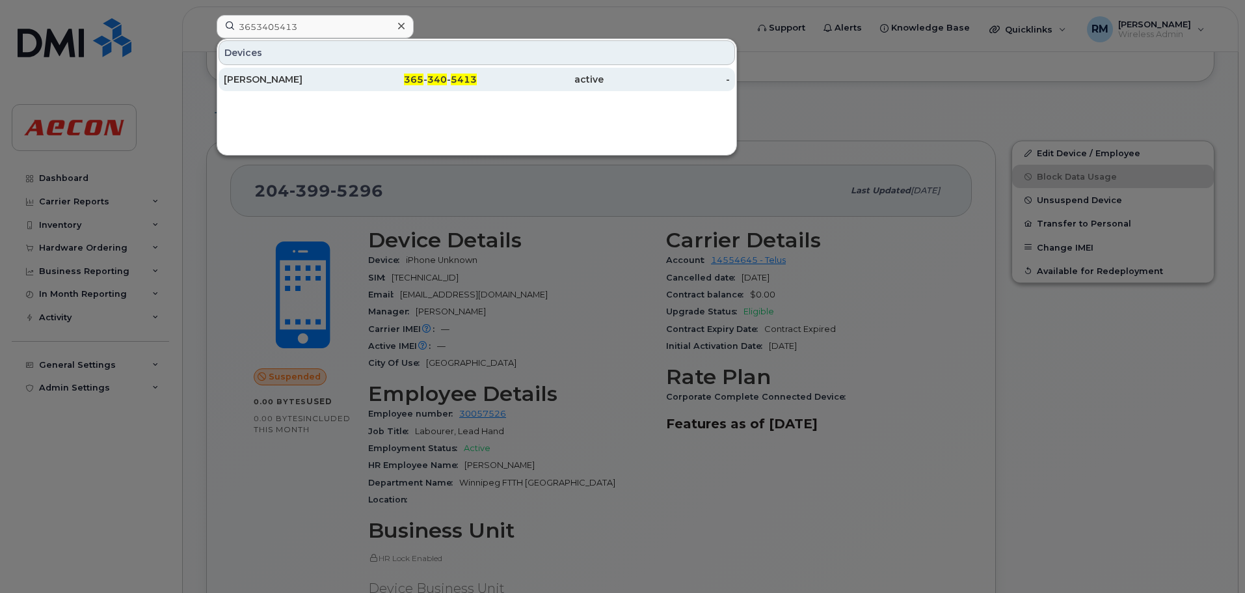
click at [439, 79] on span "340" at bounding box center [437, 80] width 20 height 12
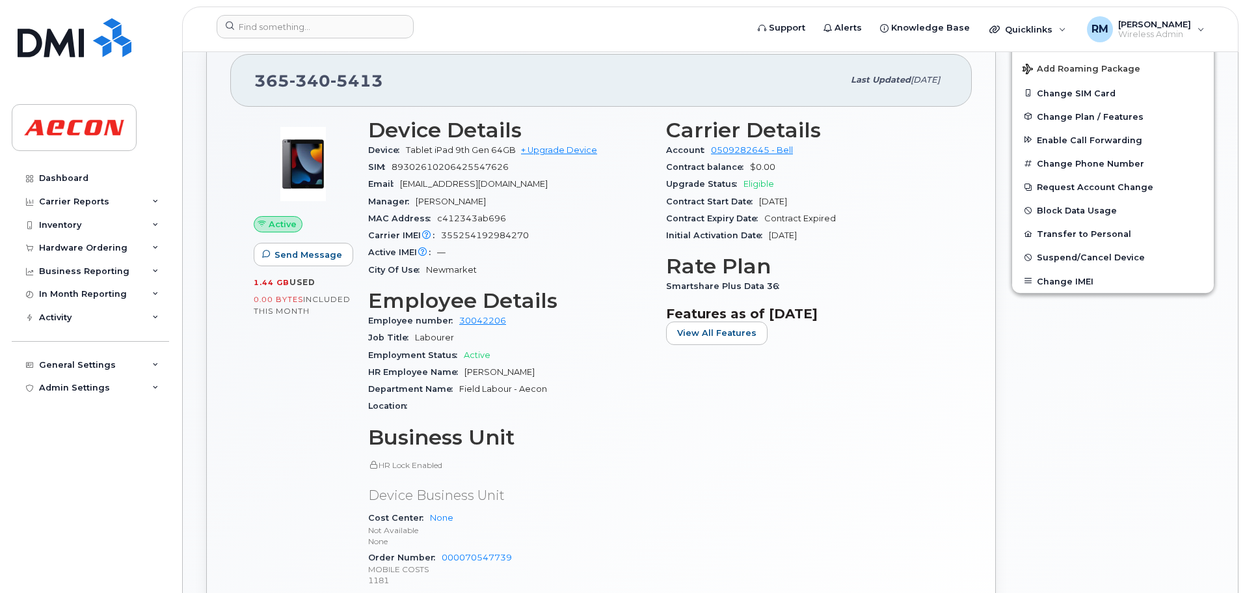
scroll to position [260, 0]
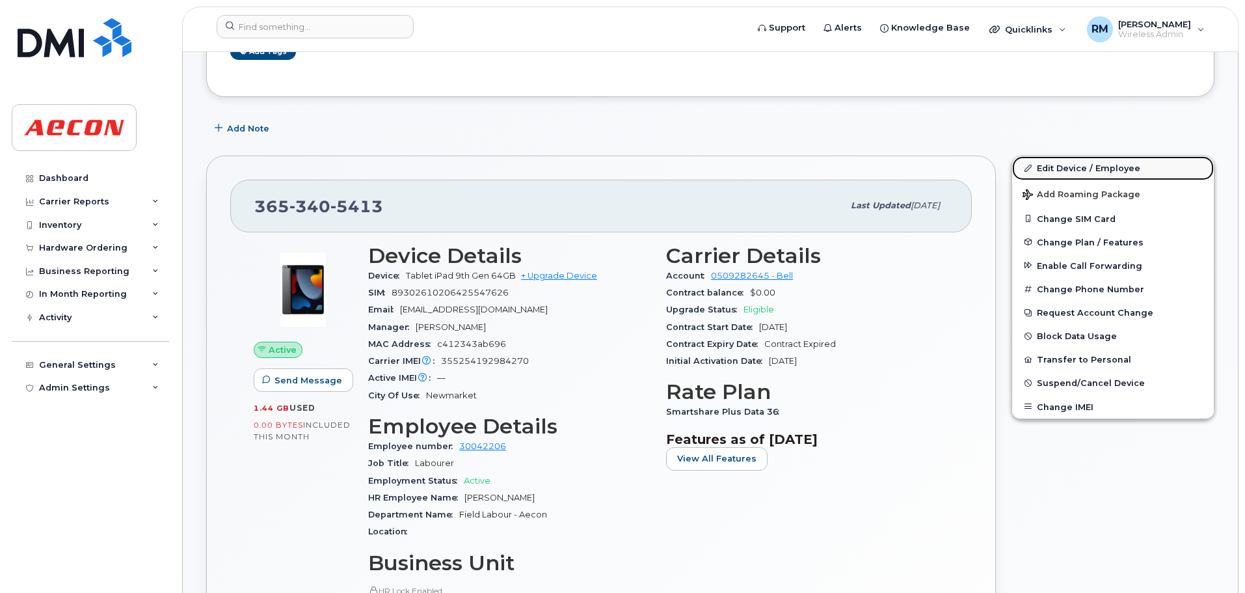
click at [1070, 165] on link "Edit Device / Employee" at bounding box center [1113, 167] width 202 height 23
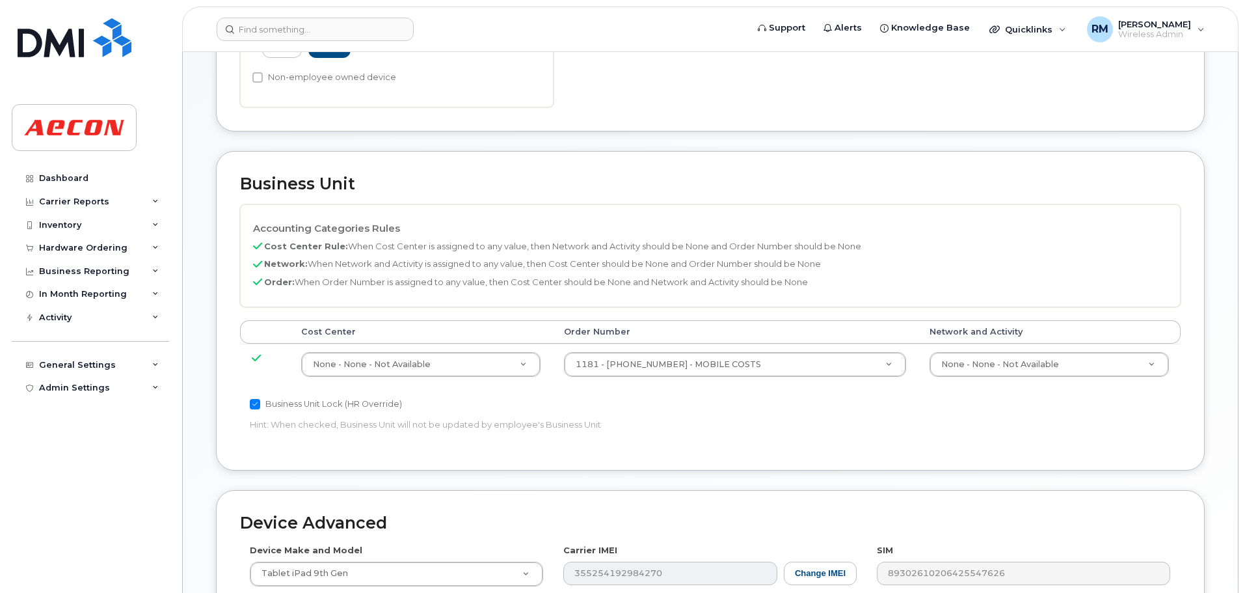
scroll to position [455, 0]
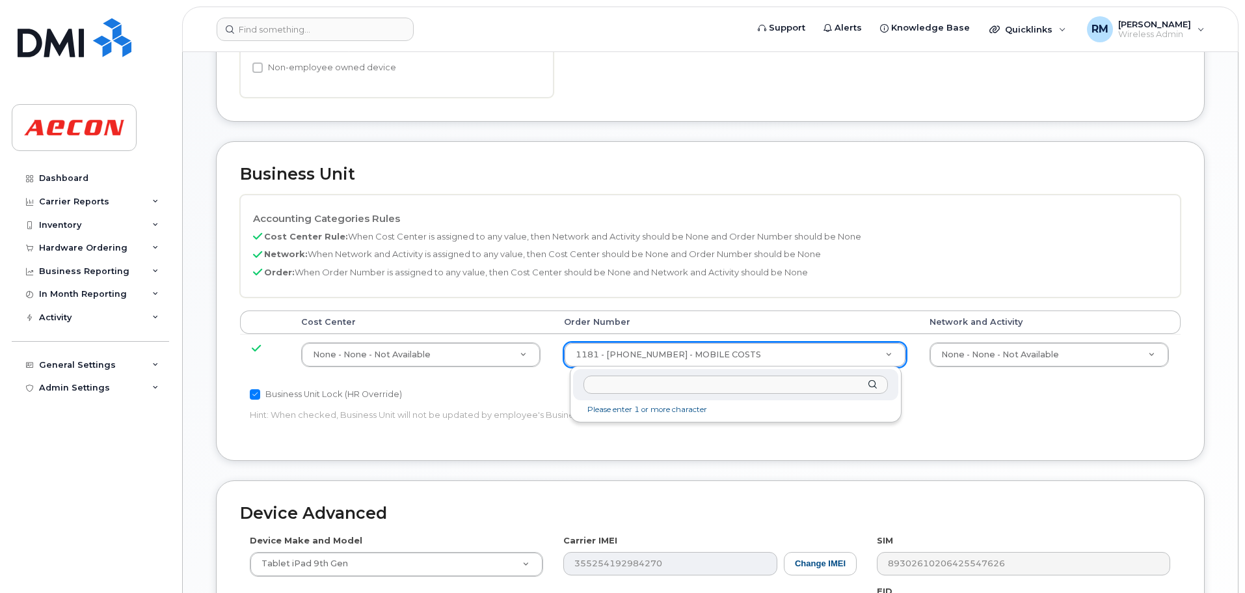
click at [623, 383] on input "text" at bounding box center [736, 384] width 305 height 19
click at [639, 386] on input "70742263" at bounding box center [736, 384] width 305 height 19
drag, startPoint x: 640, startPoint y: 385, endPoint x: 471, endPoint y: 388, distance: 168.6
click at [472, 388] on body "Support Alerts Knowledge Base Quicklinks Suspend / Cancel Device Change SIM Car…" at bounding box center [622, 207] width 1245 height 1324
type input "70742263"
